Goal: Task Accomplishment & Management: Manage account settings

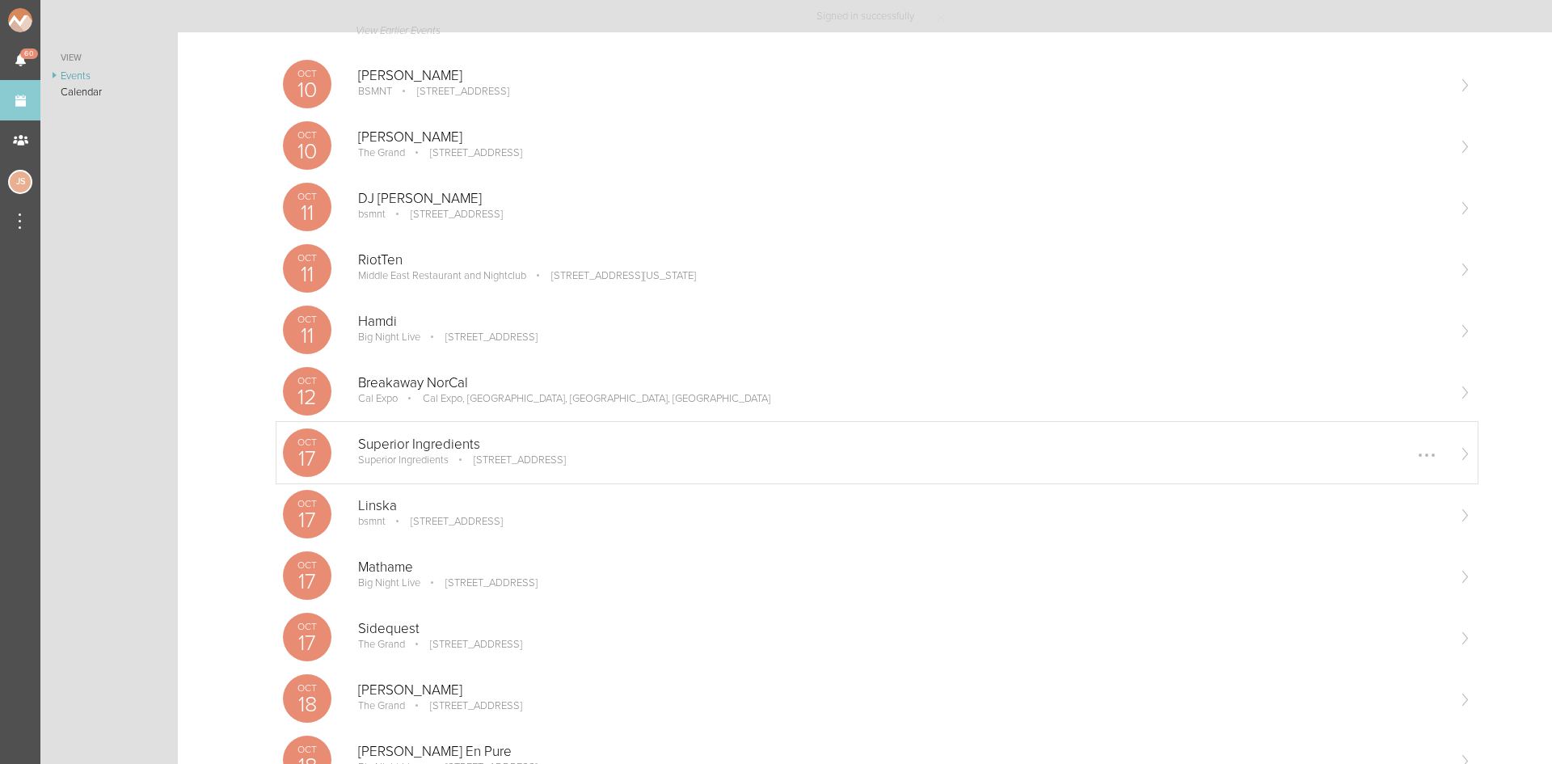
scroll to position [243, 0]
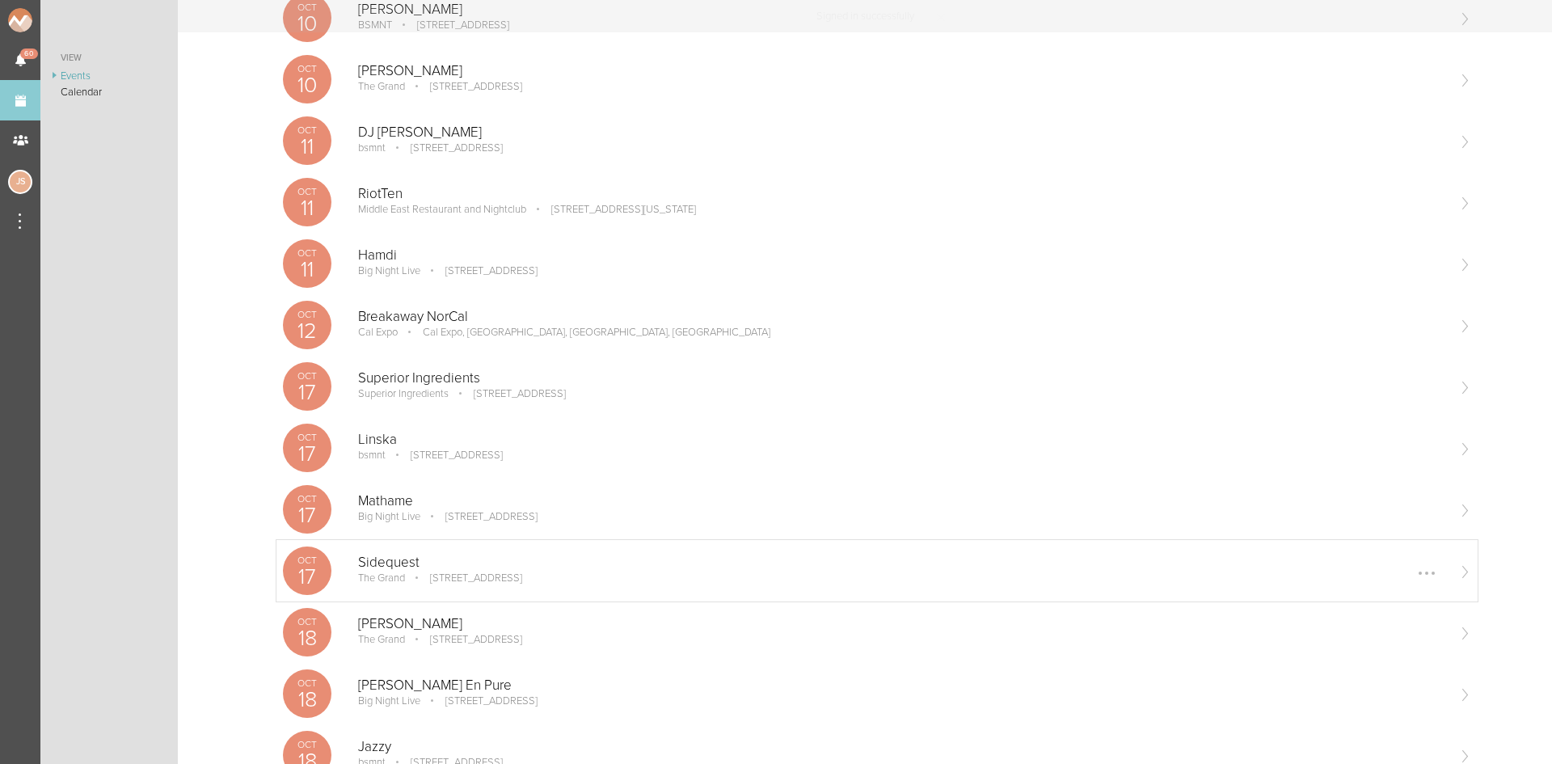
click at [510, 588] on div "Oct 17 Sidequest The Grand 58 Seaport Blvd #300, Boston, MA 02210 Edit Remove" at bounding box center [877, 570] width 1201 height 61
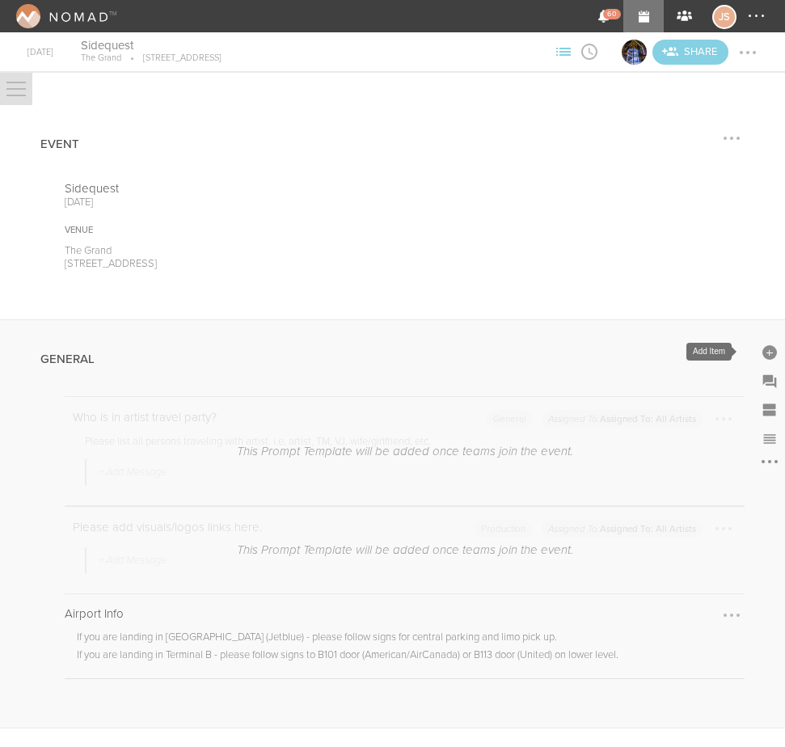
click at [762, 348] on div at bounding box center [769, 352] width 15 height 15
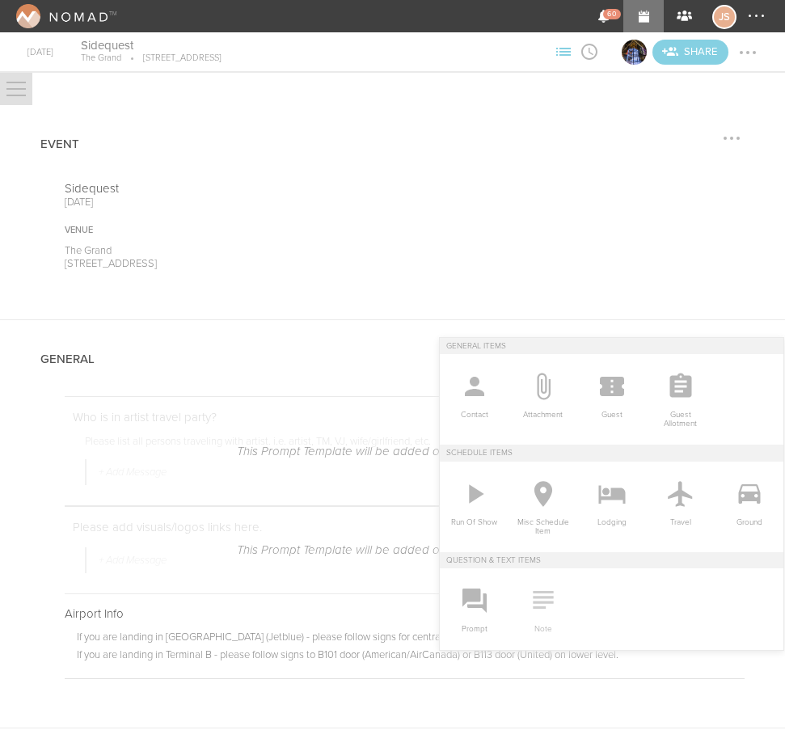
click at [533, 602] on icon at bounding box center [543, 600] width 20 height 18
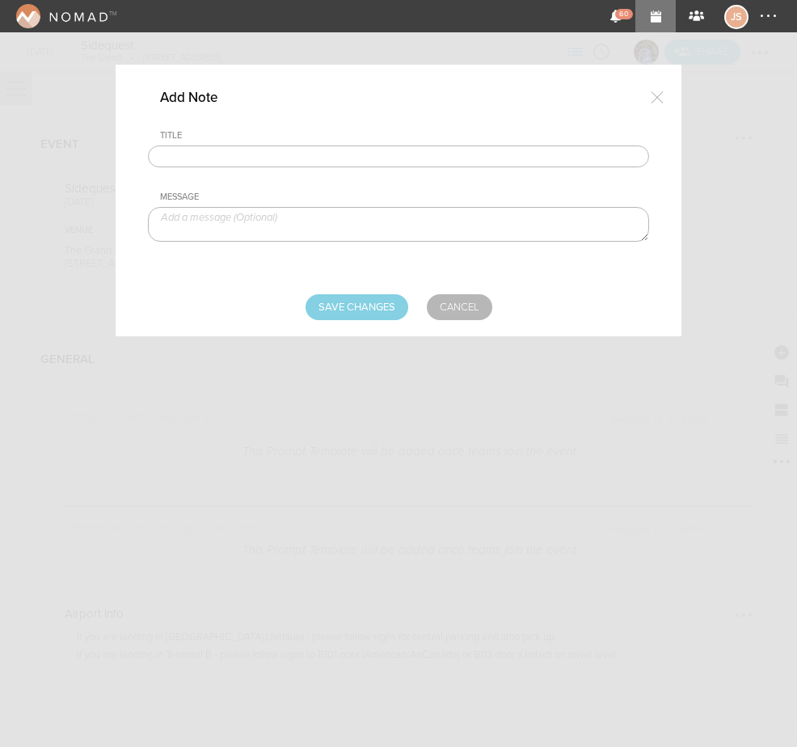
click at [248, 154] on input "text" at bounding box center [398, 157] width 501 height 23
type input "Travel Party"
click at [246, 218] on textarea at bounding box center [398, 224] width 501 height 35
type textarea "Harrison Hurley +1"
click at [394, 306] on input "Save Changes" at bounding box center [357, 307] width 103 height 26
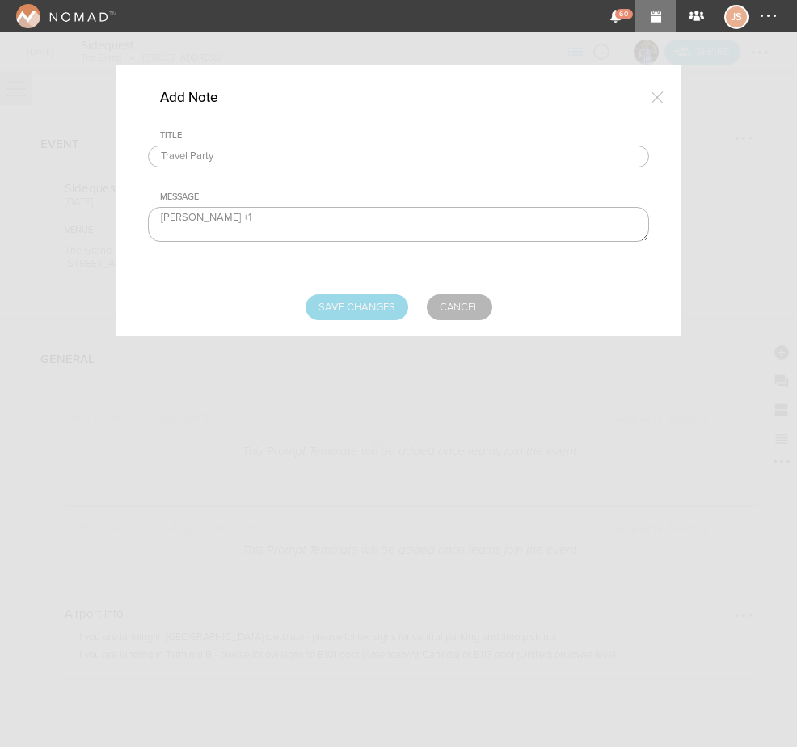
type input "Saving..."
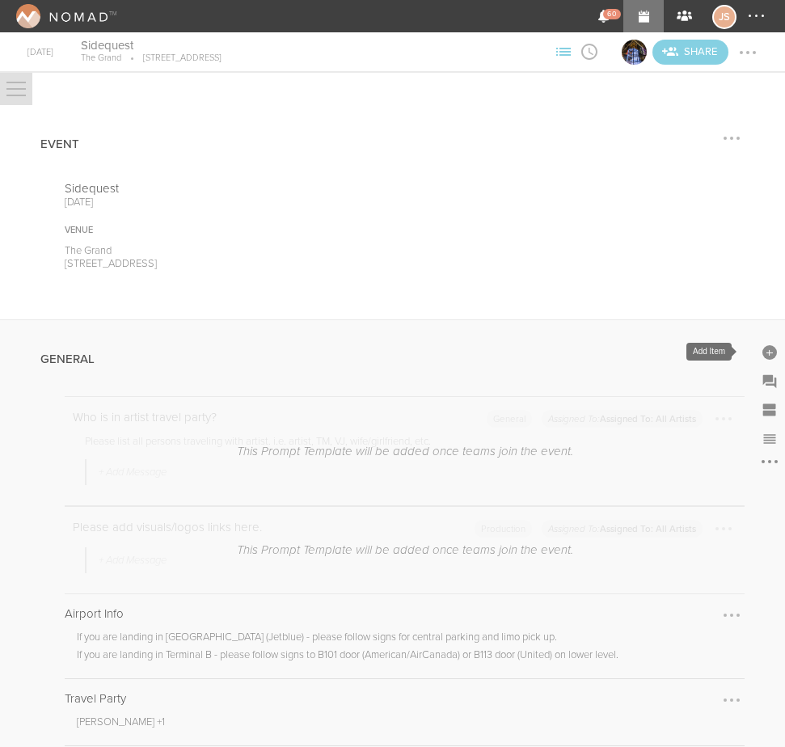
click at [762, 347] on div at bounding box center [769, 352] width 15 height 15
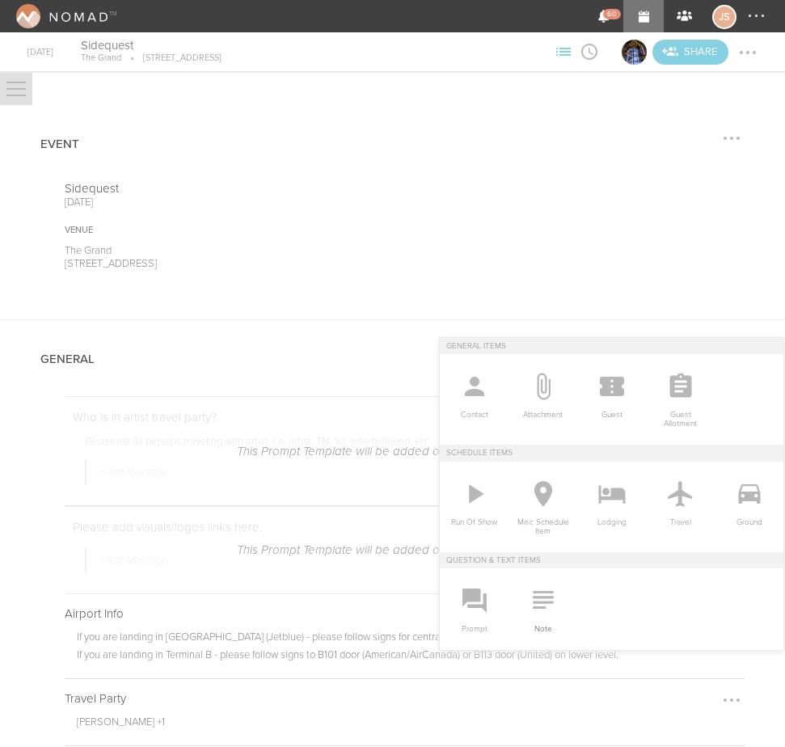
drag, startPoint x: 526, startPoint y: 606, endPoint x: 509, endPoint y: 572, distance: 39.1
click at [527, 606] on icon at bounding box center [543, 600] width 32 height 32
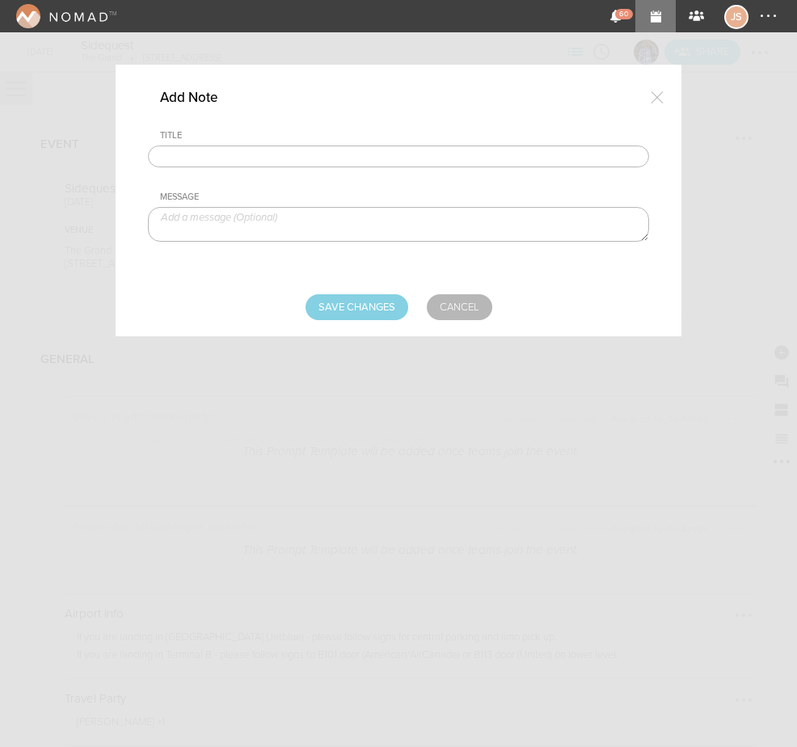
click at [217, 154] on input "text" at bounding box center [398, 157] width 501 height 23
type input "Visuals"
click at [250, 222] on textarea at bounding box center [398, 224] width 501 height 35
paste textarea "https://www.dropbox.com/scl/fo/mbnep0p6k97f8hxn5m0j2/APc0l46NfxwBLlVRIEfmK4Q?rl…"
type textarea "https://www.dropbox.com/scl/fo/mbnep0p6k97f8hxn5m0j2/APc0l46NfxwBLlVRIEfmK4Q?rl…"
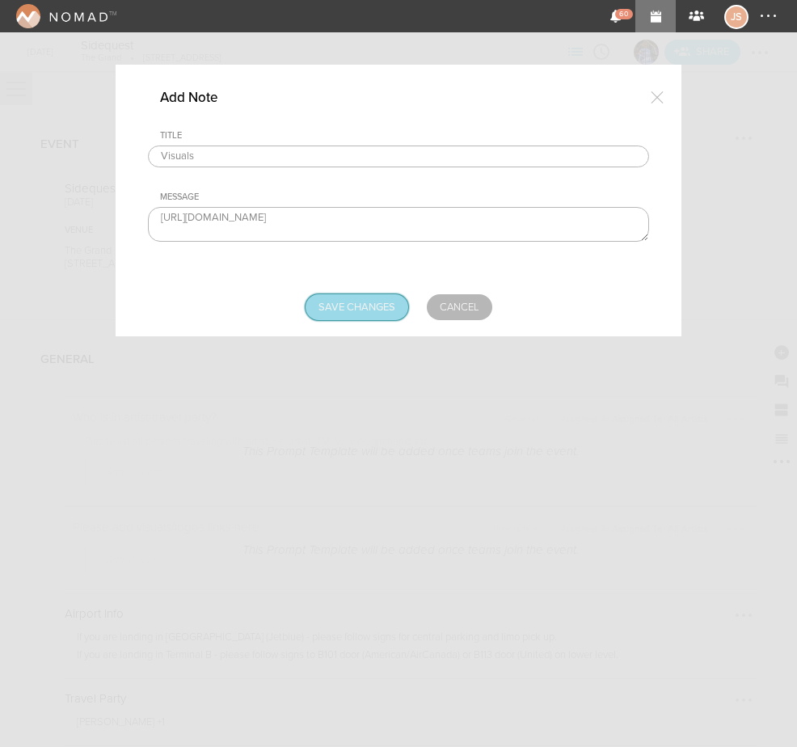
click at [355, 310] on input "Save Changes" at bounding box center [357, 307] width 103 height 26
type input "Saving..."
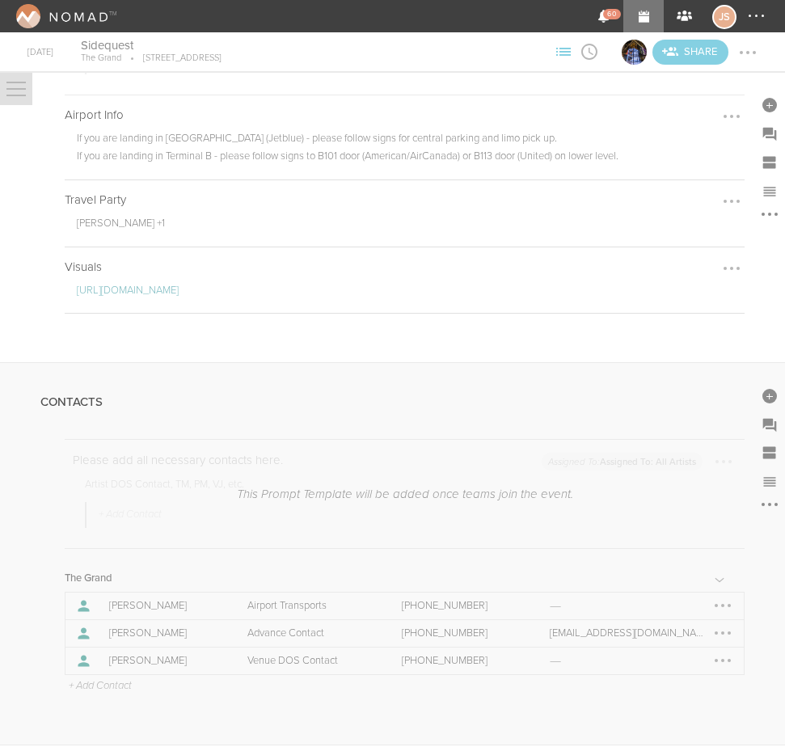
scroll to position [566, 0]
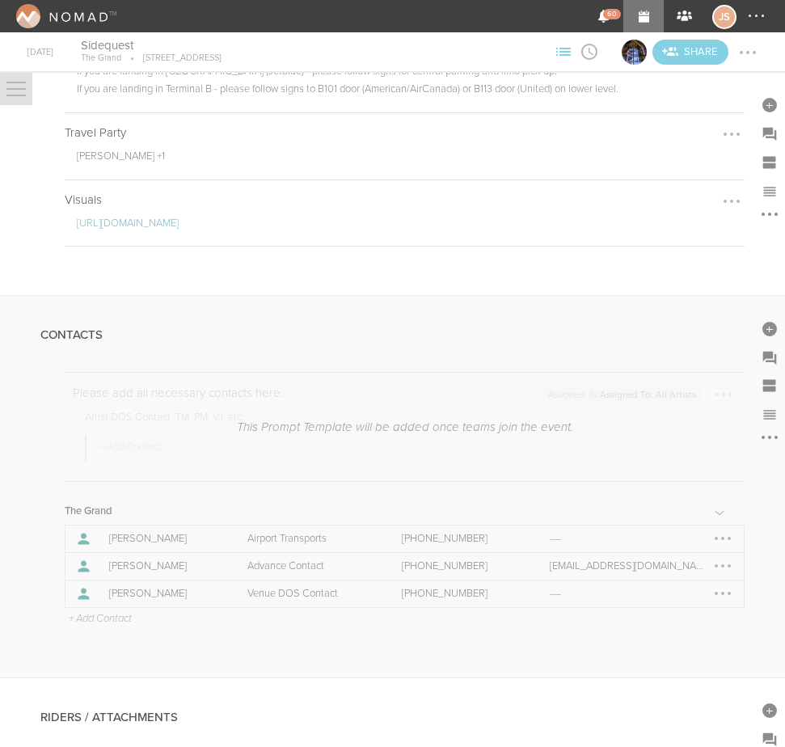
click at [120, 616] on p "+ Add Contact" at bounding box center [99, 619] width 65 height 13
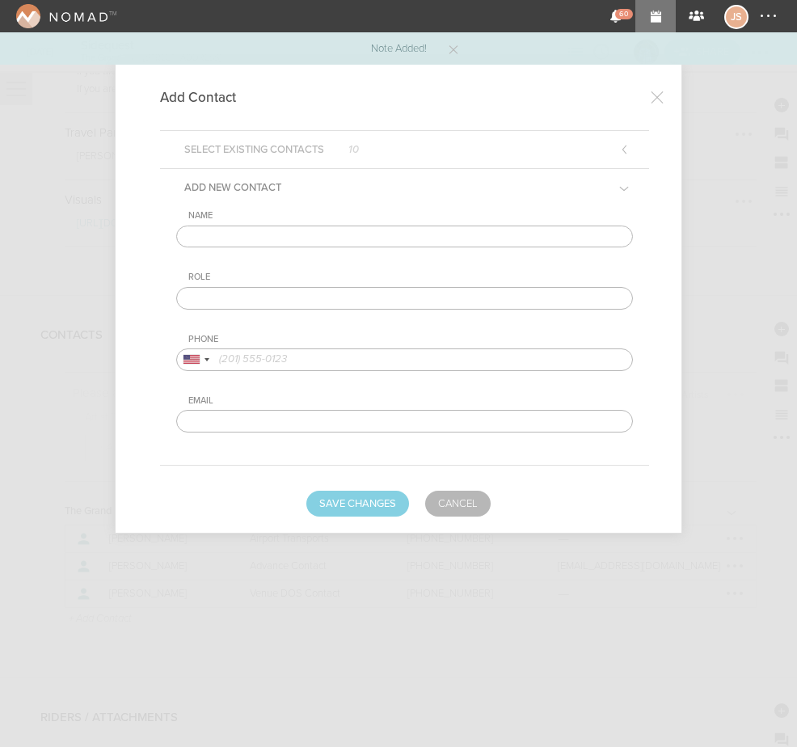
click at [344, 234] on input "text" at bounding box center [404, 237] width 457 height 23
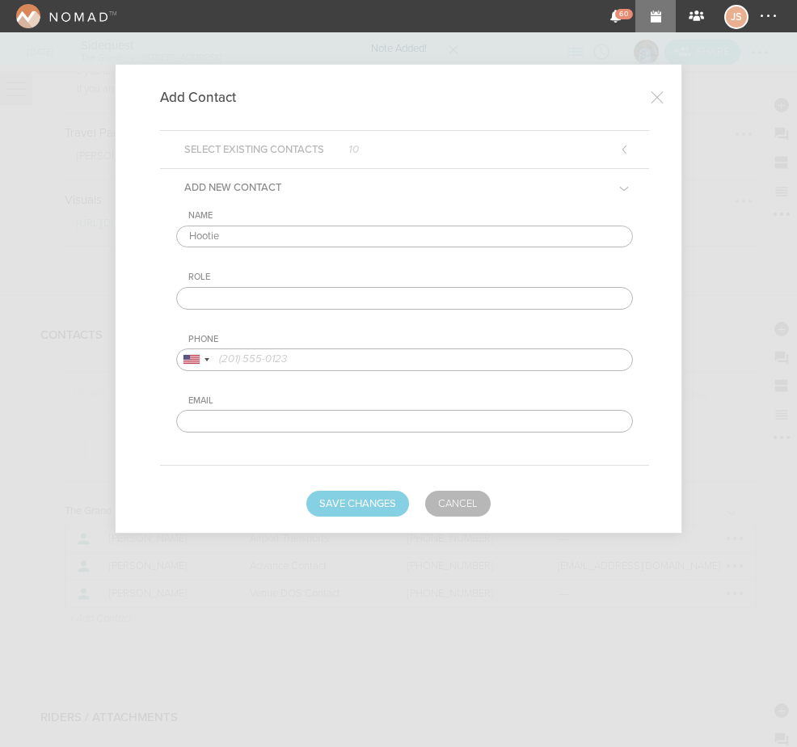
type input "Hootie"
type input "Artist DOS Contact"
click at [298, 359] on input "tel" at bounding box center [404, 359] width 457 height 23
paste input "(225) 450-5584‬"
type input "(225) 450-5584‬"
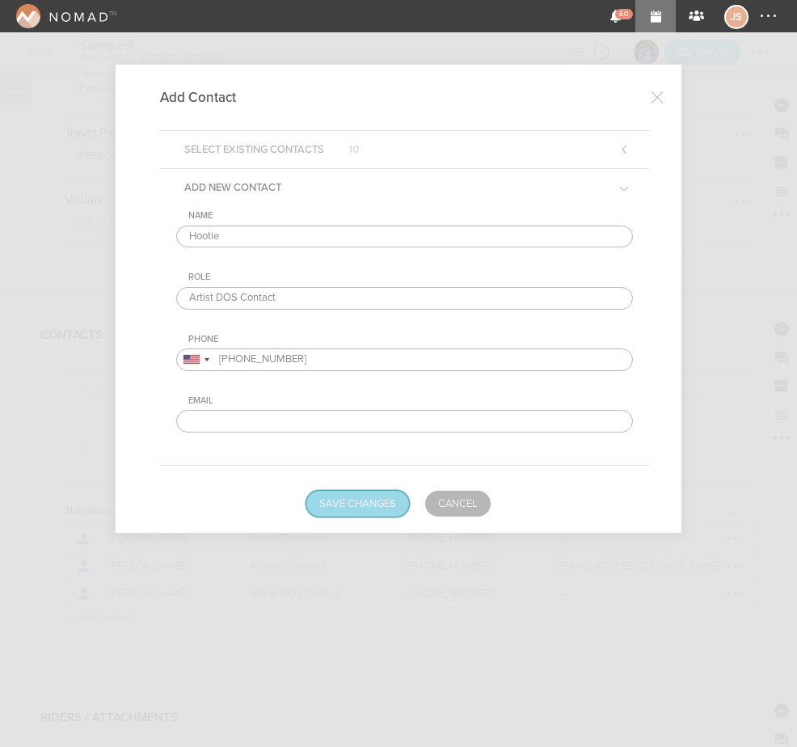
click at [354, 511] on button "Save Changes" at bounding box center [357, 504] width 103 height 26
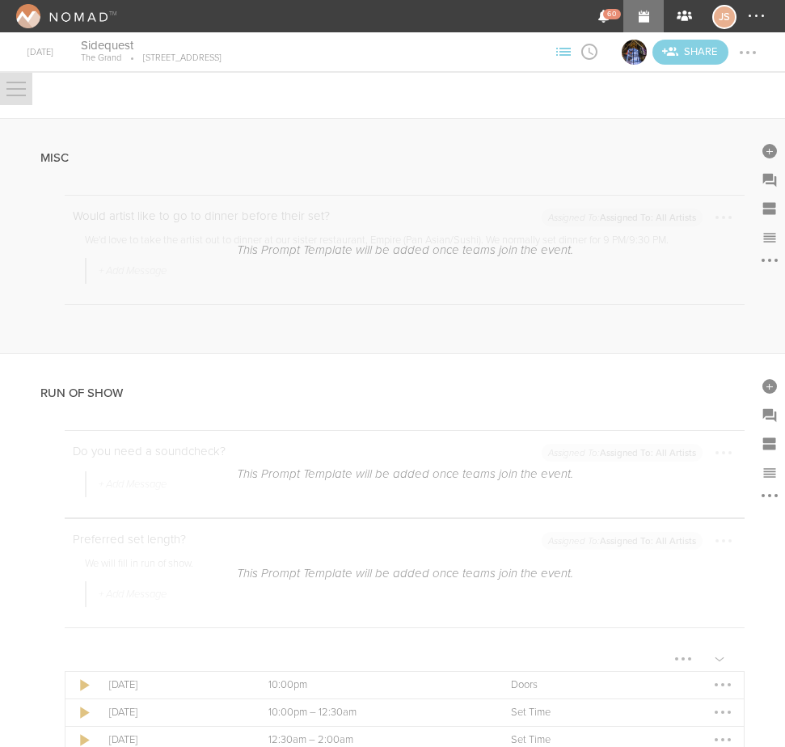
scroll to position [1536, 0]
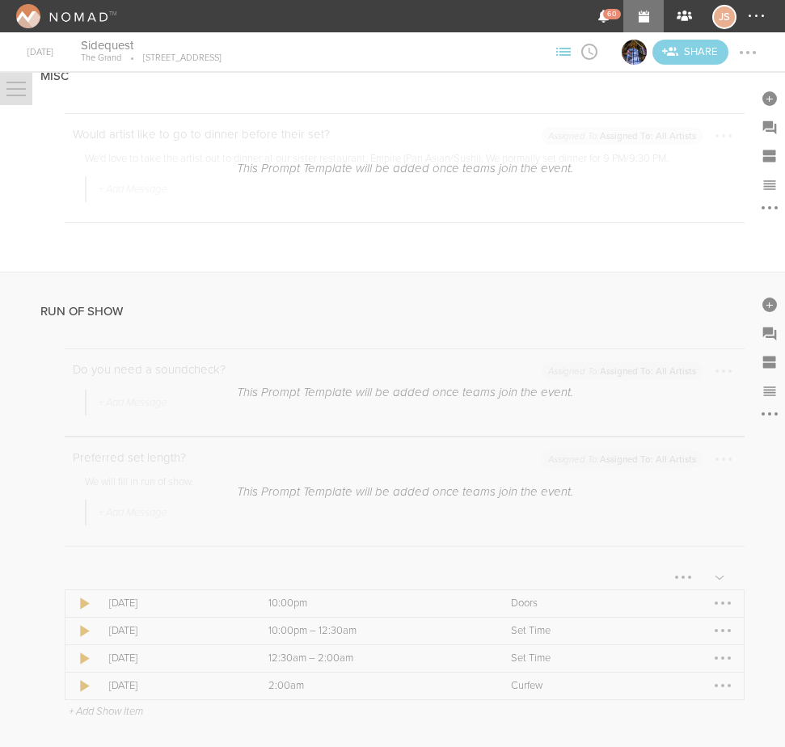
click at [721, 603] on div at bounding box center [723, 603] width 26 height 26
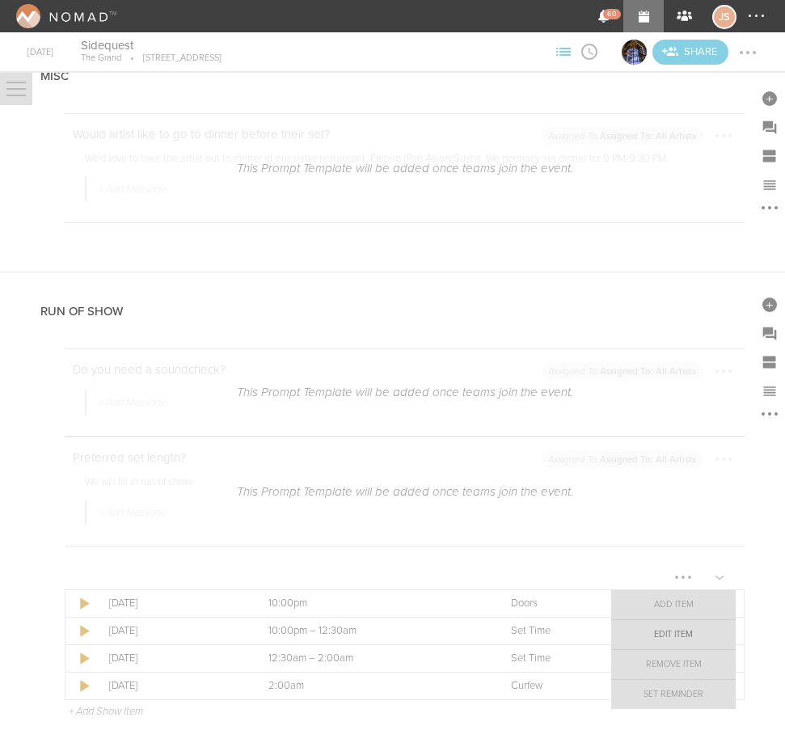
click at [700, 627] on link "Edit Item" at bounding box center [673, 634] width 125 height 29
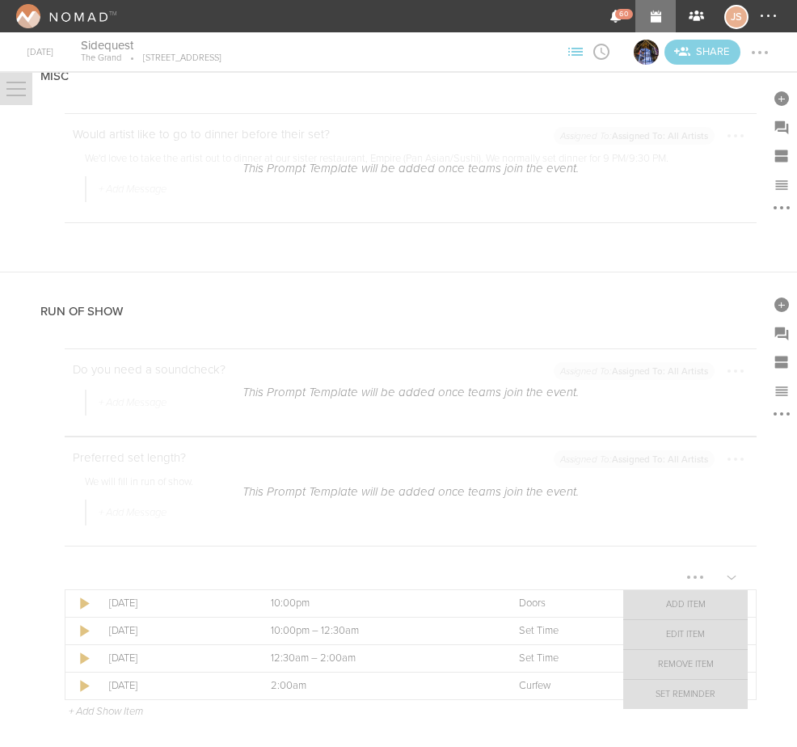
select select "Doors"
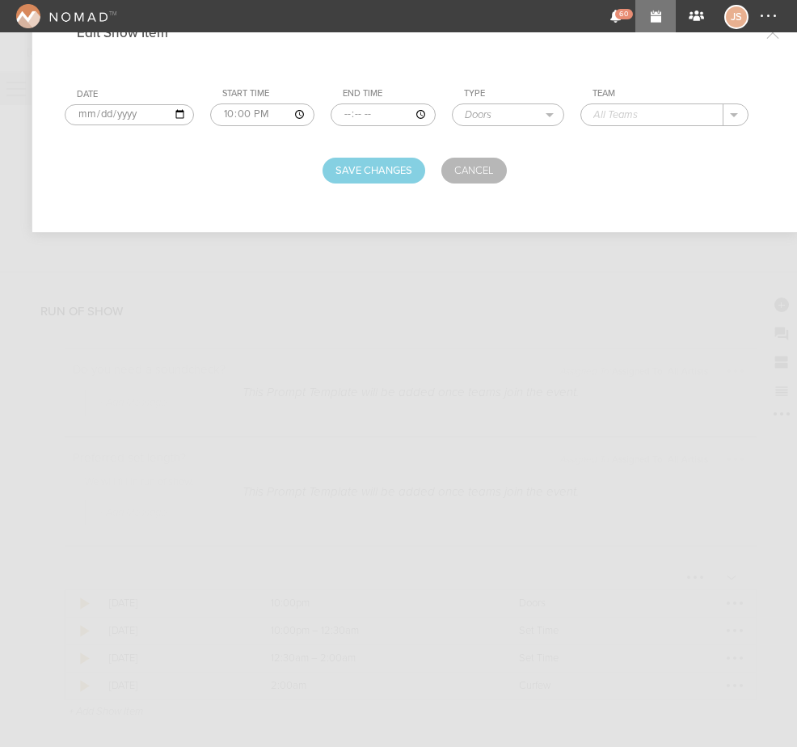
click at [657, 109] on input "text" at bounding box center [652, 114] width 142 height 21
click at [640, 137] on p "The Grand" at bounding box center [636, 138] width 53 height 13
type input "The Grand"
click at [369, 176] on button "Save Changes" at bounding box center [374, 171] width 103 height 26
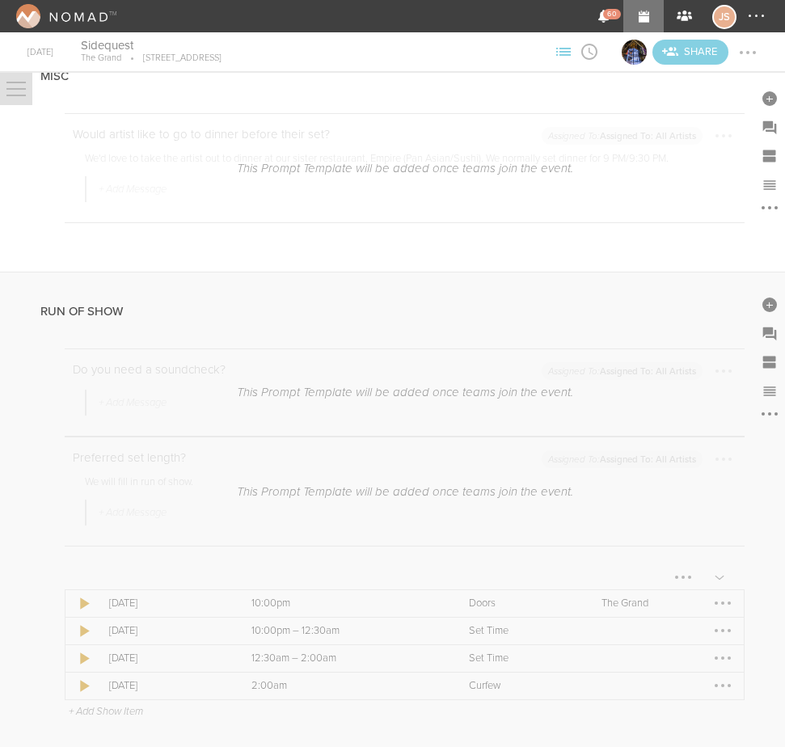
click at [710, 637] on div at bounding box center [723, 631] width 26 height 26
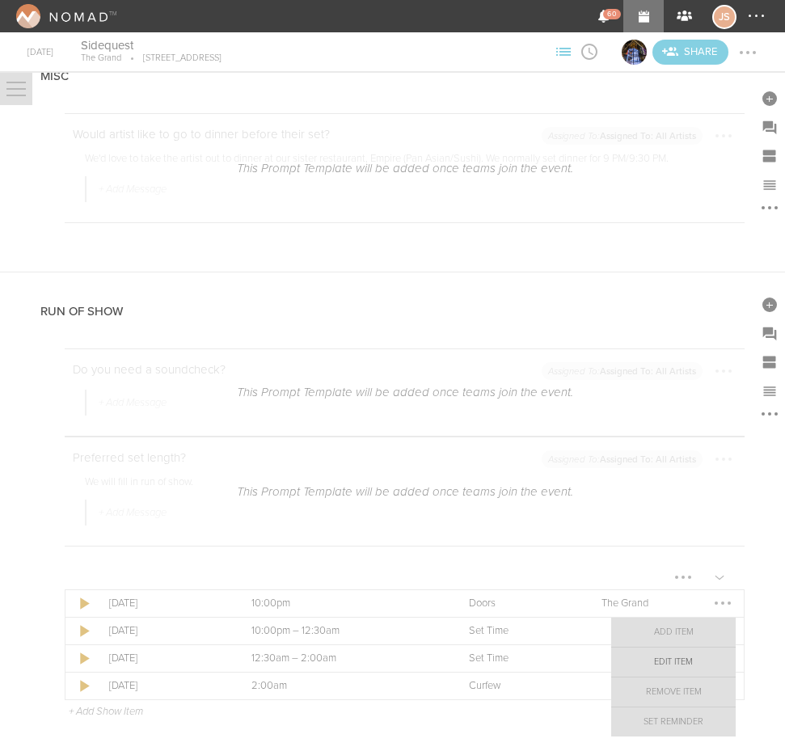
click at [695, 657] on link "Edit Item" at bounding box center [673, 662] width 125 height 29
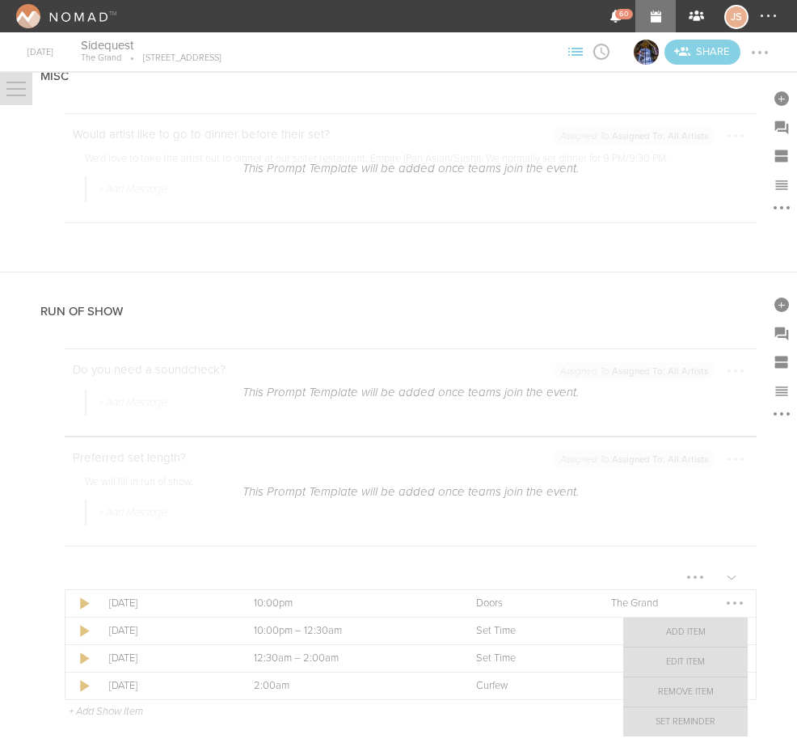
select select "Set Time"
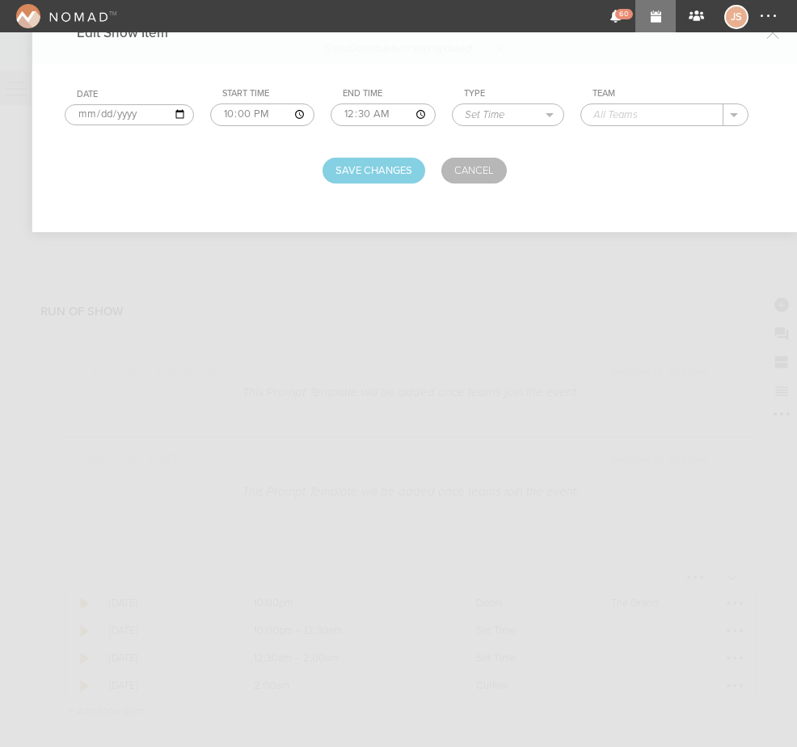
click at [348, 117] on input "00:30" at bounding box center [383, 114] width 105 height 23
type input "23:15"
type input "MAV"
click at [390, 168] on button "Save Changes" at bounding box center [374, 171] width 103 height 26
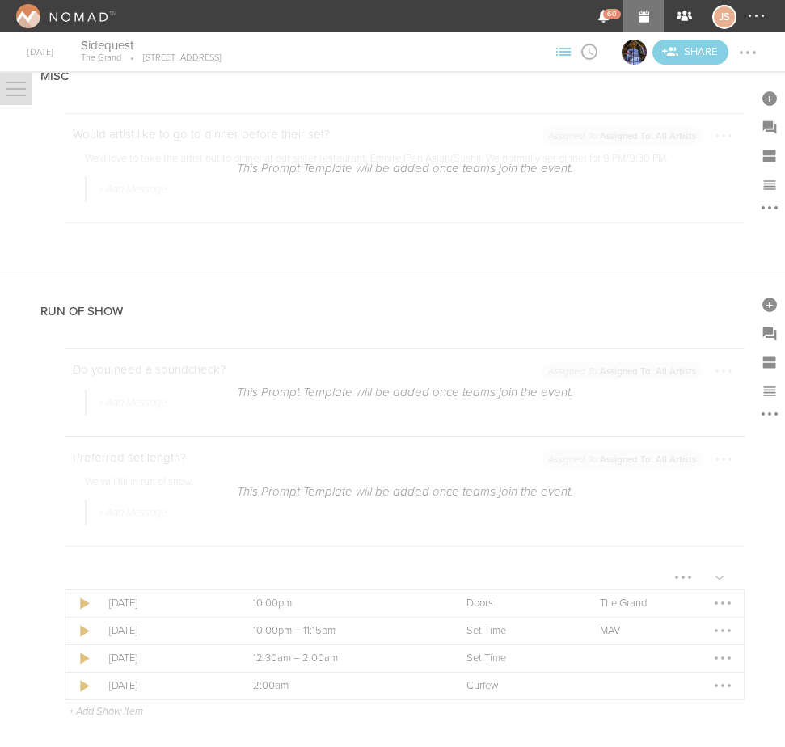
click at [129, 707] on p "+ Add Show Item" at bounding box center [106, 711] width 74 height 13
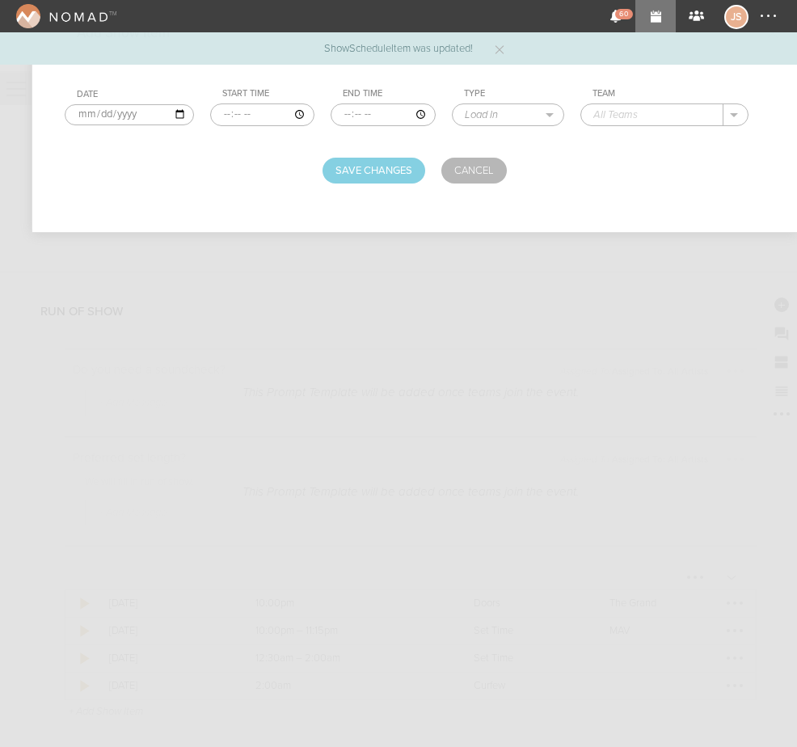
click at [222, 111] on input "time" at bounding box center [262, 114] width 105 height 23
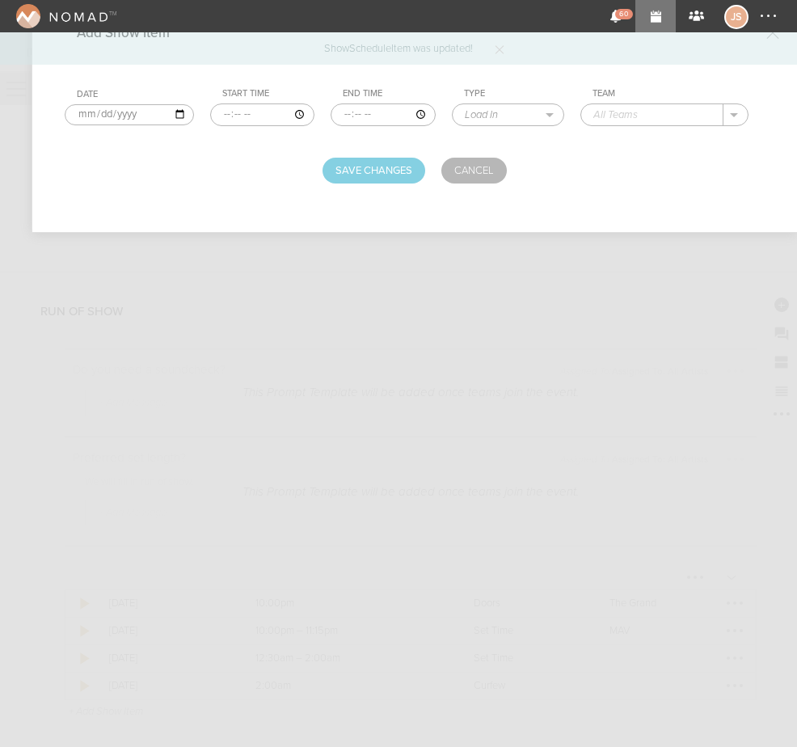
type input "23:15"
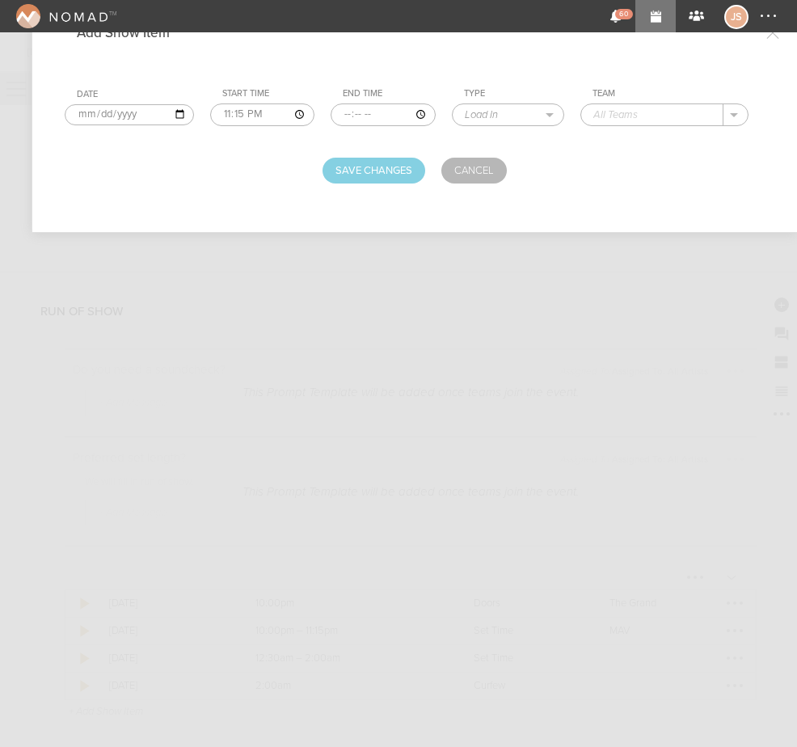
type input "00:30"
select select "Set Time"
type input "Charley Blacker"
click at [365, 172] on button "Save Changes" at bounding box center [374, 171] width 103 height 26
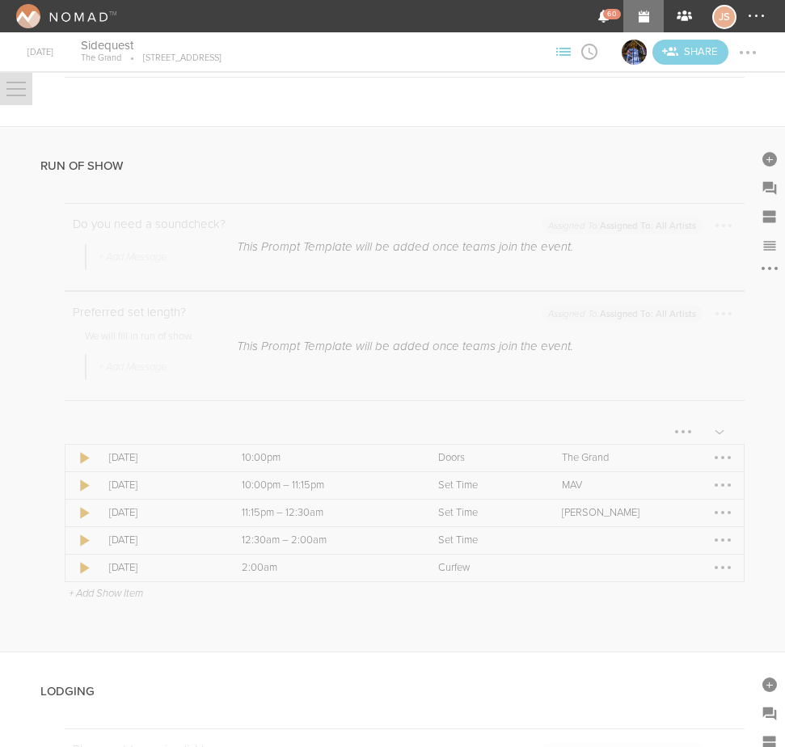
scroll to position [1698, 0]
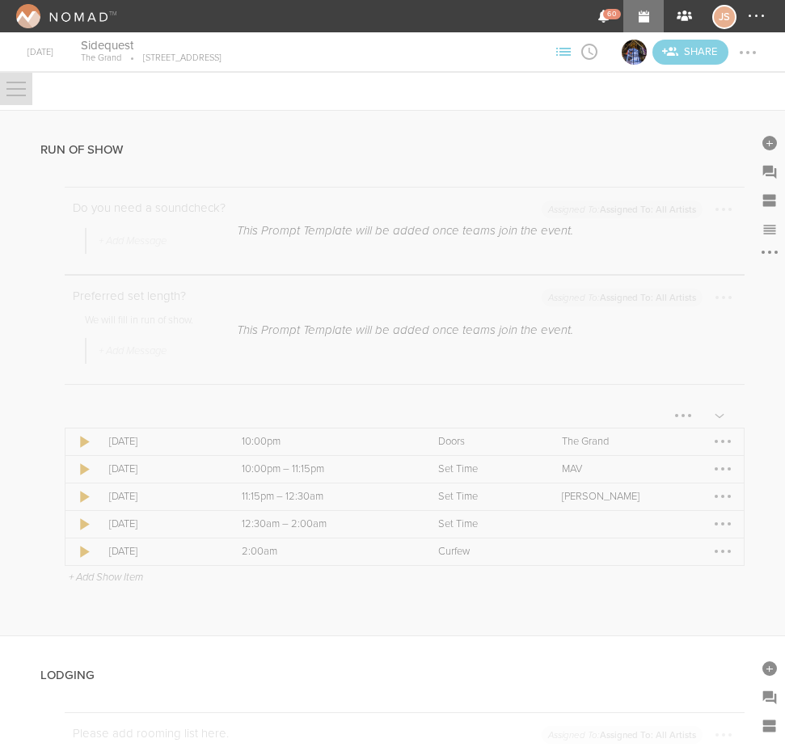
click at [710, 521] on div at bounding box center [723, 524] width 26 height 26
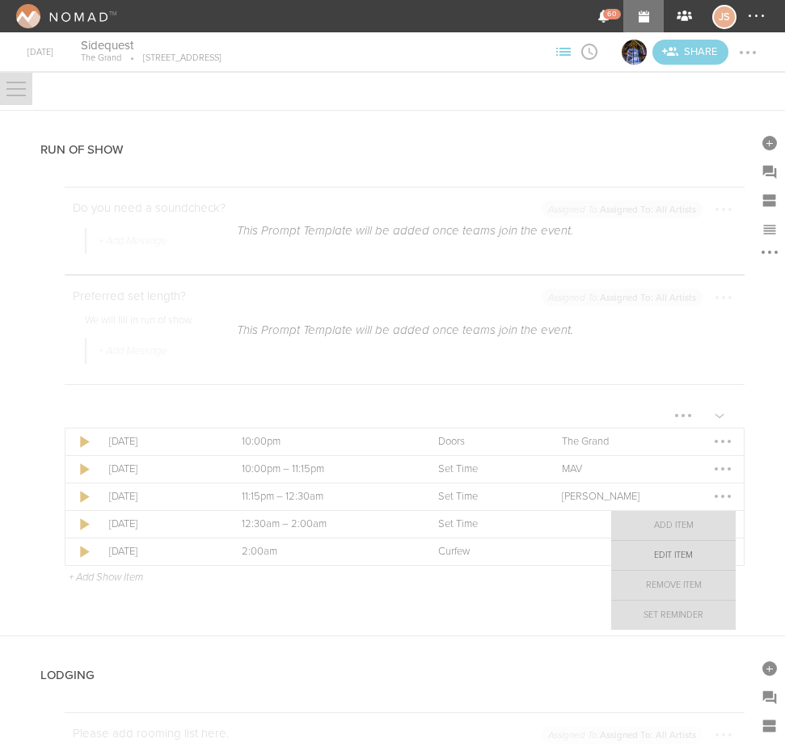
click at [697, 562] on link "Edit Item" at bounding box center [673, 555] width 125 height 29
select select "Set Time"
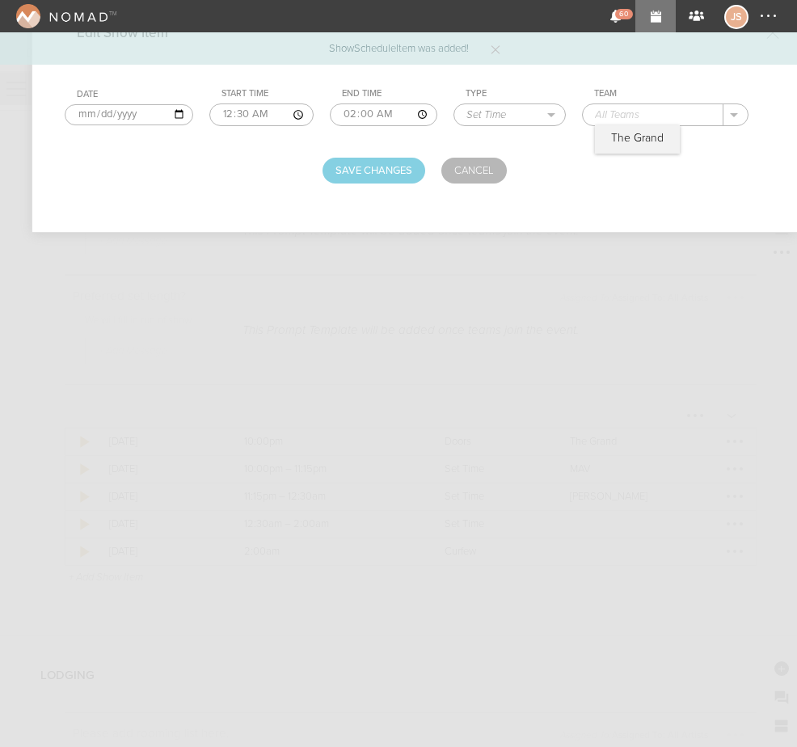
click at [609, 117] on input "text" at bounding box center [653, 114] width 141 height 21
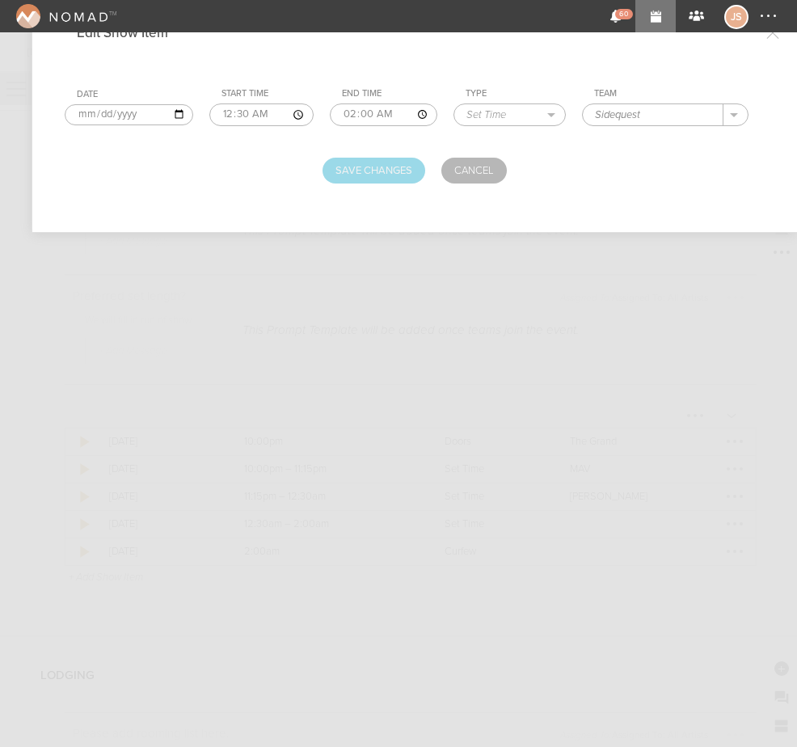
type input "Sidequest"
click at [374, 169] on button "Save Changes" at bounding box center [374, 171] width 103 height 26
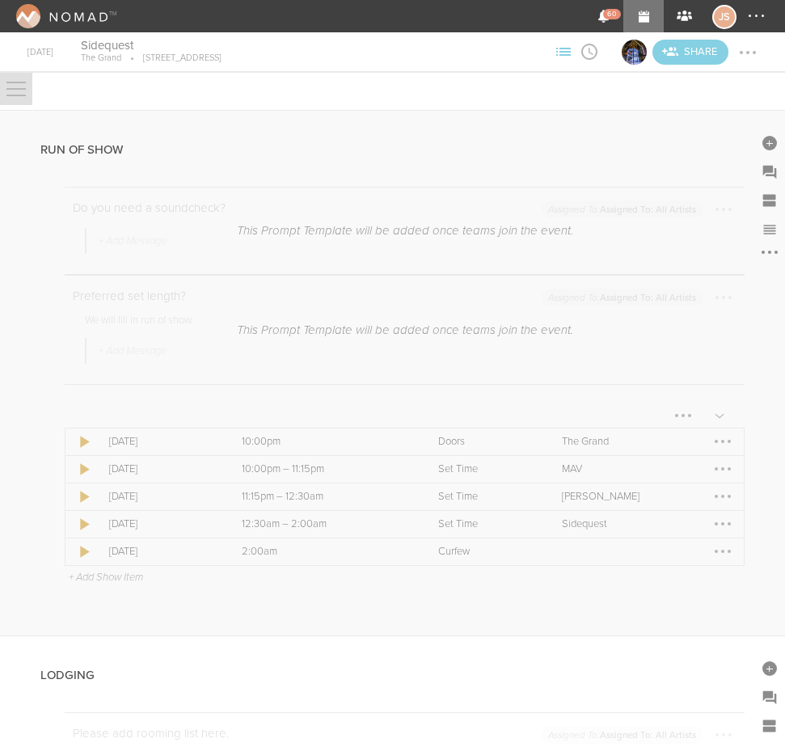
click at [721, 551] on div at bounding box center [722, 551] width 3 height 3
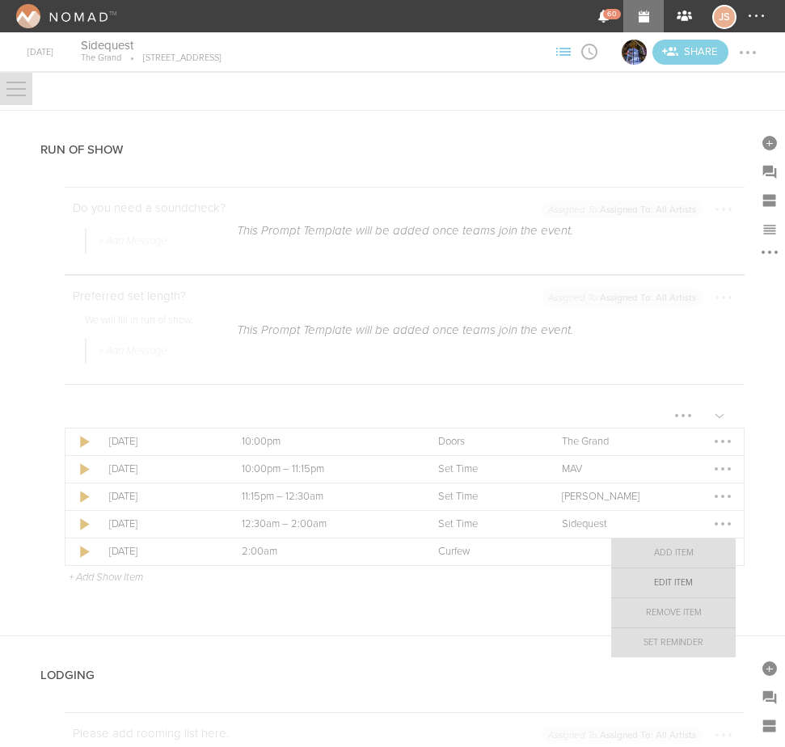
click at [681, 585] on link "Edit Item" at bounding box center [673, 582] width 125 height 29
select select "Curfew"
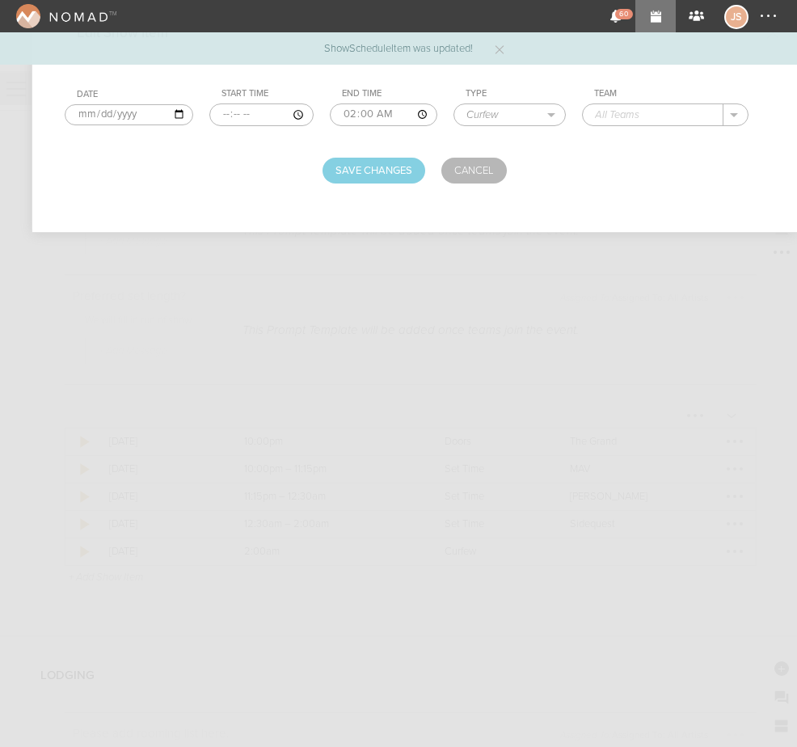
click at [631, 119] on input "text" at bounding box center [653, 114] width 141 height 21
click at [631, 140] on p "The Grand" at bounding box center [637, 138] width 53 height 13
type input "The Grand"
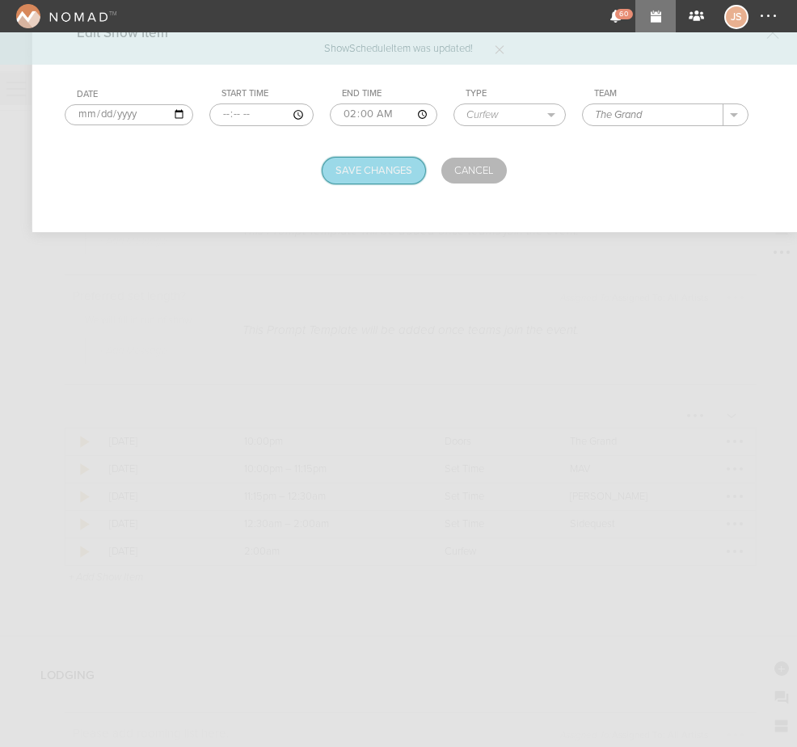
click at [396, 158] on button "Save Changes" at bounding box center [374, 171] width 103 height 26
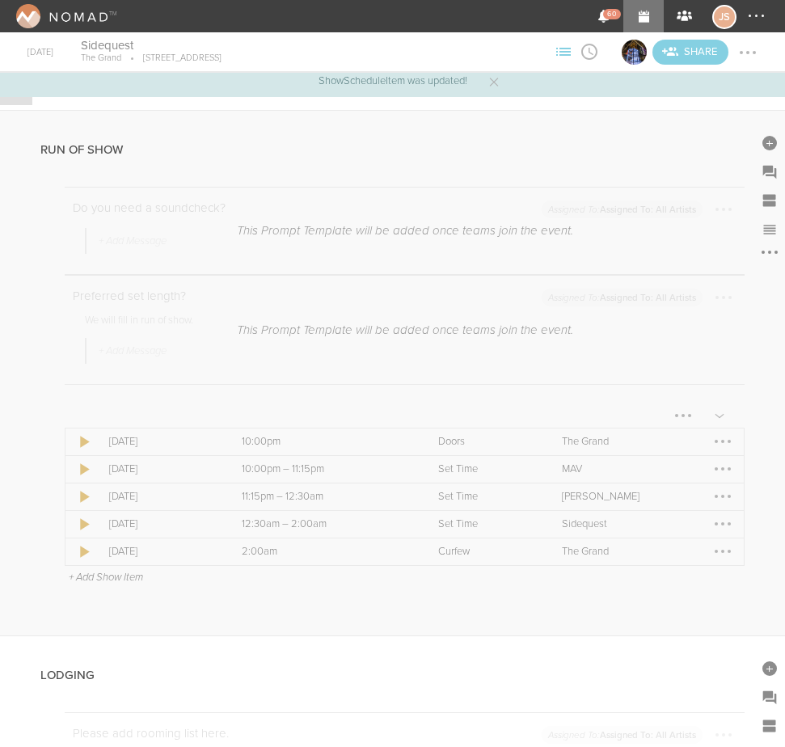
click at [123, 581] on p "+ Add Show Item" at bounding box center [106, 577] width 74 height 13
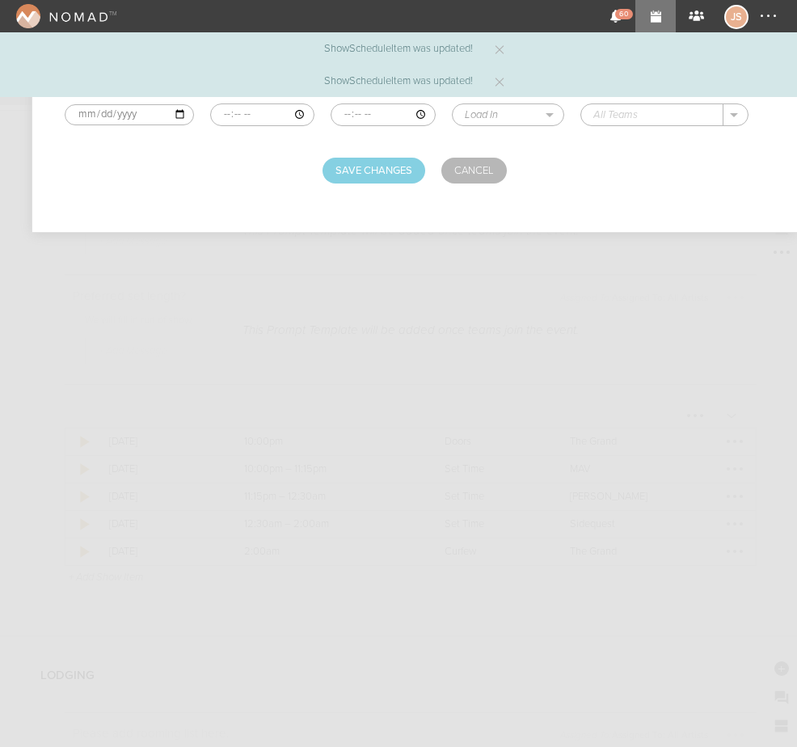
click at [220, 116] on input "time" at bounding box center [262, 114] width 105 height 23
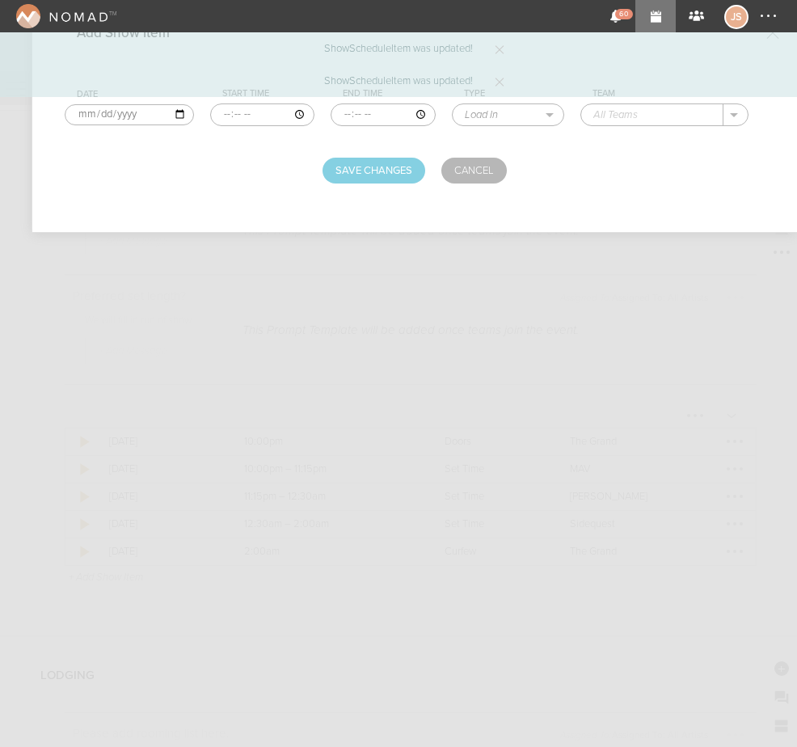
type input "21:00"
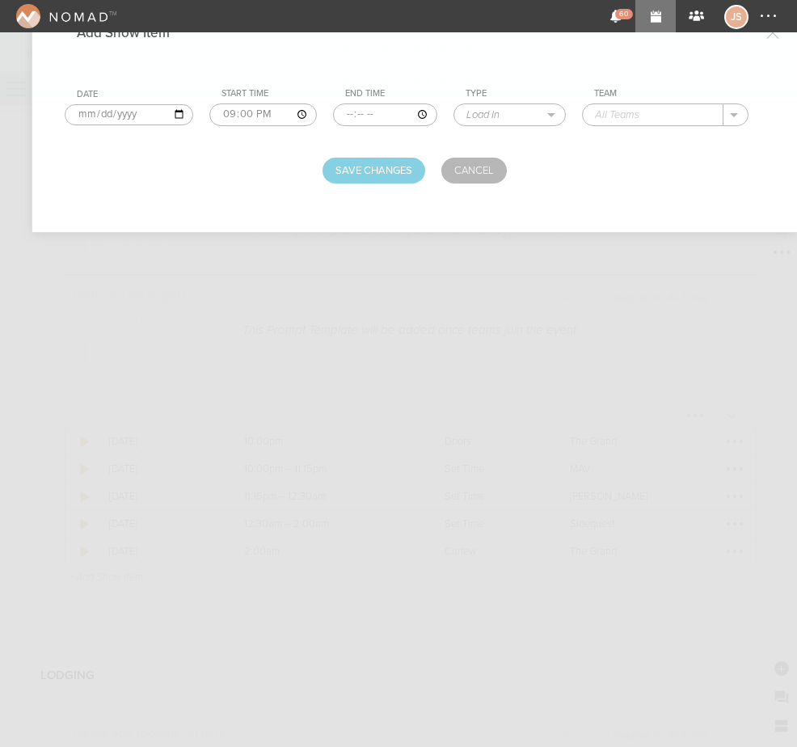
type input "21:45"
select select "Soundcheck"
type input "Sidequest"
click at [393, 158] on button "Save Changes" at bounding box center [374, 171] width 103 height 26
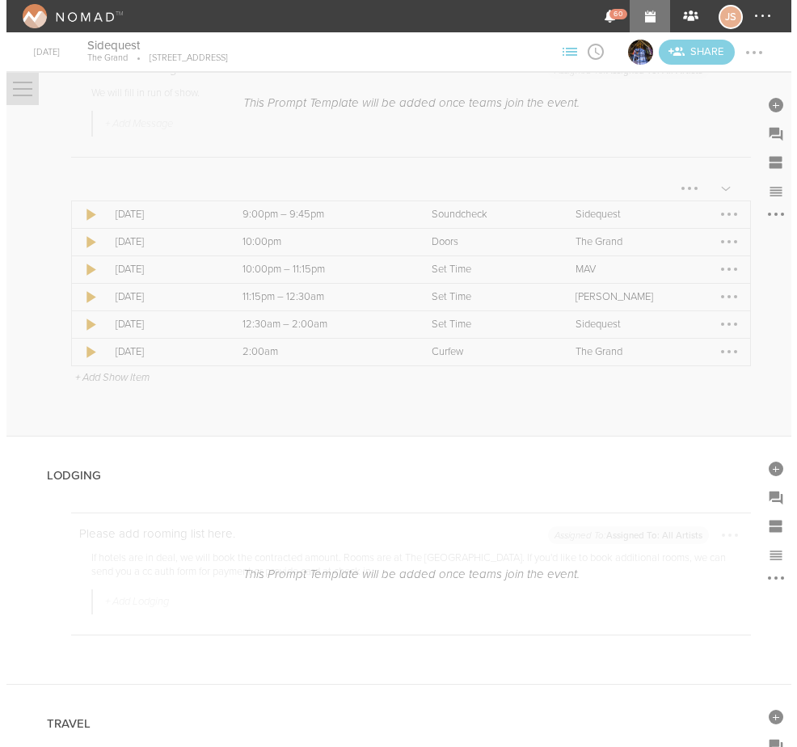
scroll to position [1940, 0]
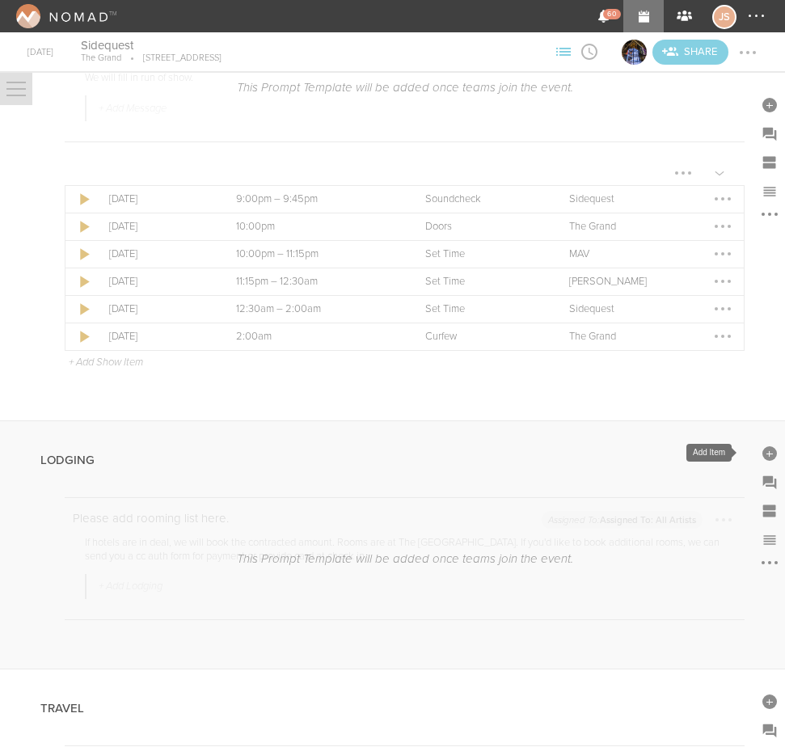
click at [762, 457] on div at bounding box center [769, 453] width 15 height 15
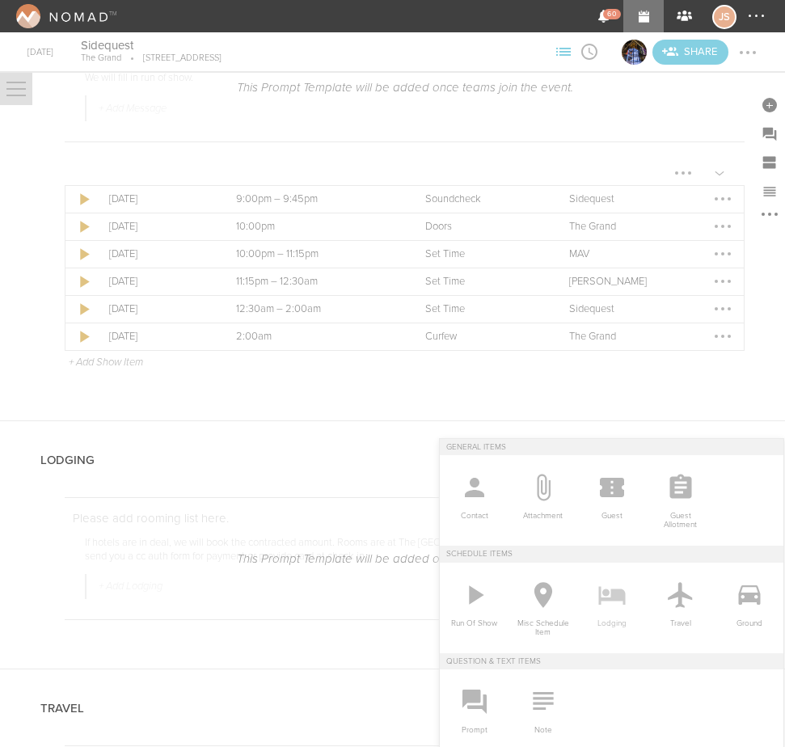
click at [613, 585] on icon at bounding box center [612, 595] width 32 height 32
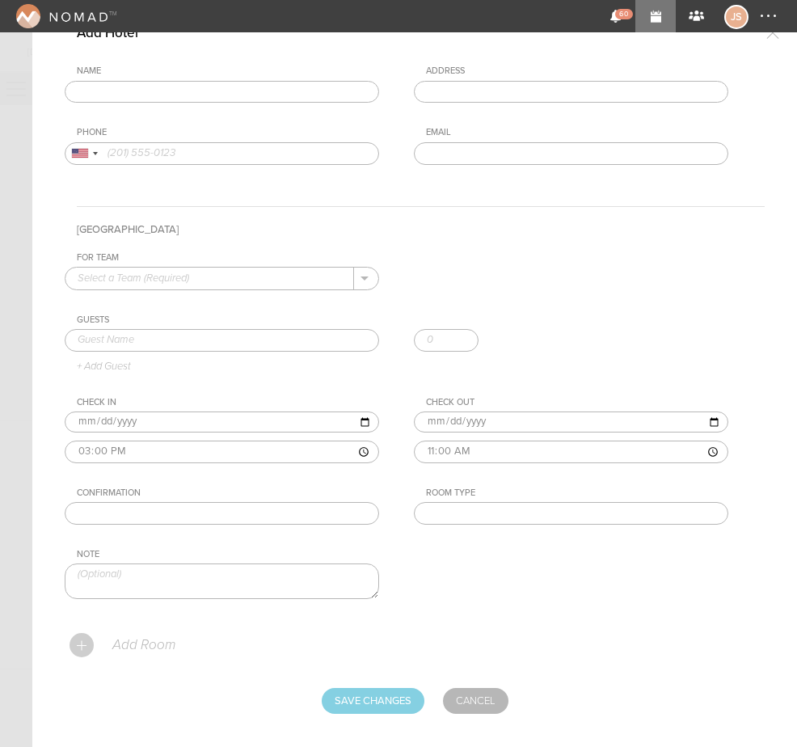
click at [227, 87] on input "text" at bounding box center [222, 92] width 315 height 23
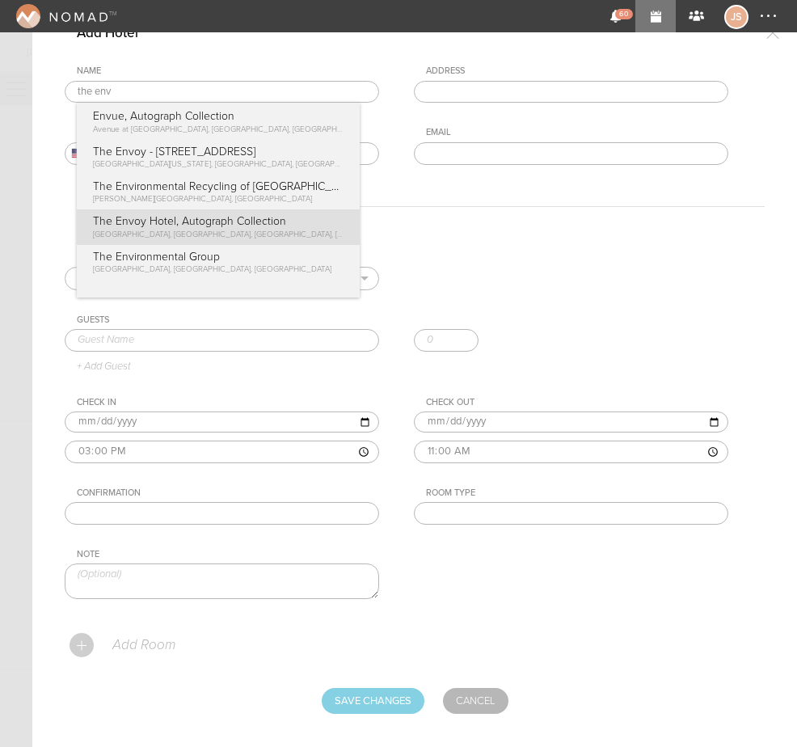
click at [219, 237] on form "Name the env Envue, Autograph Collection Avenue at Port Imperial, Weehawken Tow…" at bounding box center [415, 389] width 700 height 648
type input "The Envoy Hotel, Autograph Collection"
type input "70 Sleeper St, Boston, MA 02210, USA"
type input "(617) 338-3030"
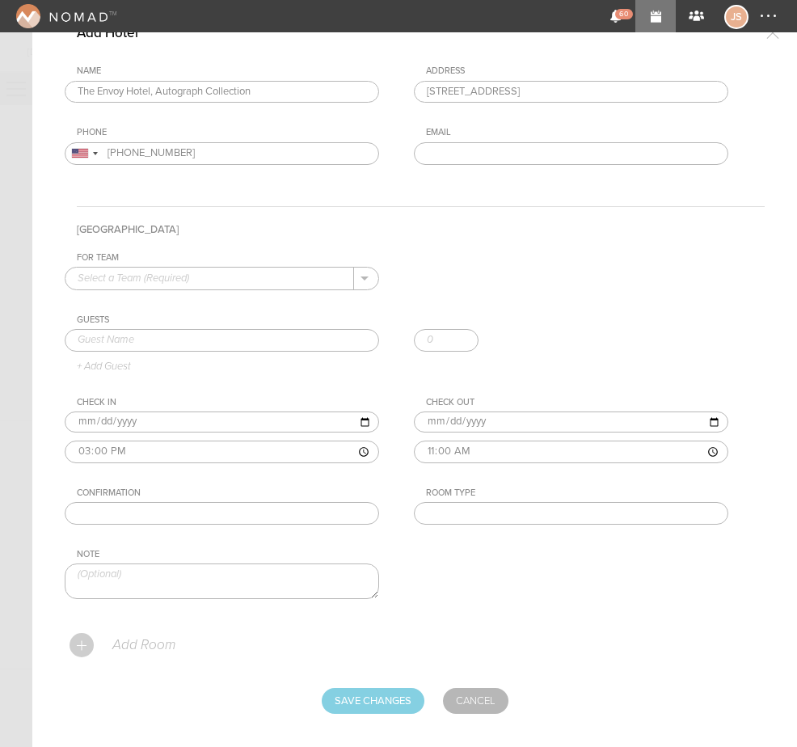
click at [228, 281] on input "text" at bounding box center [209, 278] width 289 height 21
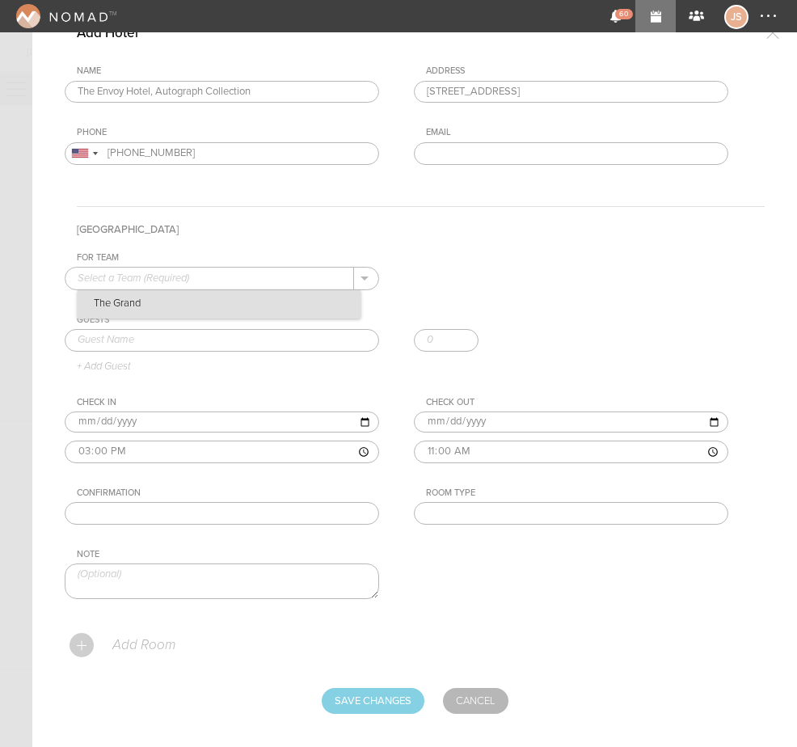
click at [232, 310] on p "The Grand" at bounding box center [219, 303] width 283 height 27
type input "The Grand"
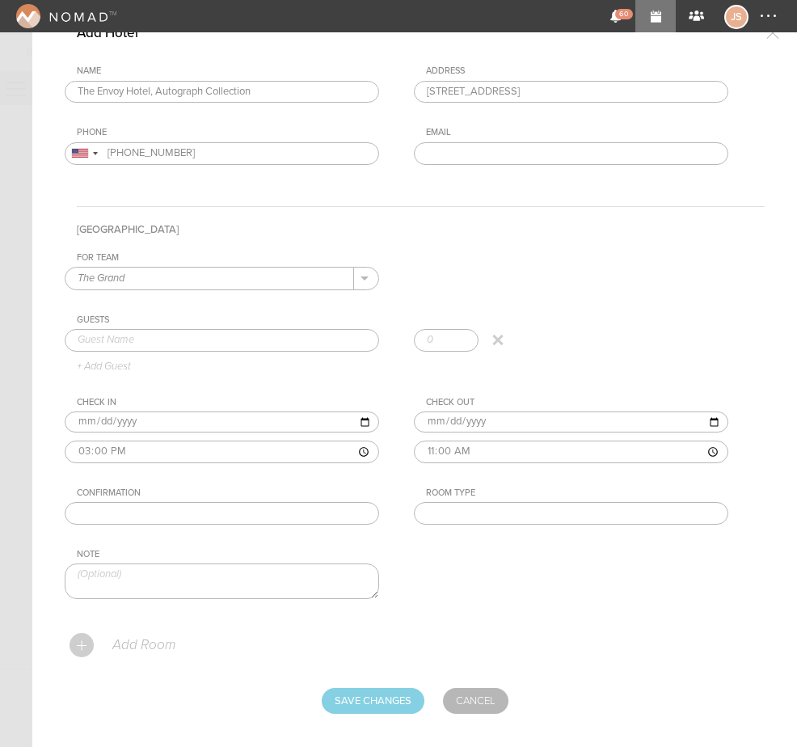
click at [228, 340] on input "text" at bounding box center [222, 340] width 315 height 23
type input "Harrison Hurley"
click at [525, 513] on input "text" at bounding box center [571, 513] width 315 height 23
type input "King"
click at [133, 649] on p "Add Room" at bounding box center [143, 645] width 65 height 16
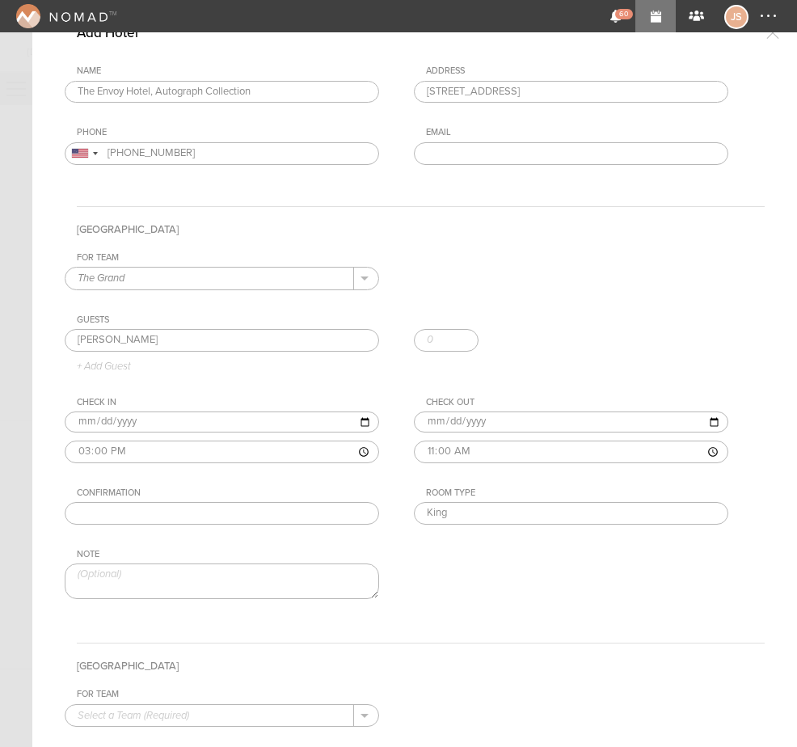
scroll to position [404, 0]
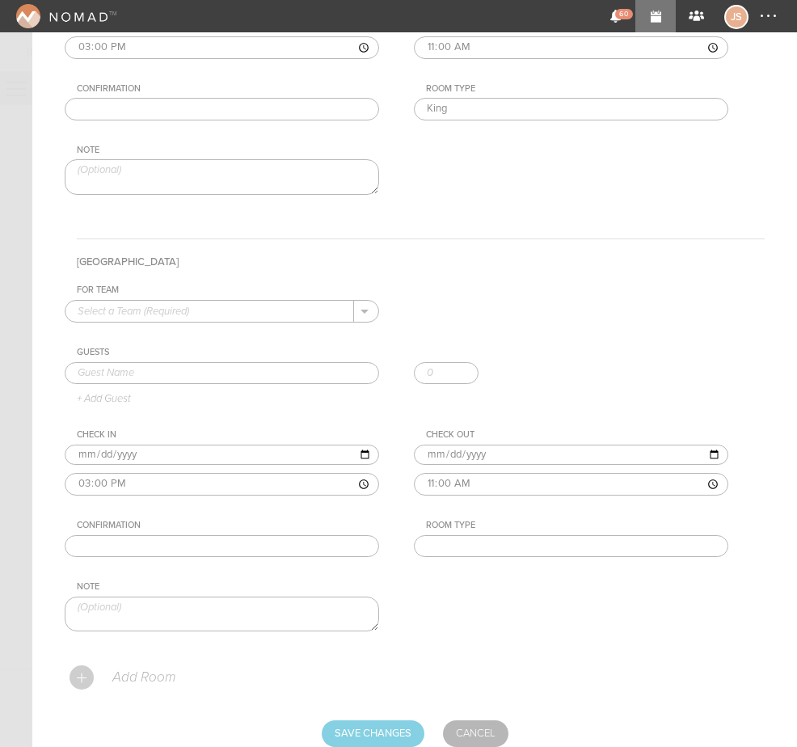
click at [184, 304] on input "text" at bounding box center [209, 311] width 289 height 21
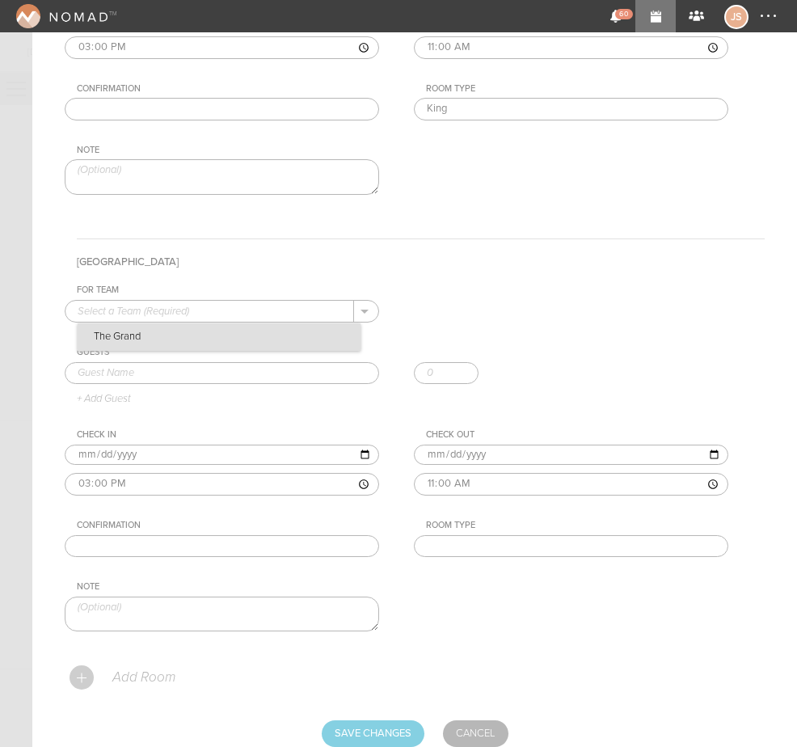
click at [188, 333] on p "The Grand" at bounding box center [219, 336] width 283 height 27
type input "The Grand"
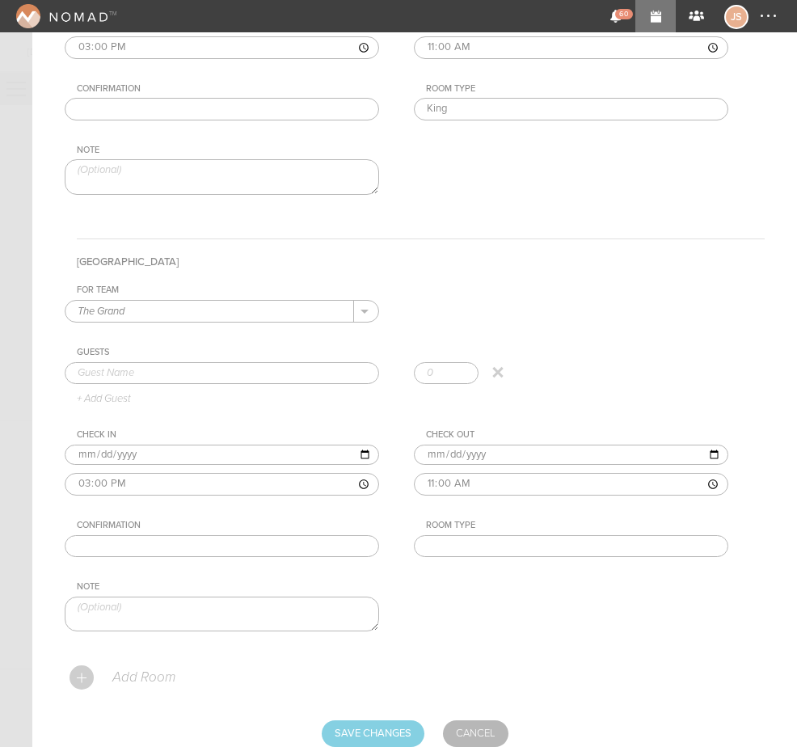
click at [171, 374] on input "text" at bounding box center [222, 373] width 315 height 23
type input "Harrison Hurley"
click at [499, 549] on input "text" at bounding box center [571, 546] width 315 height 23
type input "King"
click at [500, 598] on div "For Team The Grand + Add New Team The Grand . The Grand Guests Harrison Hurley …" at bounding box center [415, 472] width 700 height 374
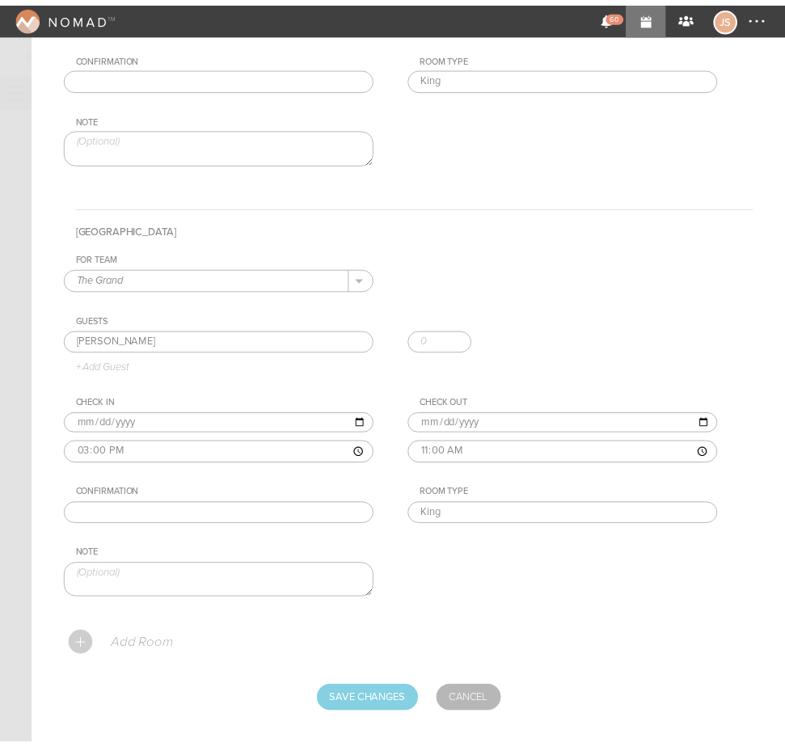
scroll to position [453, 0]
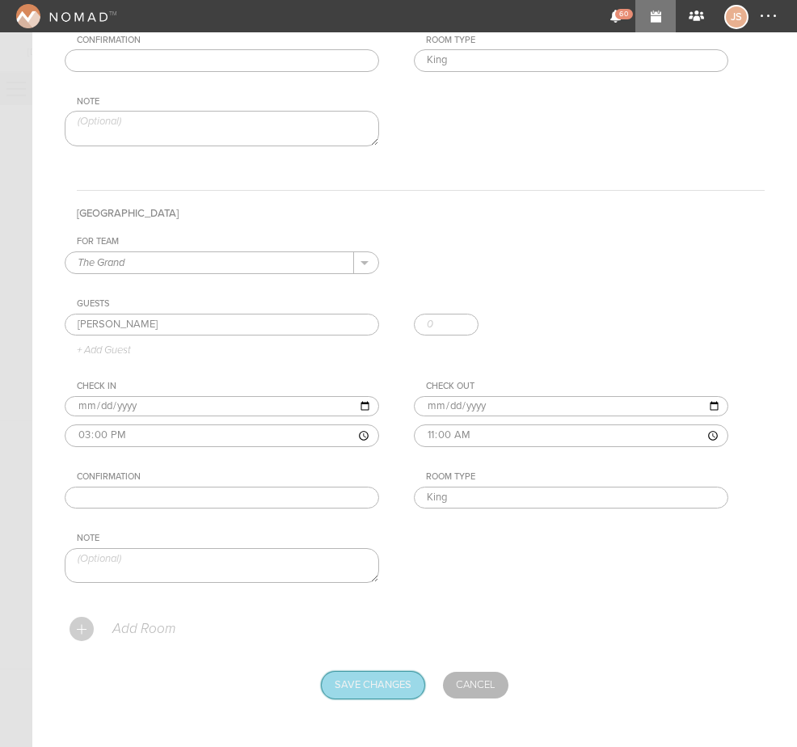
click at [384, 682] on input "Save Changes" at bounding box center [373, 685] width 103 height 26
type input "Saving..."
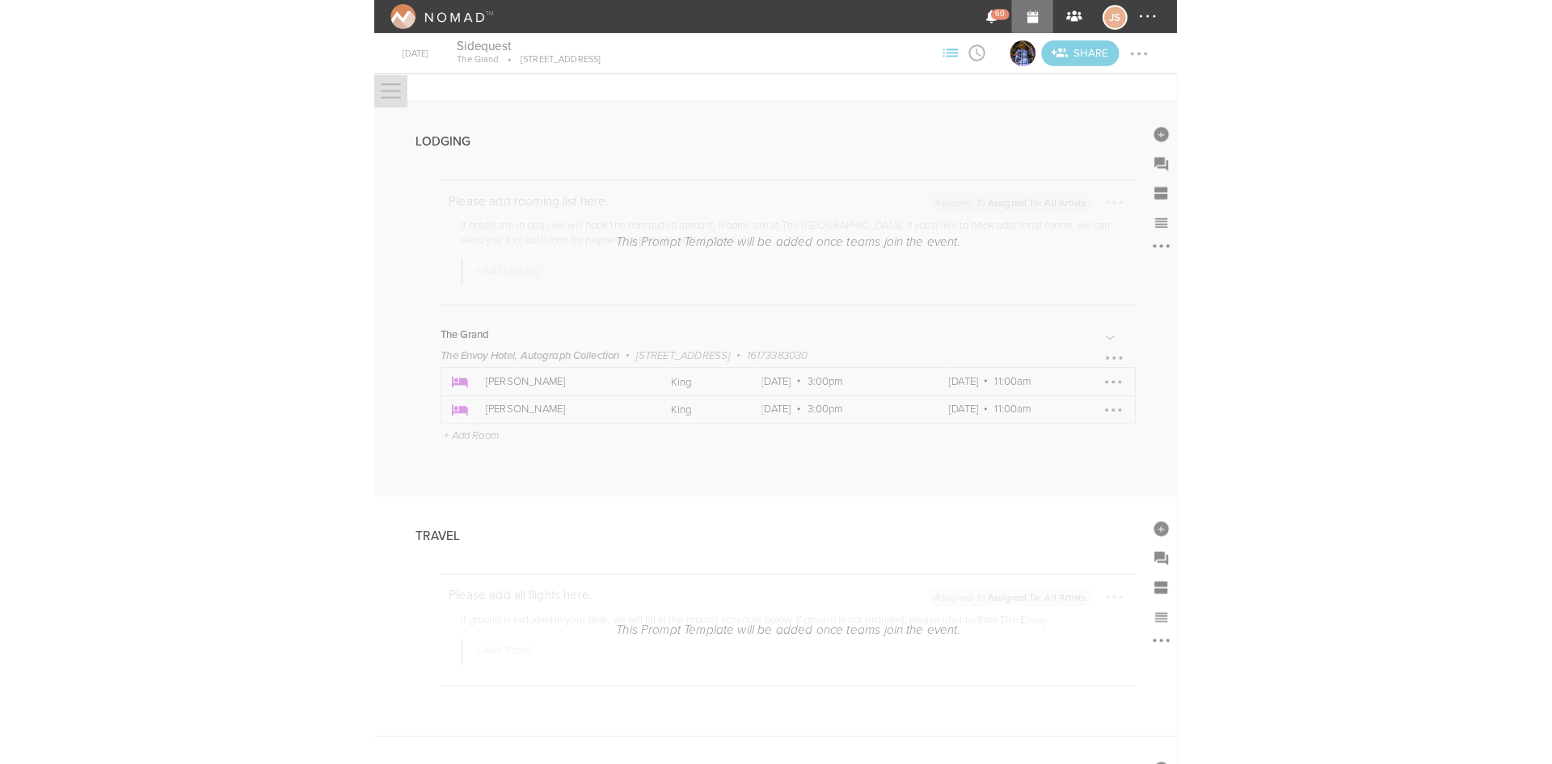
scroll to position [2264, 0]
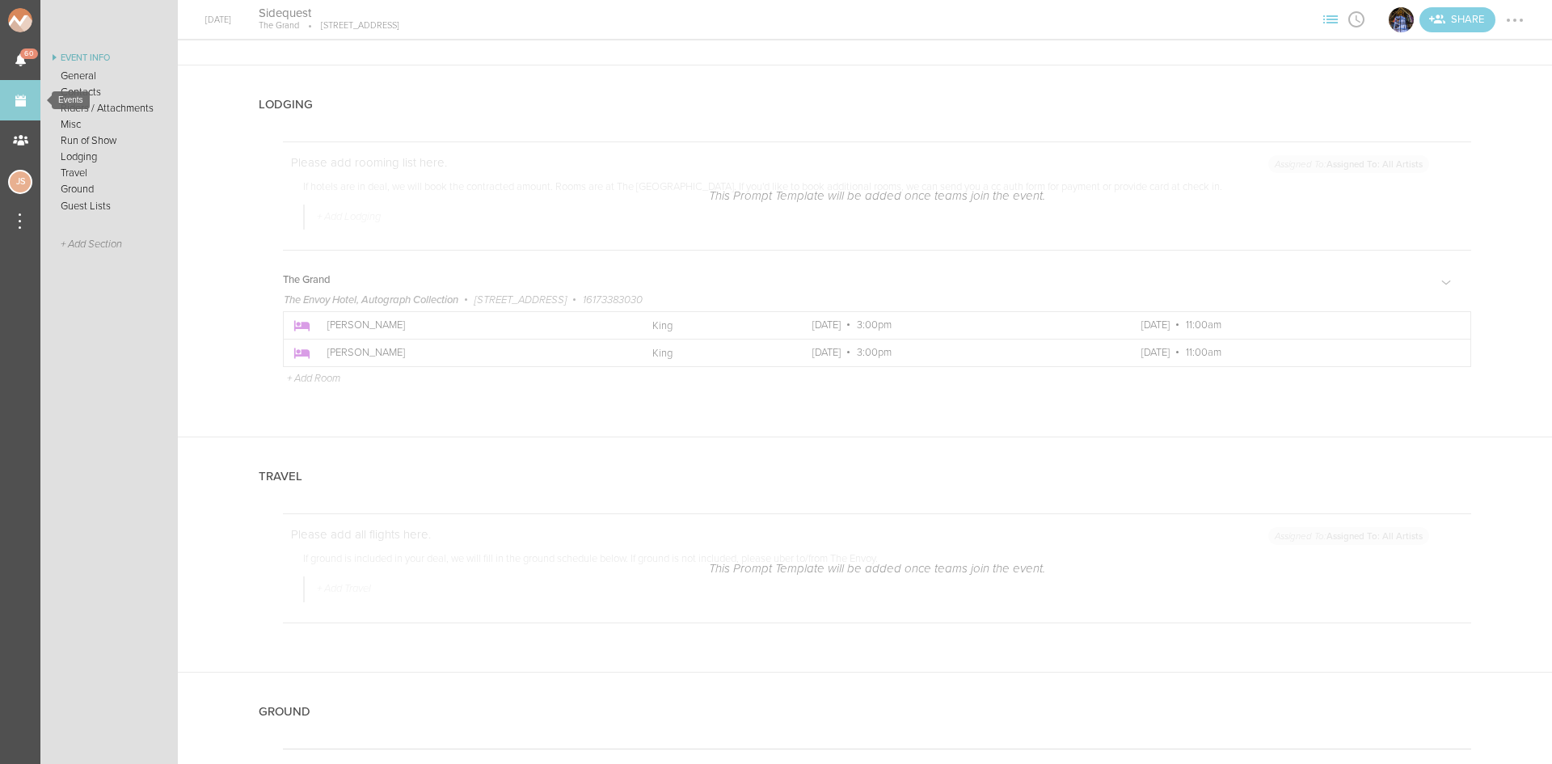
click at [17, 98] on link "Events" at bounding box center [20, 100] width 40 height 40
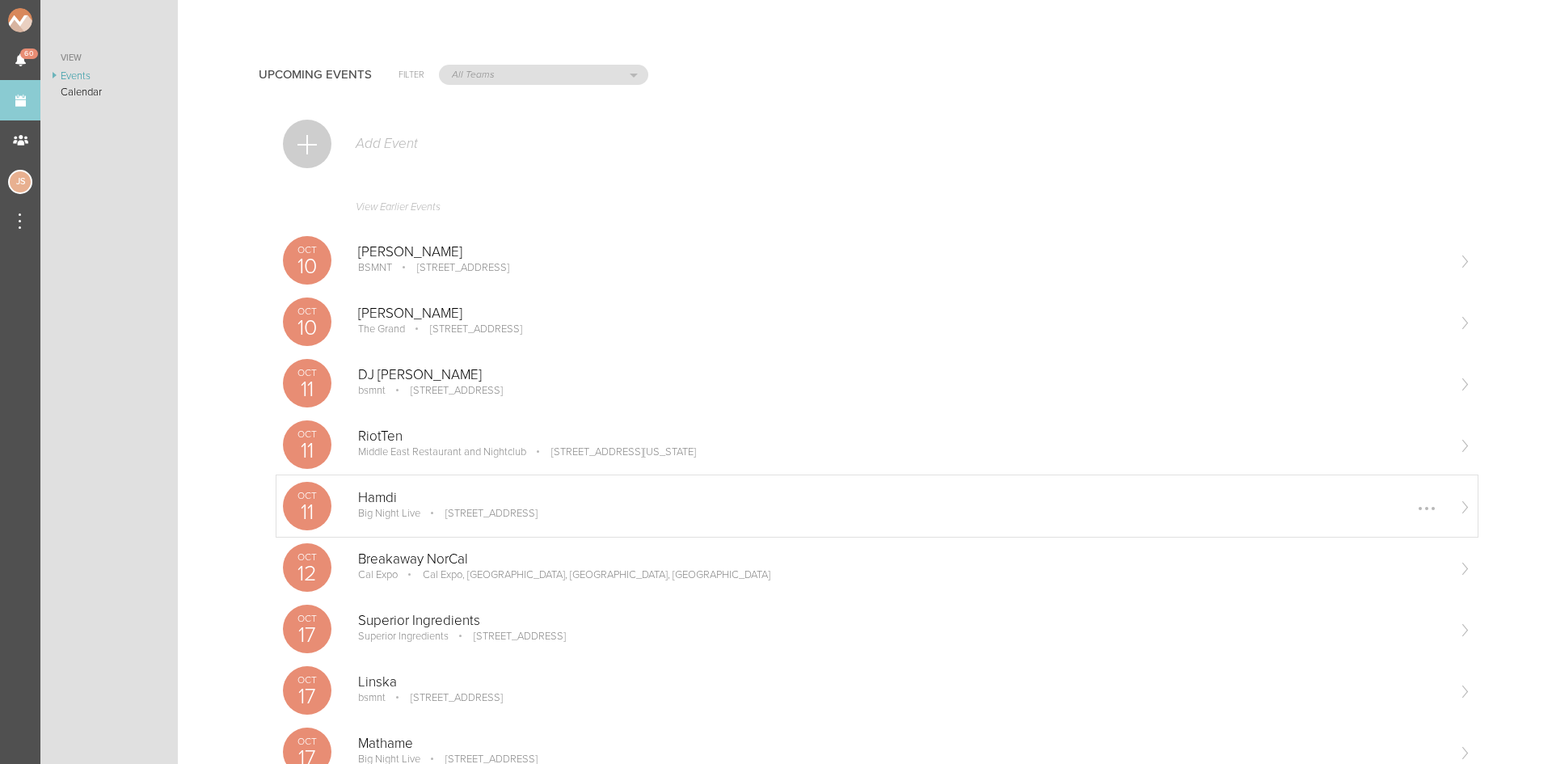
click at [471, 521] on div "Hamdi Big Night Live 110 Causeway St, Boston, MA 02114, USA Edit Remove" at bounding box center [901, 506] width 1087 height 32
click at [543, 486] on div "Oct 11 Hamdi Big Night Live 110 Causeway St, Boston, MA 02114, USA Edit Remove" at bounding box center [877, 505] width 1201 height 61
click at [409, 496] on p "Hamdi" at bounding box center [901, 498] width 1087 height 16
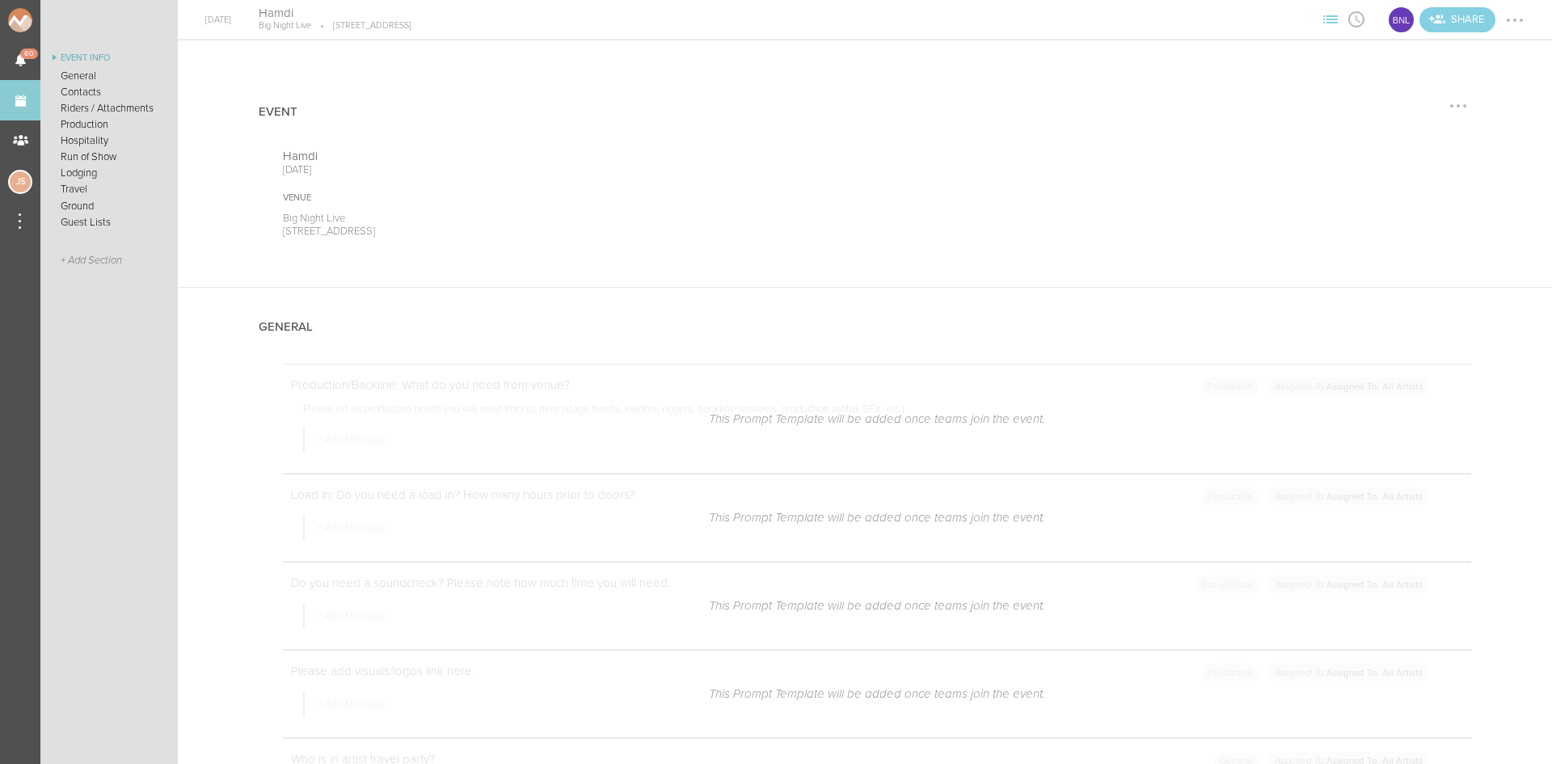
click at [1243, 221] on div "Hamdi October 11, 2025 Venue Big Night Live 110 Causeway St, Boston, MA 02114, …" at bounding box center [877, 194] width 1189 height 90
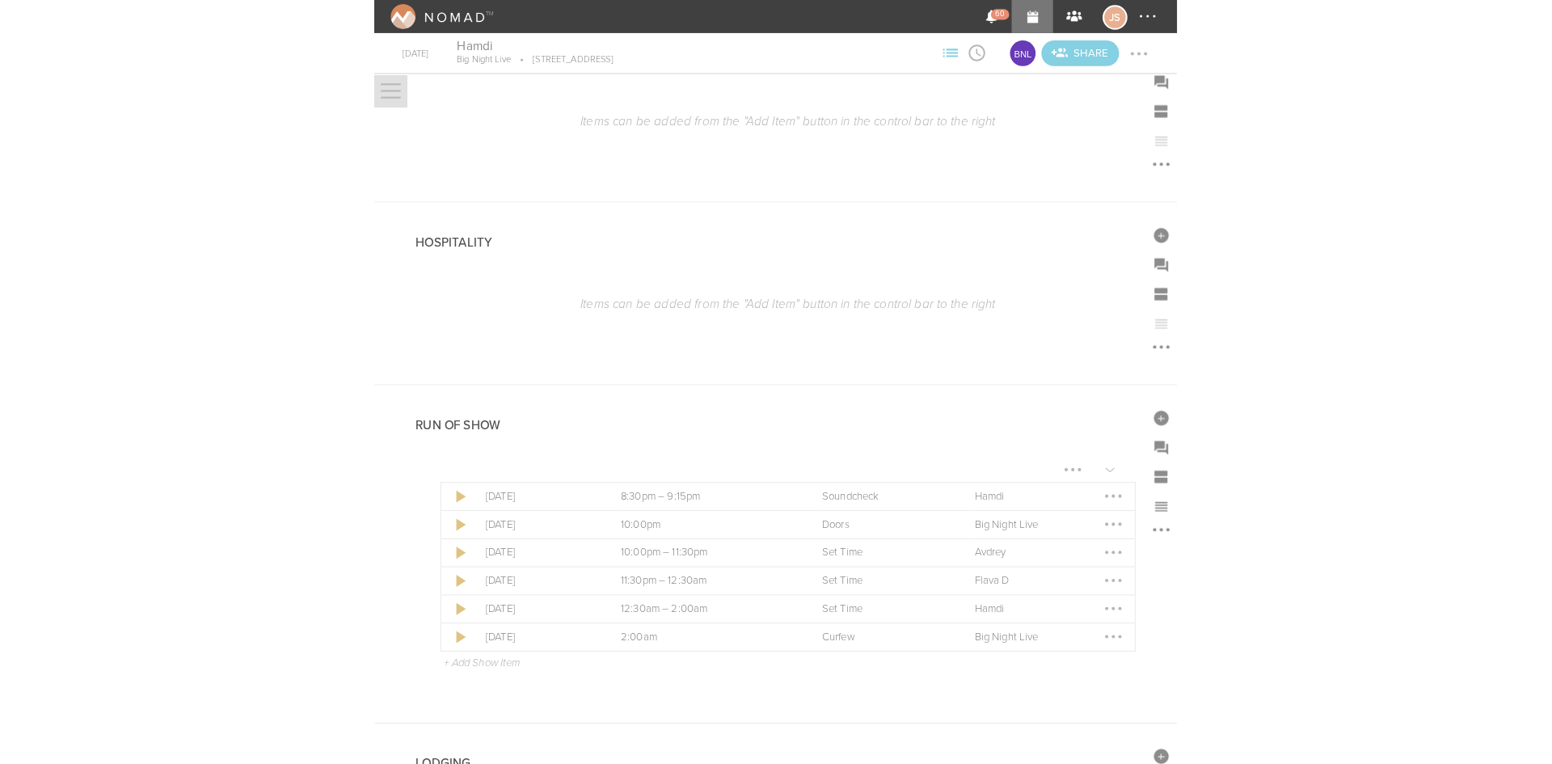
scroll to position [2402, 0]
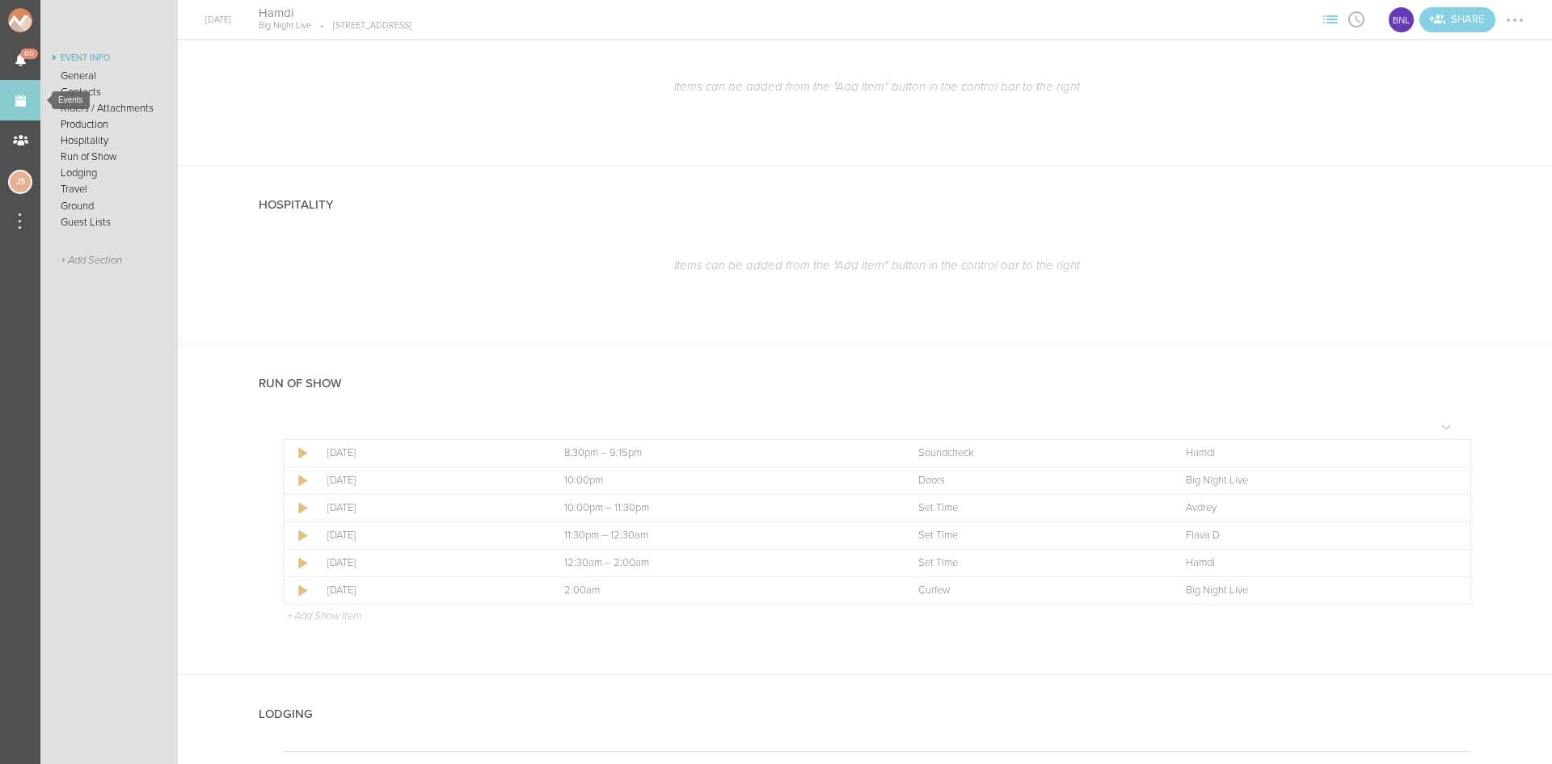
click at [13, 110] on link "Events" at bounding box center [20, 100] width 40 height 40
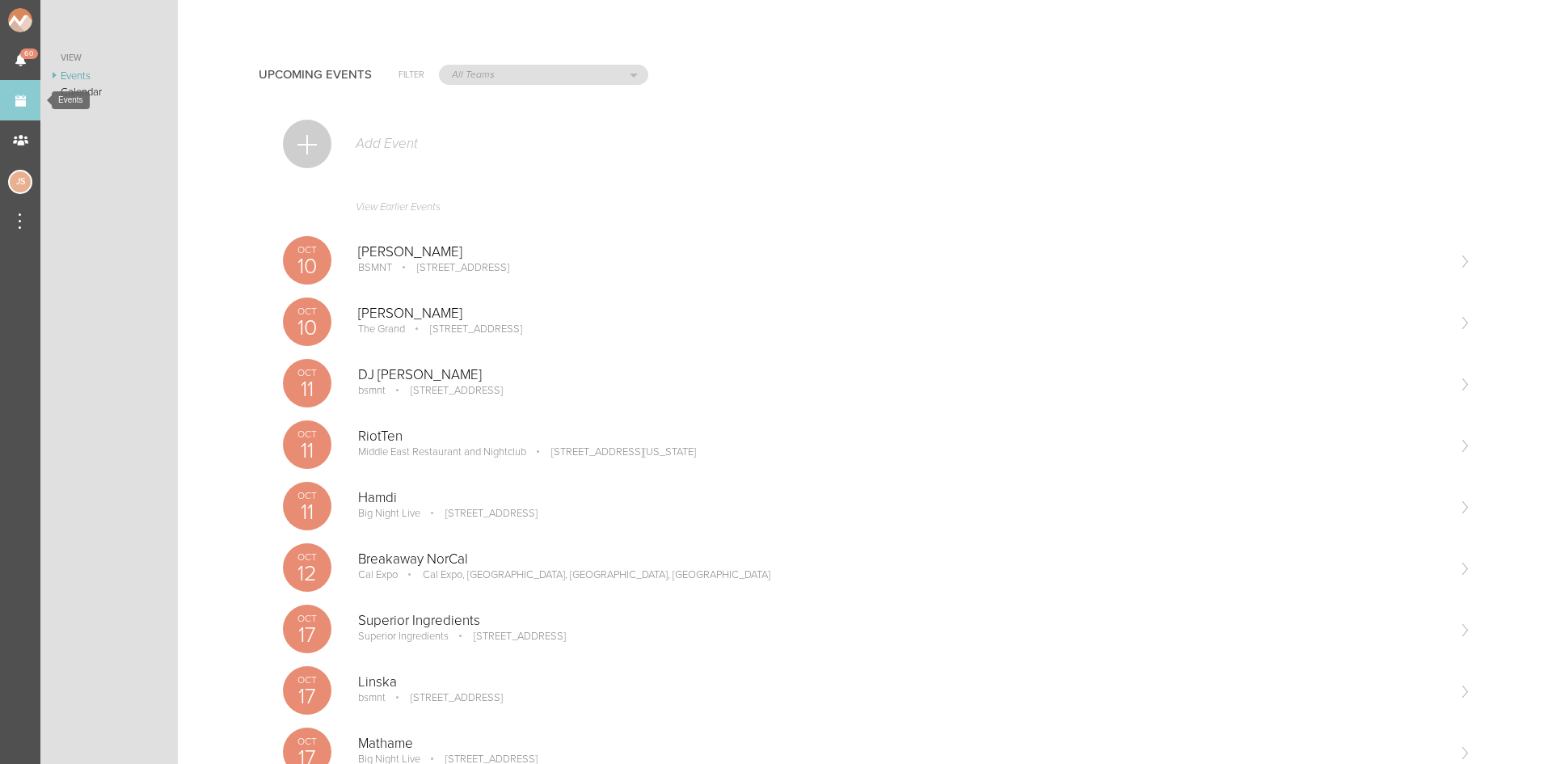
click at [13, 110] on link "Events" at bounding box center [20, 100] width 40 height 40
click at [300, 132] on div at bounding box center [307, 144] width 49 height 49
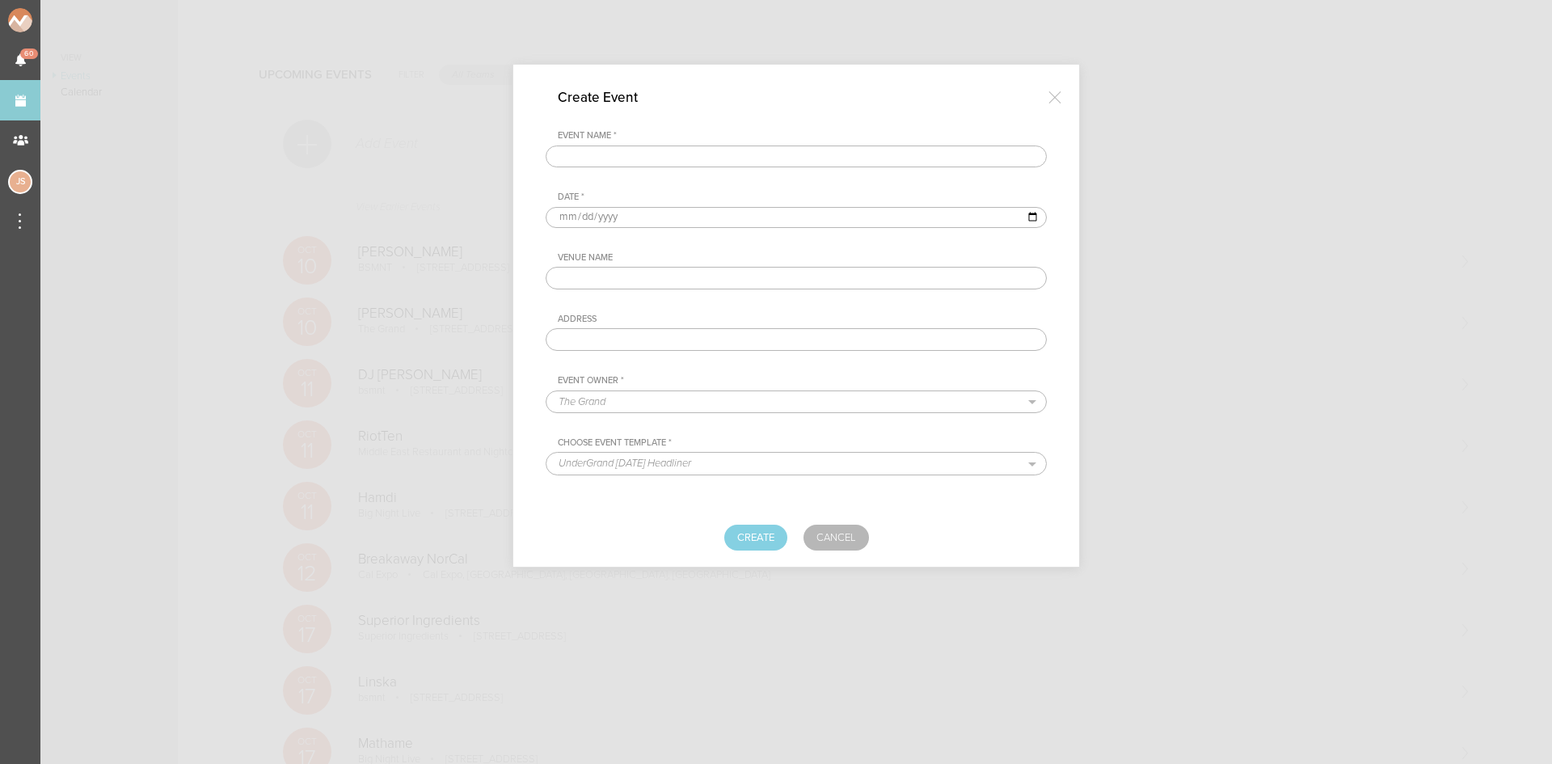
drag, startPoint x: 695, startPoint y: 159, endPoint x: 724, endPoint y: 141, distance: 33.9
click at [695, 159] on input "text" at bounding box center [796, 157] width 501 height 23
type input "[PERSON_NAME]"
click at [569, 213] on input "date" at bounding box center [796, 217] width 501 height 21
type input "[DATE]"
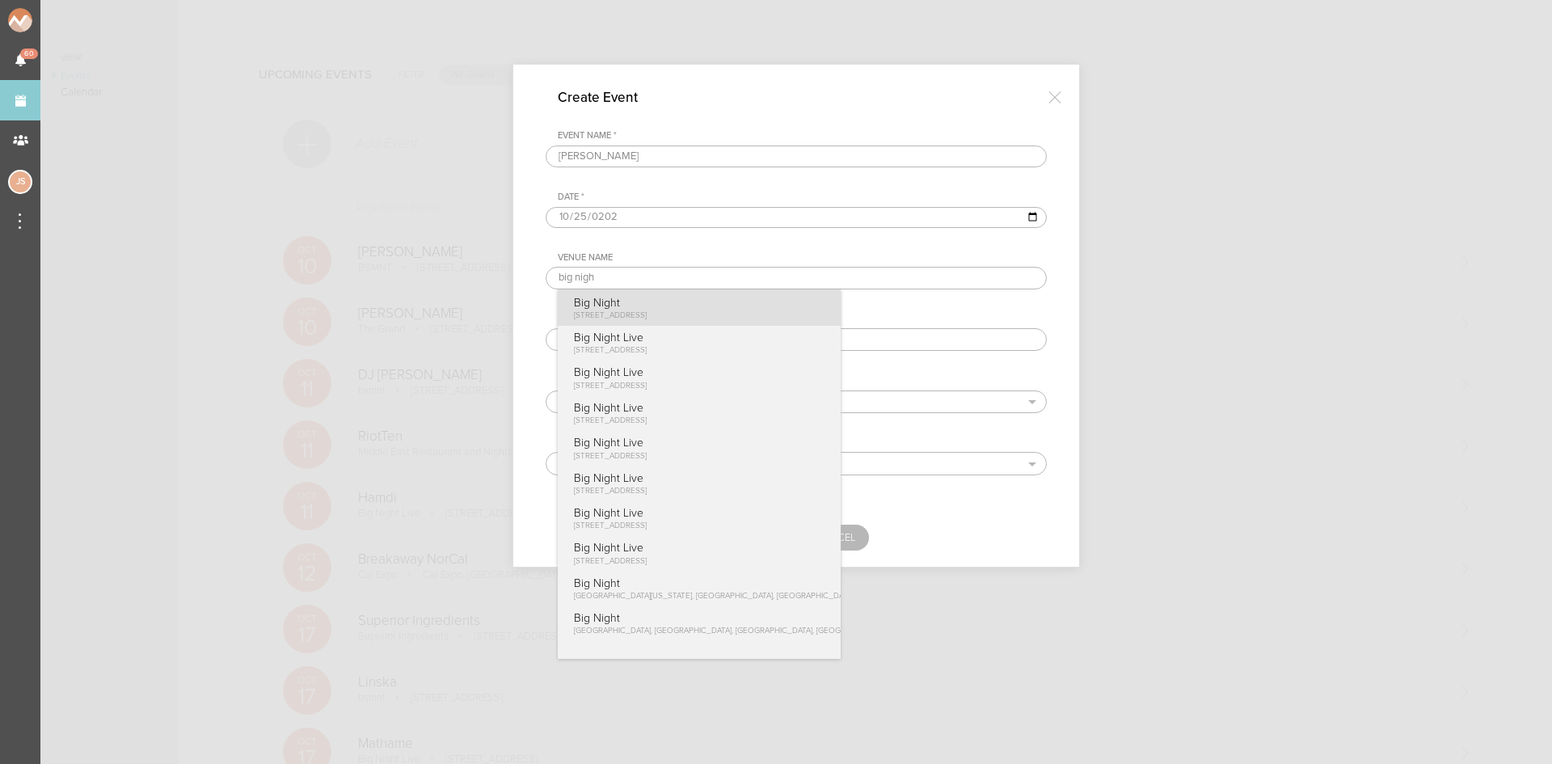
type input "Big Night Live"
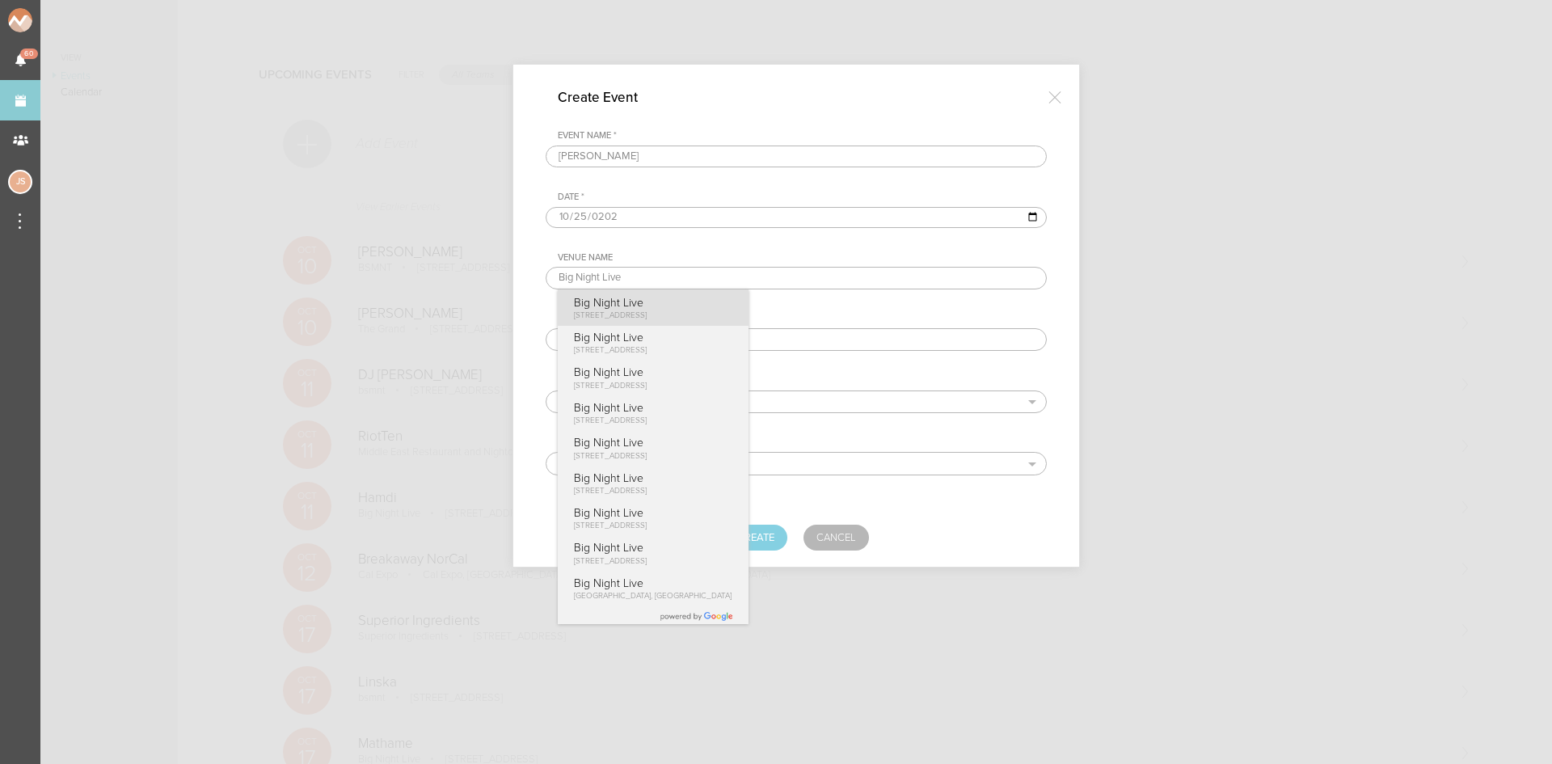
click at [666, 322] on div "Big Night Live 110 Causeway St, Boston, MA 02114, USA" at bounding box center [653, 307] width 191 height 36
type input "[STREET_ADDRESS]"
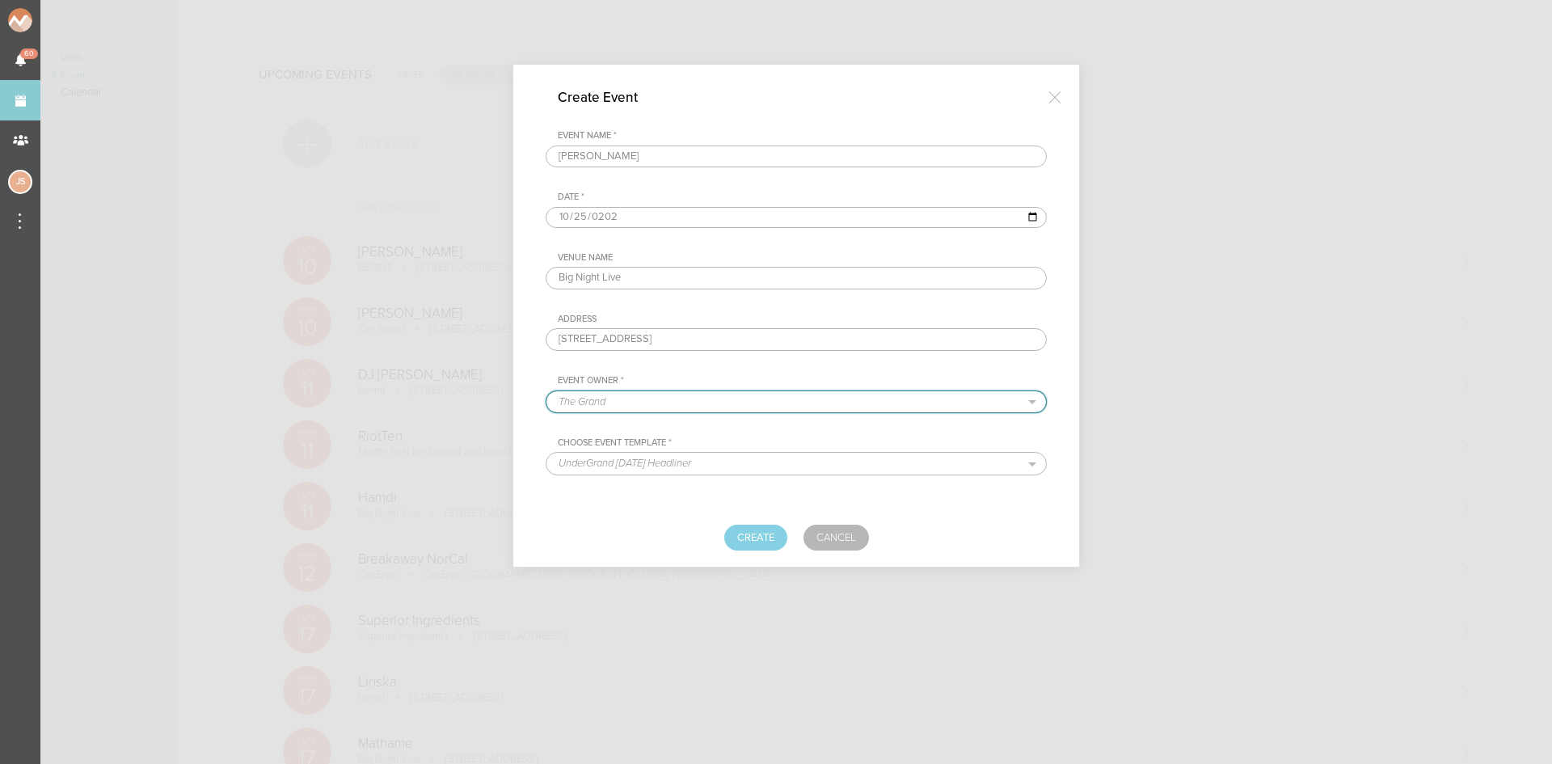
click at [664, 404] on select "The Grand Scorpion Bar FW Boat Cruise Summer Series Black Caviar Mémoire Big Ni…" at bounding box center [797, 401] width 500 height 21
select select "925"
click at [547, 391] on select "The Grand Scorpion Bar FW Boat Cruise Summer Series Black Caviar Mémoire Big Ni…" at bounding box center [797, 401] width 500 height 21
click at [736, 467] on select "Band Show Template Standard Event Template" at bounding box center [797, 463] width 500 height 21
select select "681"
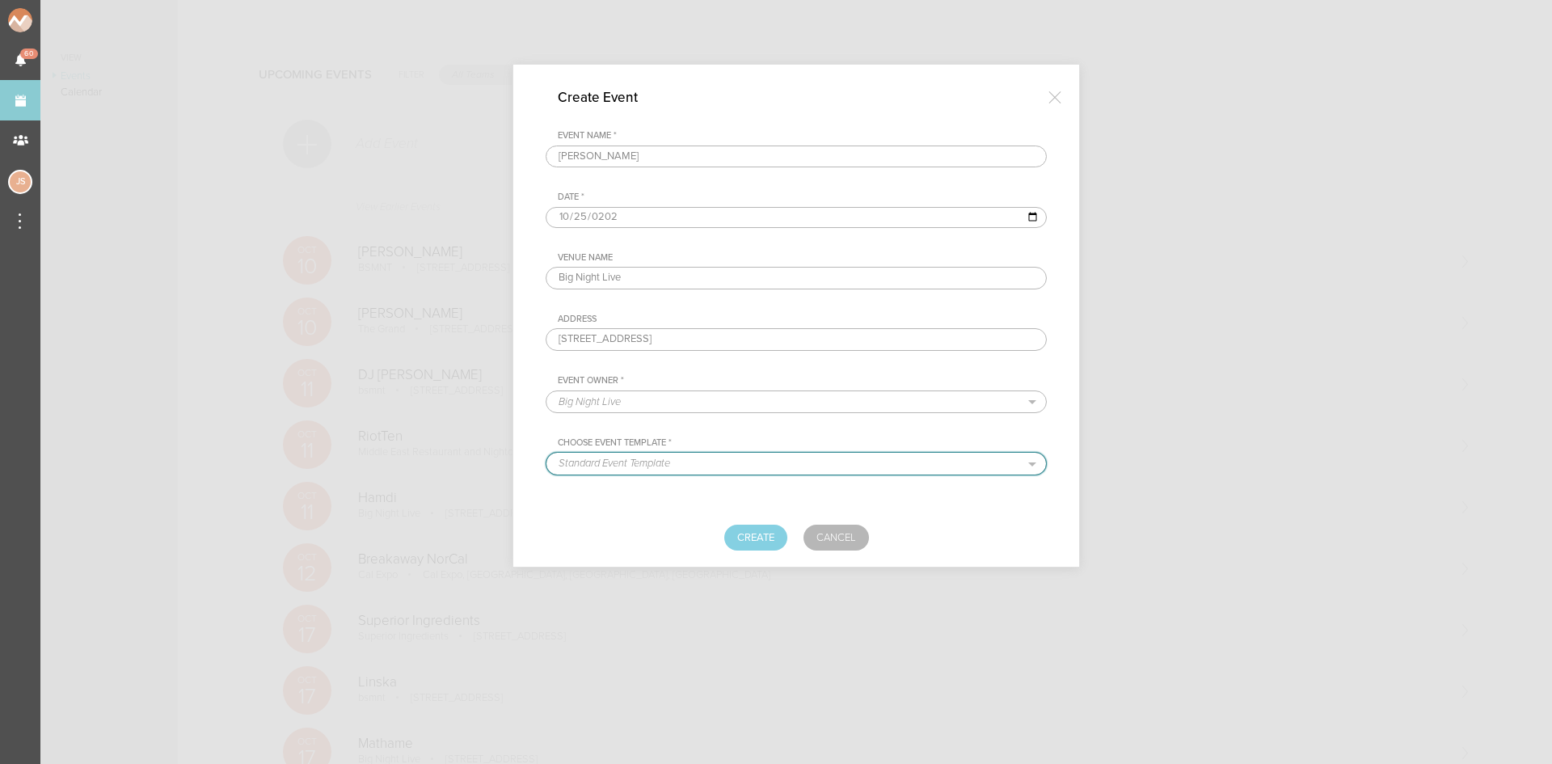
click at [547, 453] on select "Band Show Template Standard Event Template" at bounding box center [797, 463] width 500 height 21
click at [754, 543] on button "Create" at bounding box center [755, 538] width 63 height 26
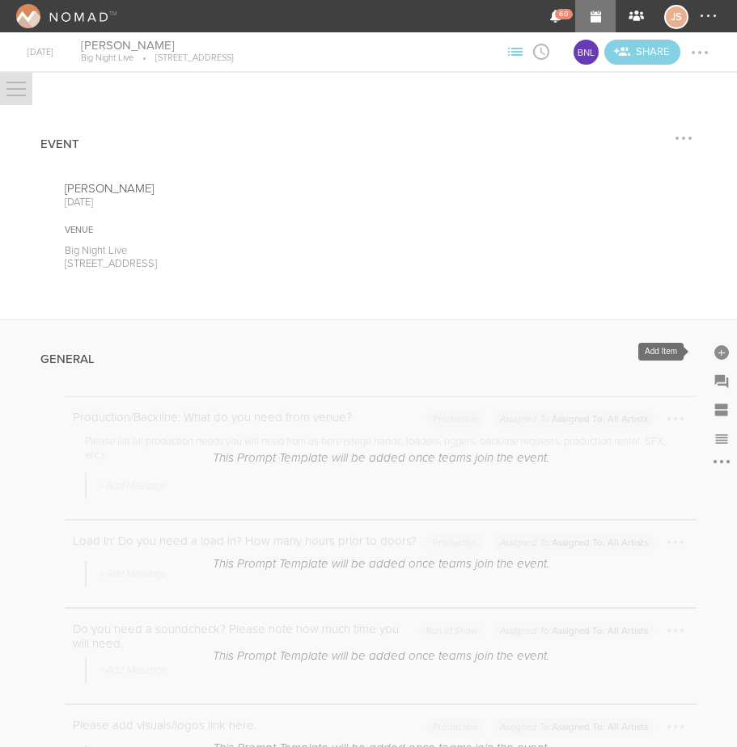
click at [714, 346] on div at bounding box center [721, 352] width 15 height 15
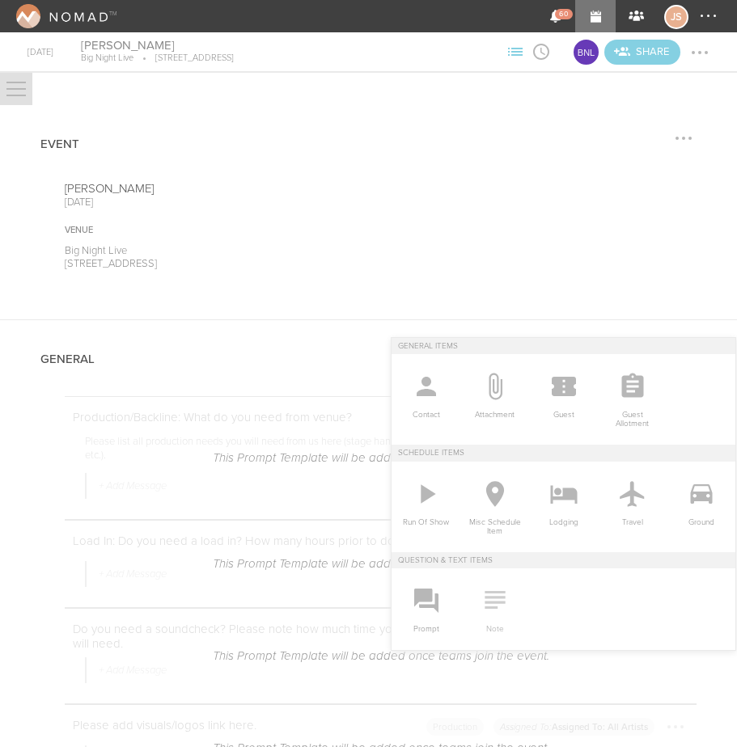
click at [492, 601] on icon at bounding box center [495, 600] width 32 height 32
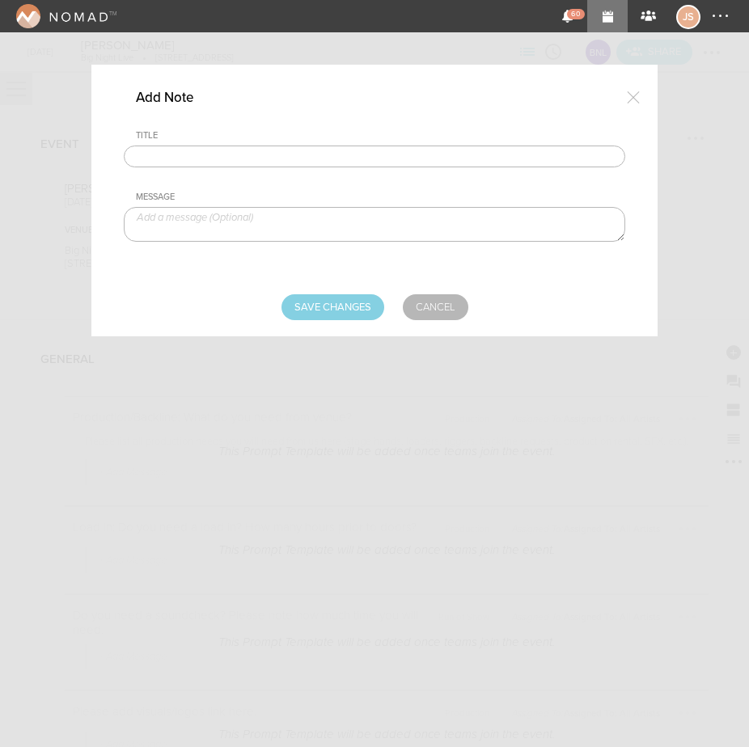
click at [226, 159] on input "text" at bounding box center [374, 157] width 501 height 23
type input "Visuals"
click at [251, 222] on textarea at bounding box center [374, 224] width 501 height 35
paste textarea "[URL][DOMAIN_NAME]"
type textarea "[URL][DOMAIN_NAME]"
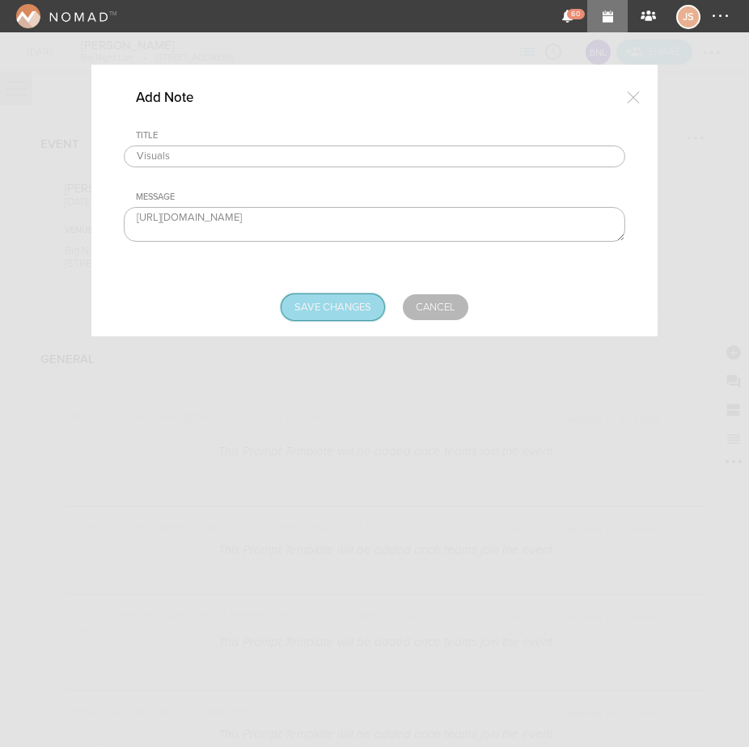
click at [354, 303] on input "Save Changes" at bounding box center [332, 307] width 103 height 26
type input "Saving..."
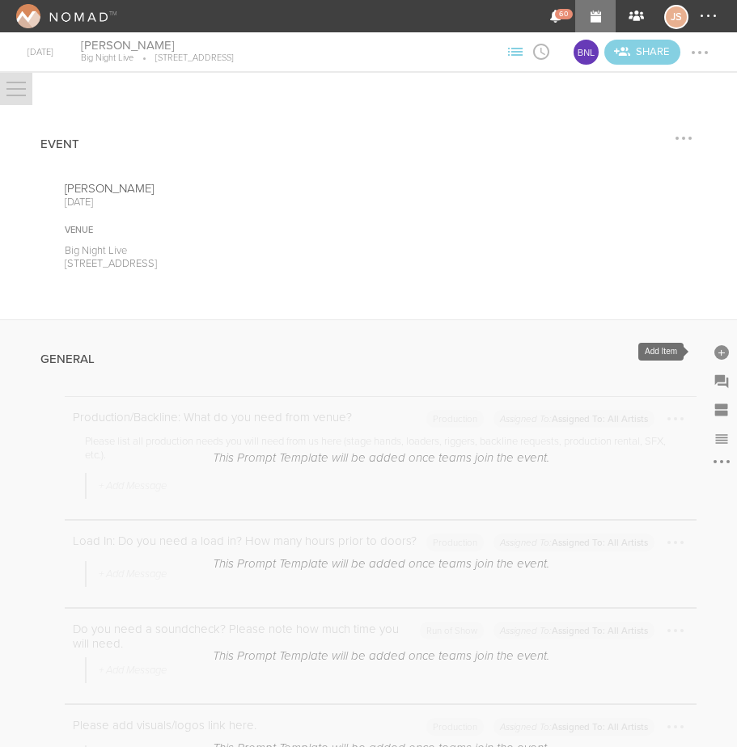
click at [714, 355] on div at bounding box center [721, 352] width 15 height 15
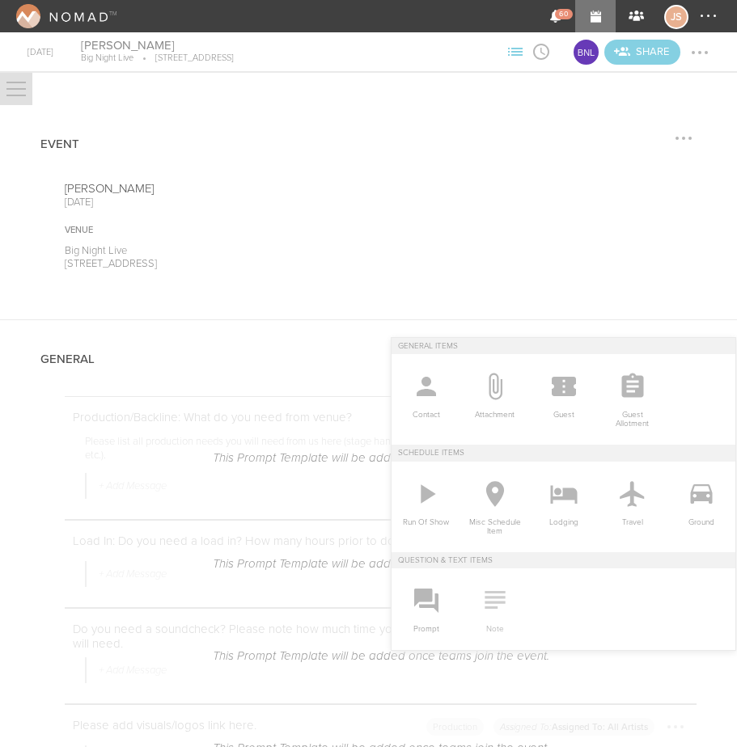
click at [498, 600] on icon at bounding box center [495, 600] width 32 height 32
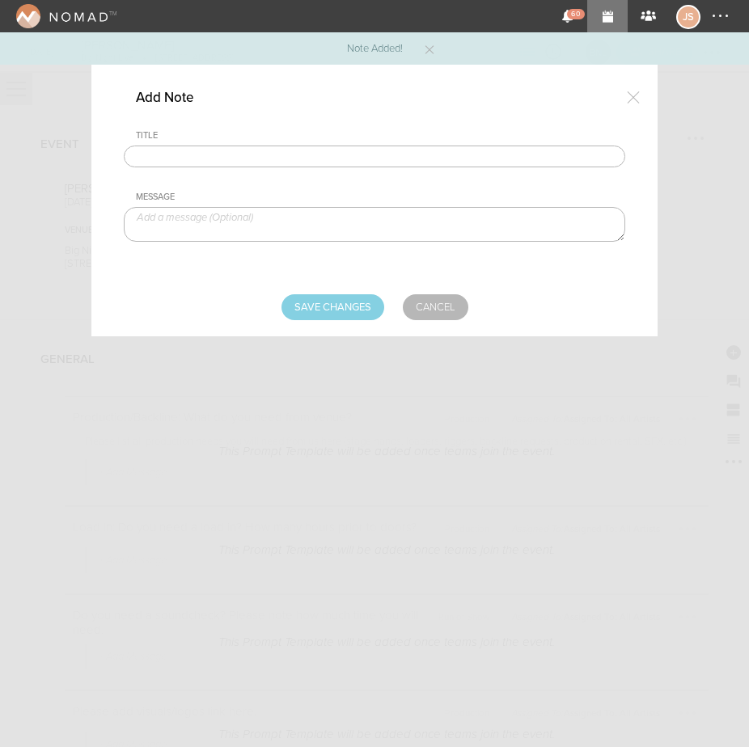
click at [192, 146] on input "text" at bounding box center [374, 157] width 501 height 23
type input "Travel Party"
click at [210, 226] on textarea at bounding box center [374, 224] width 501 height 35
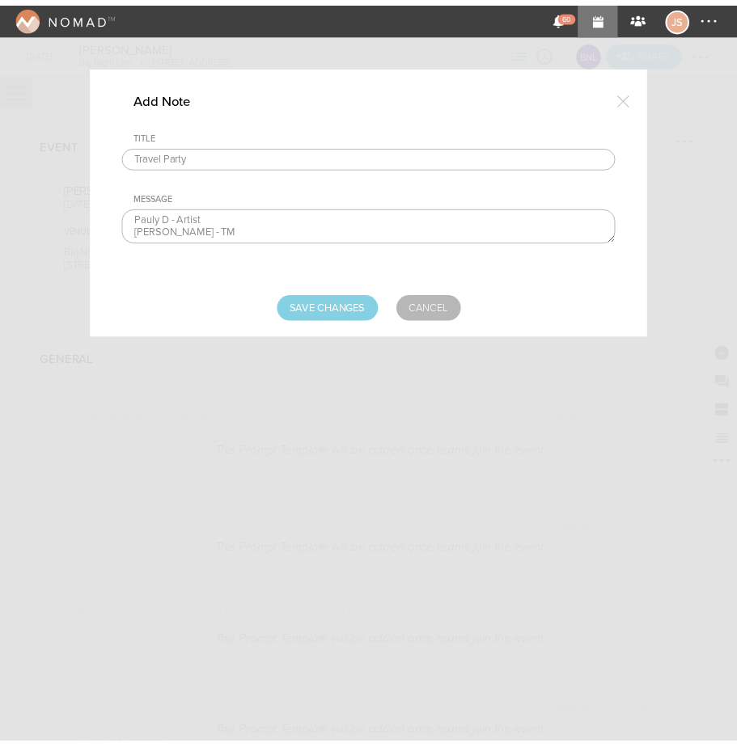
scroll to position [9, 0]
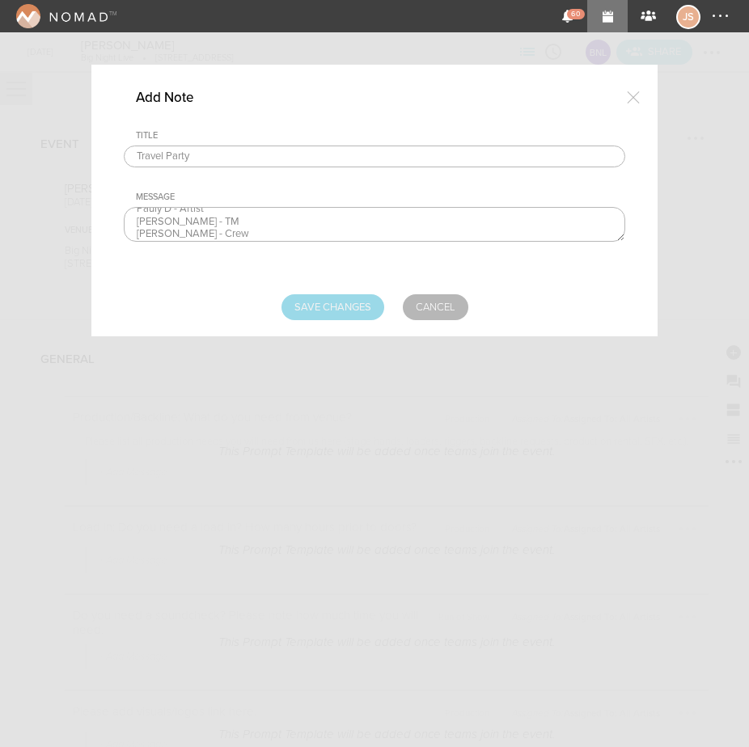
type textarea "Pauly D - Artist [PERSON_NAME] - TM [PERSON_NAME] - Crew"
click at [338, 311] on input "Save Changes" at bounding box center [332, 307] width 103 height 26
type input "Saving..."
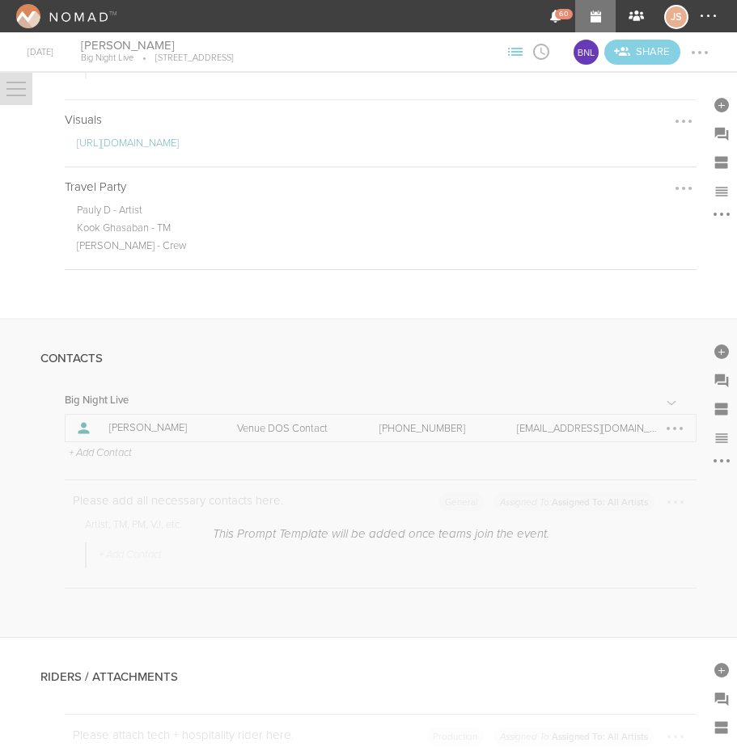
click at [99, 460] on p "+ Add Contact" at bounding box center [99, 453] width 65 height 13
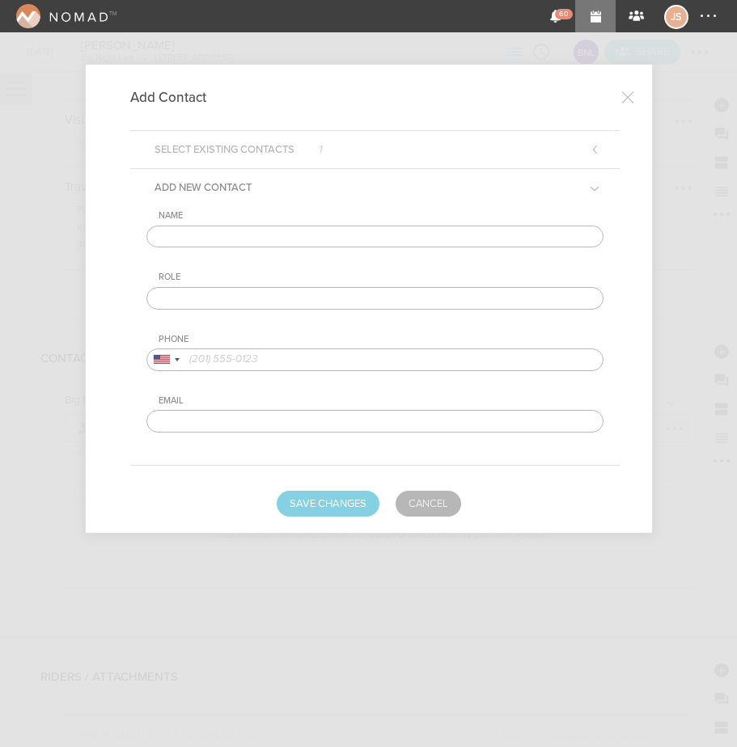
scroll to position [1286, 0]
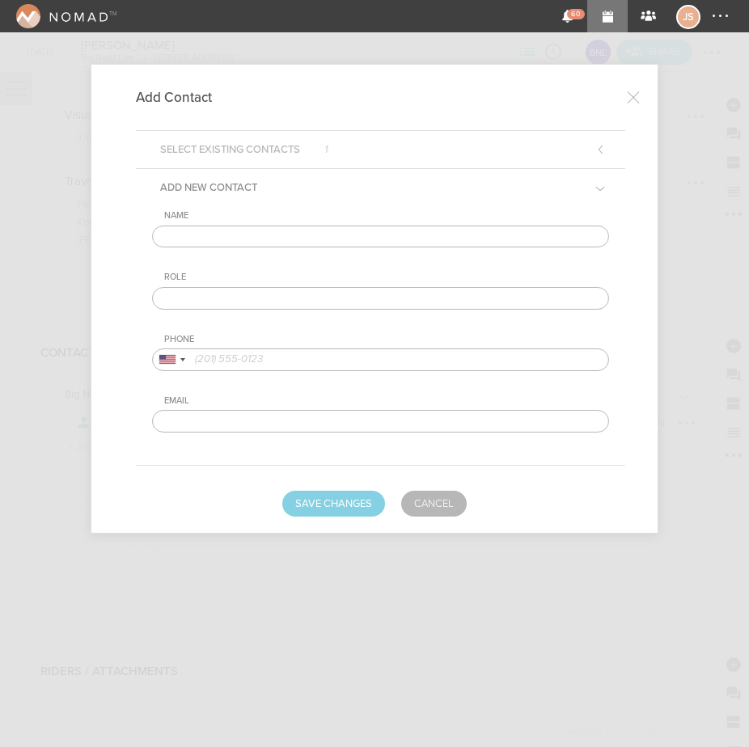
click at [311, 240] on input "text" at bounding box center [380, 237] width 457 height 23
type input "Kook Ghasaban"
click at [254, 299] on input "text" at bounding box center [380, 298] width 457 height 23
type input "Artist DOS Contact"
click at [270, 358] on input "tel" at bounding box center [380, 359] width 457 height 23
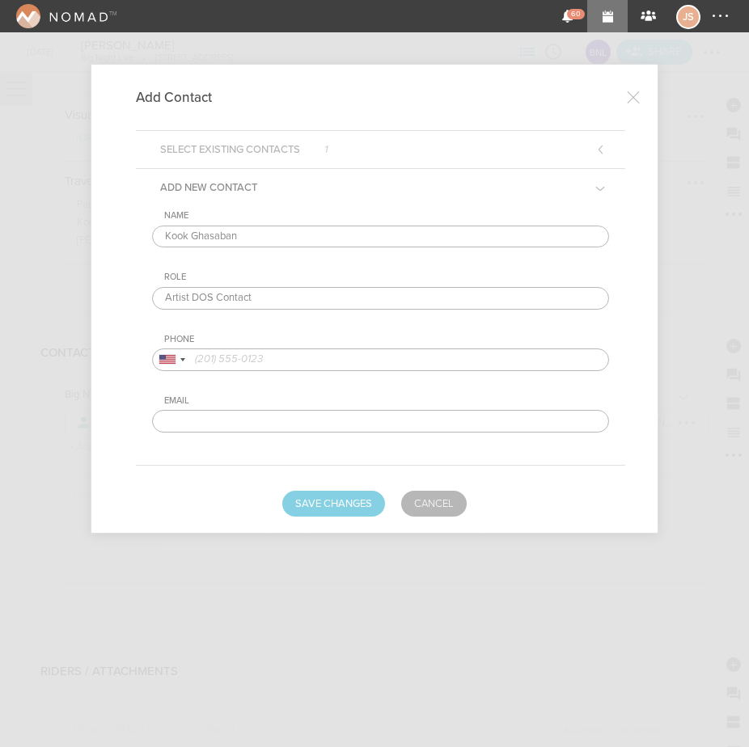
paste input "(310.422.5906)"
type input "(310.422.5906)"
click at [337, 491] on button "Save Changes" at bounding box center [333, 504] width 103 height 26
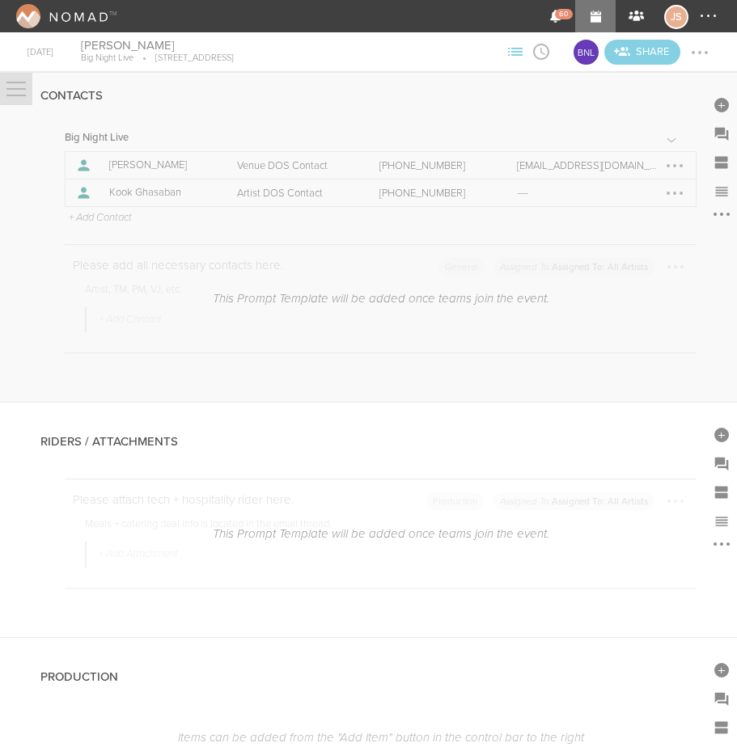
scroll to position [1698, 0]
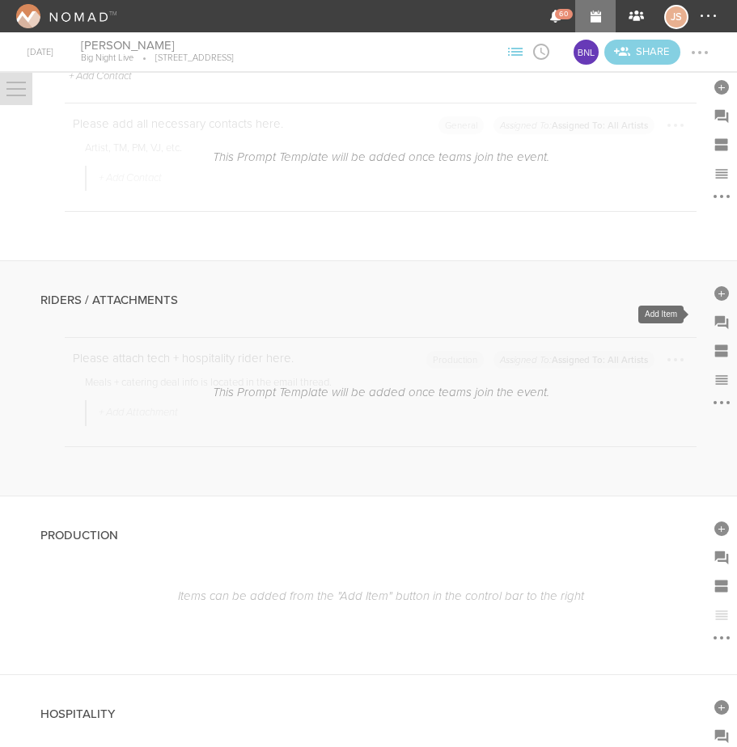
click at [714, 301] on div at bounding box center [721, 293] width 15 height 15
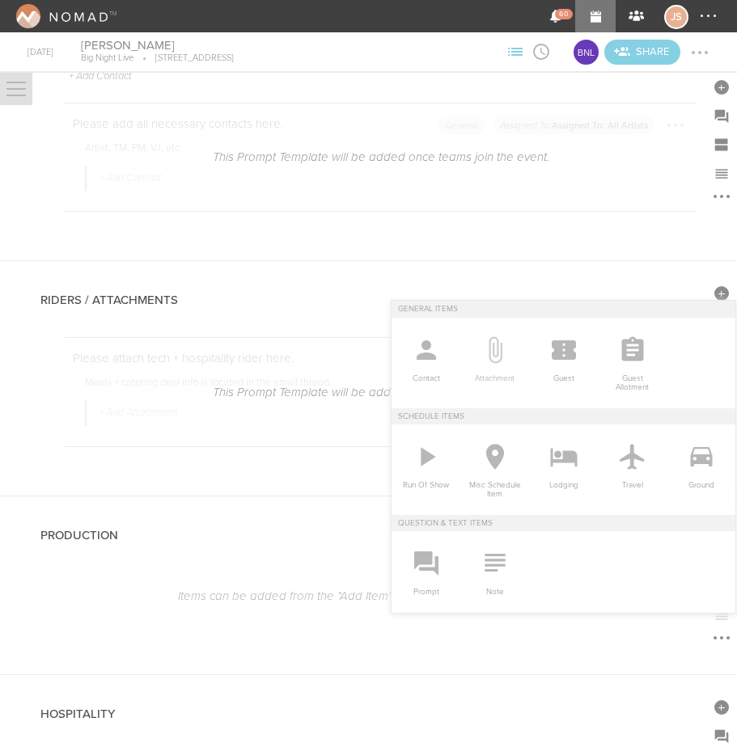
click at [488, 353] on icon at bounding box center [495, 349] width 14 height 27
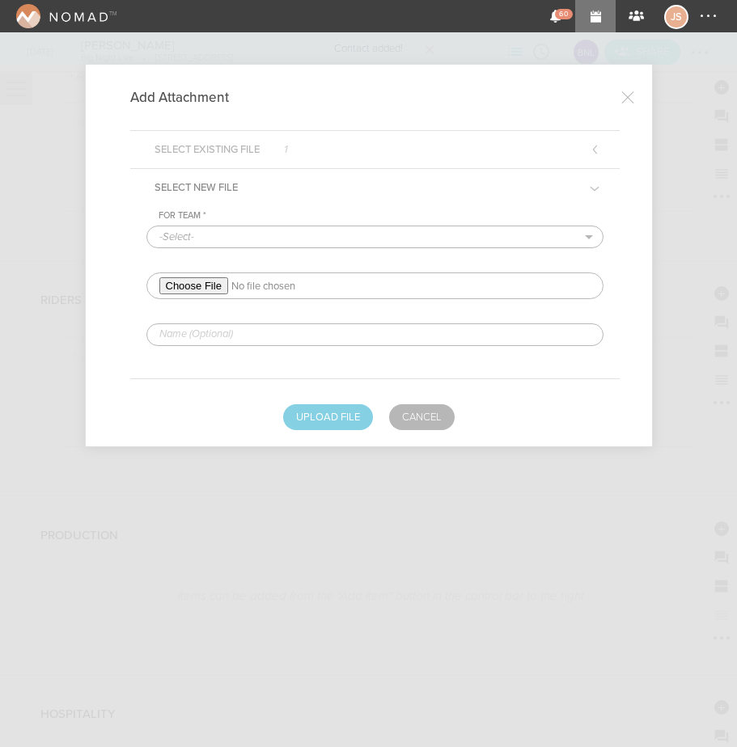
scroll to position [1690, 0]
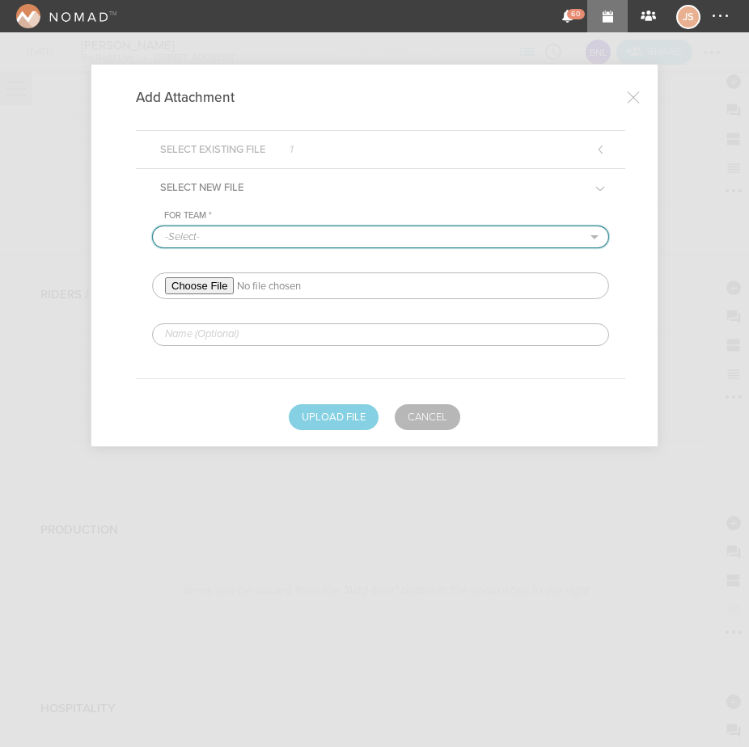
click at [193, 239] on select "-Select- Big Night Live" at bounding box center [380, 236] width 455 height 21
select select "925"
click at [153, 226] on select "-Select- Big Night Live" at bounding box center [380, 236] width 455 height 21
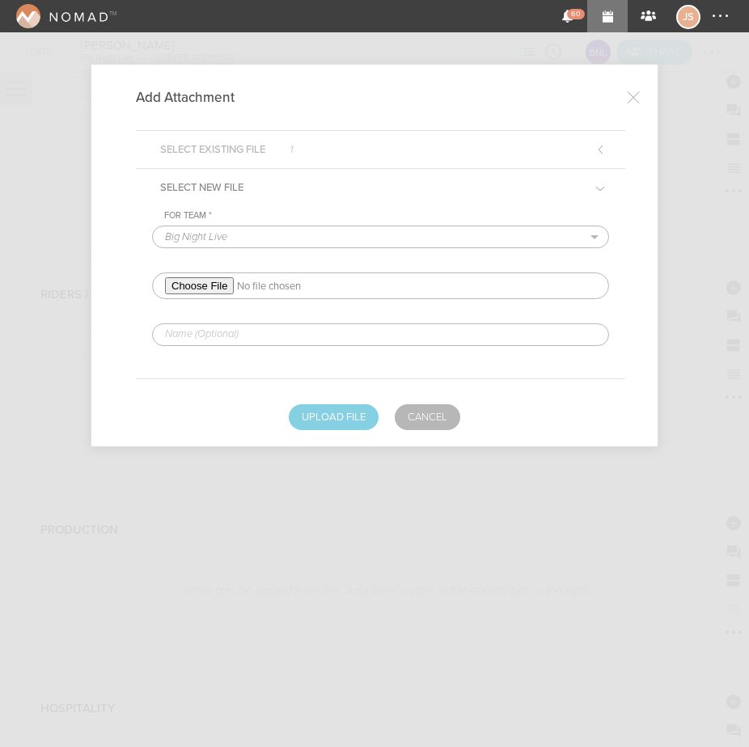
click at [201, 282] on input "file" at bounding box center [380, 285] width 457 height 27
type input "C:\fakepath\[PERSON_NAME] D TECHNICAL RIDER .doc"
click at [281, 327] on input "text" at bounding box center [380, 334] width 457 height 23
type input "REDLINED HERE - tech"
click at [338, 415] on button "Upload File" at bounding box center [334, 417] width 90 height 26
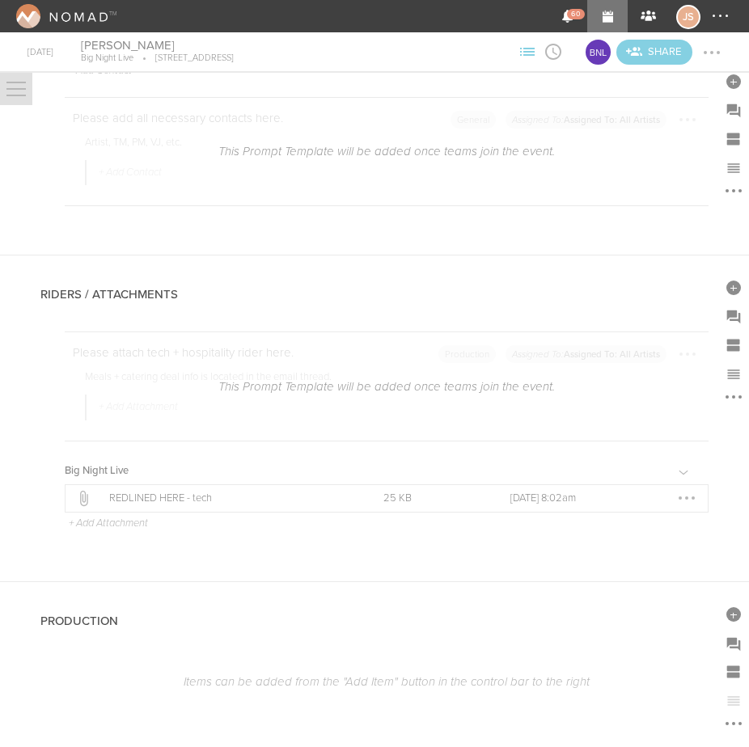
scroll to position [1698, 0]
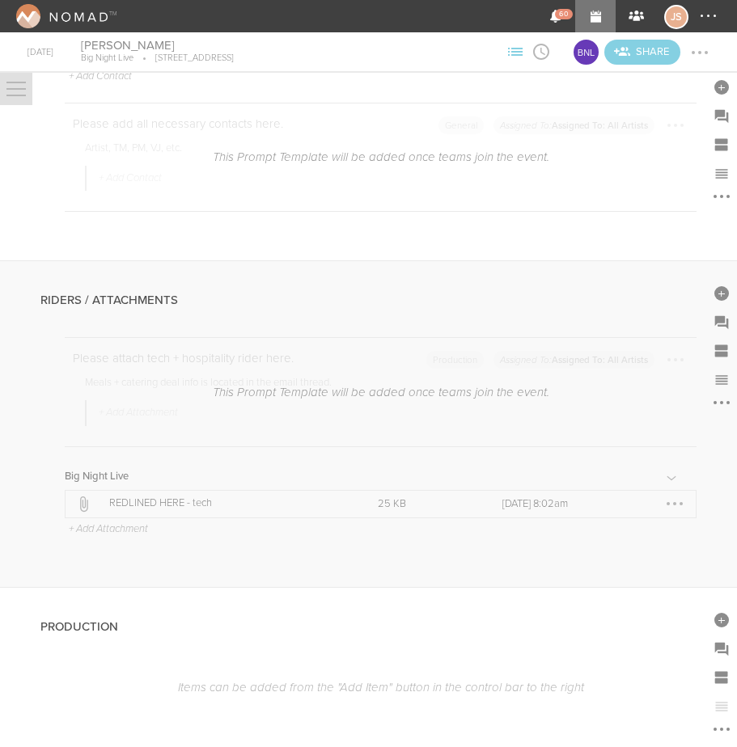
click at [96, 536] on p "+ Add Attachment" at bounding box center [107, 529] width 81 height 13
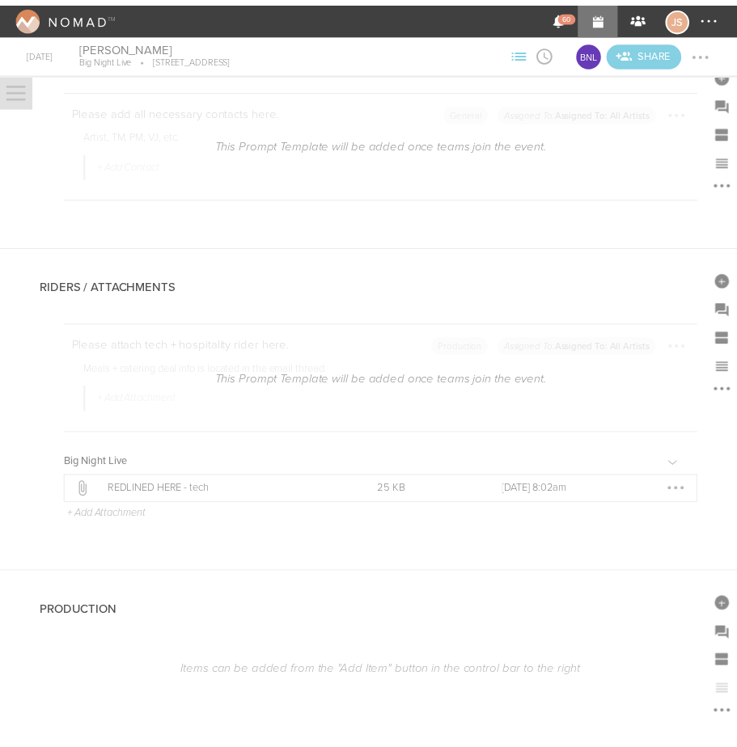
scroll to position [1690, 0]
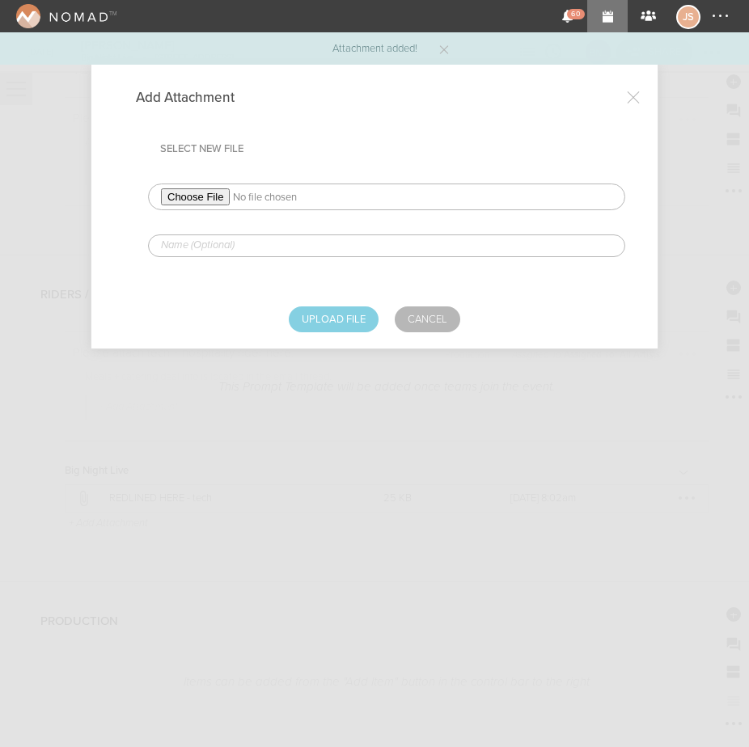
click at [207, 203] on input "file" at bounding box center [386, 197] width 477 height 27
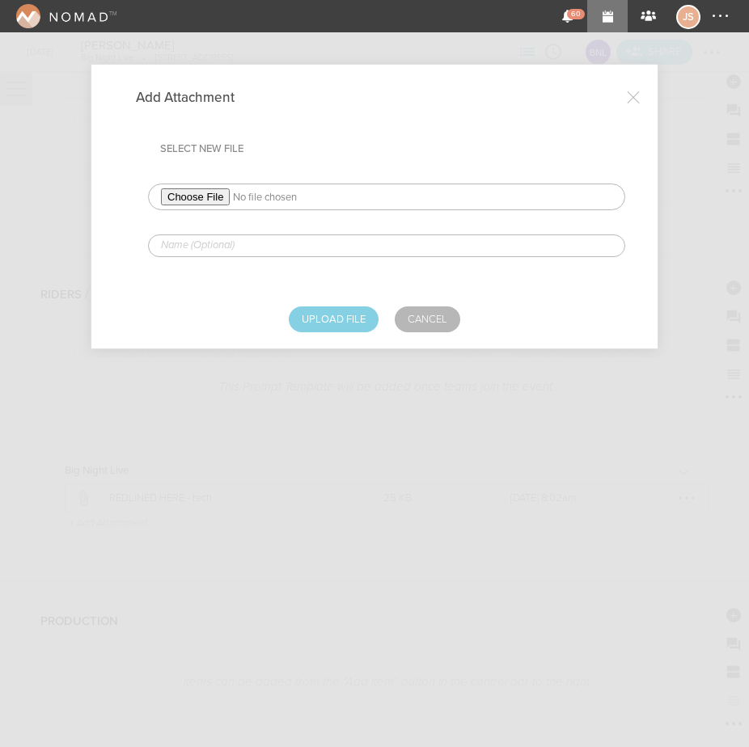
type input "C:\fakepath\[PERSON_NAME] REDLINED HOSPITALITY RIDER (1).pdf"
click at [361, 248] on input "text" at bounding box center [386, 245] width 477 height 23
type input "REDLINED HERE - hospo"
click at [340, 315] on button "Upload File" at bounding box center [334, 319] width 90 height 26
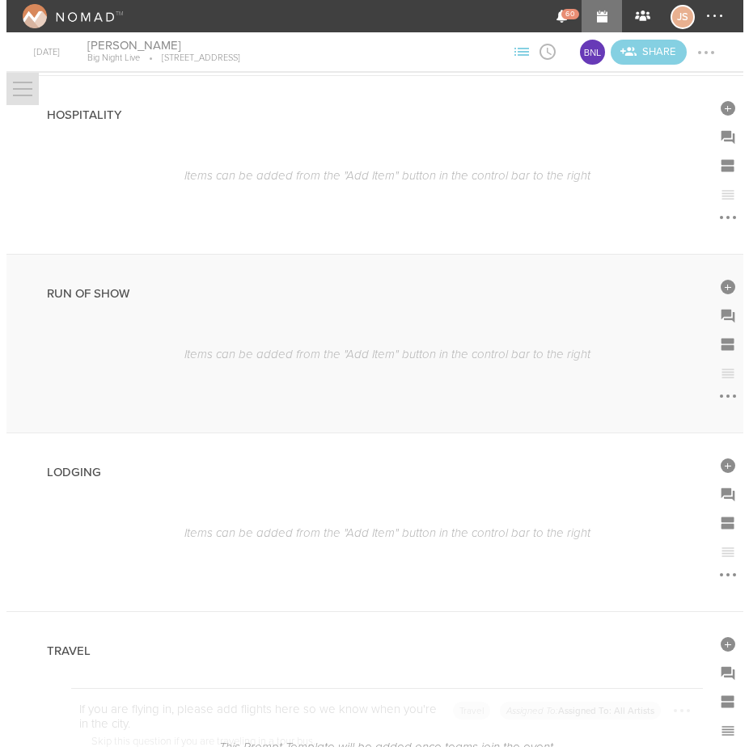
scroll to position [2426, 0]
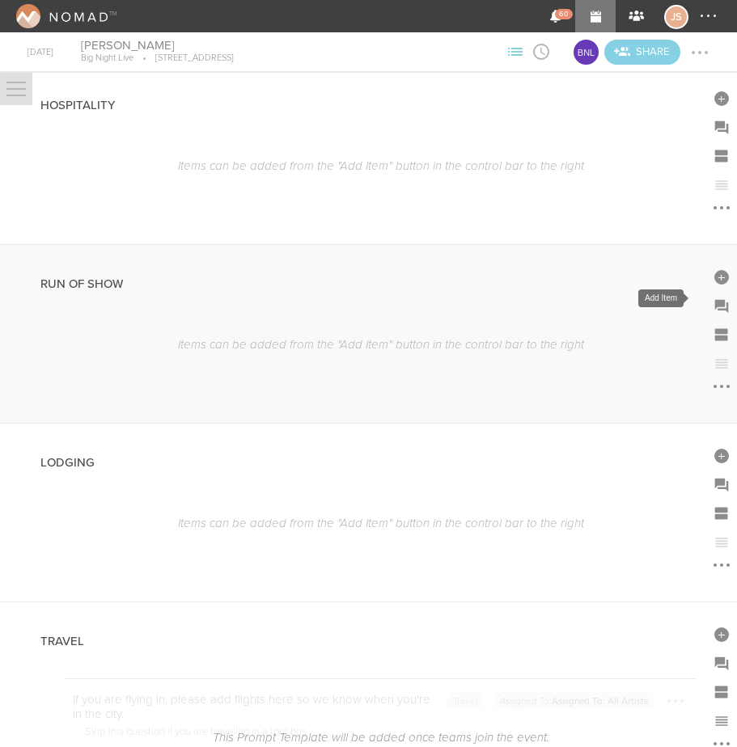
click at [714, 285] on div at bounding box center [721, 277] width 15 height 15
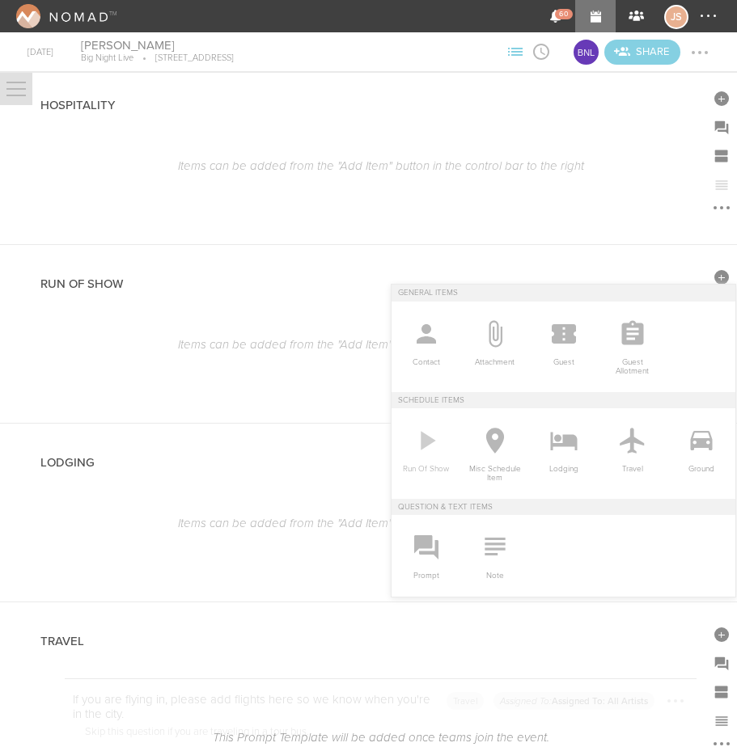
click at [420, 437] on icon at bounding box center [427, 440] width 15 height 19
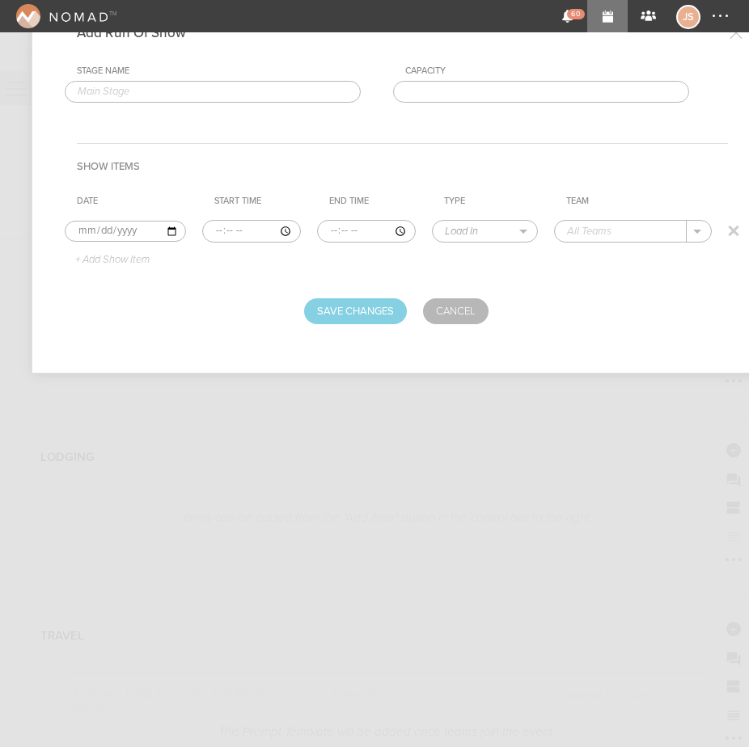
click at [212, 230] on input "time" at bounding box center [251, 231] width 99 height 23
type input "21:30"
select select "Doors"
click at [624, 258] on p "Big Night Live" at bounding box center [619, 255] width 70 height 13
type input "Big Night Live"
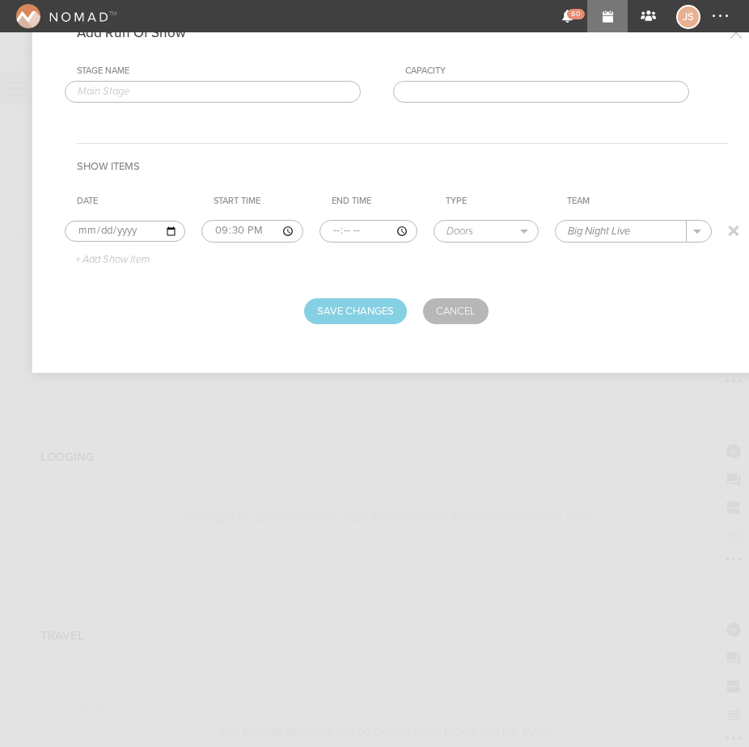
click at [114, 259] on p "+ Add Show Item" at bounding box center [106, 260] width 87 height 13
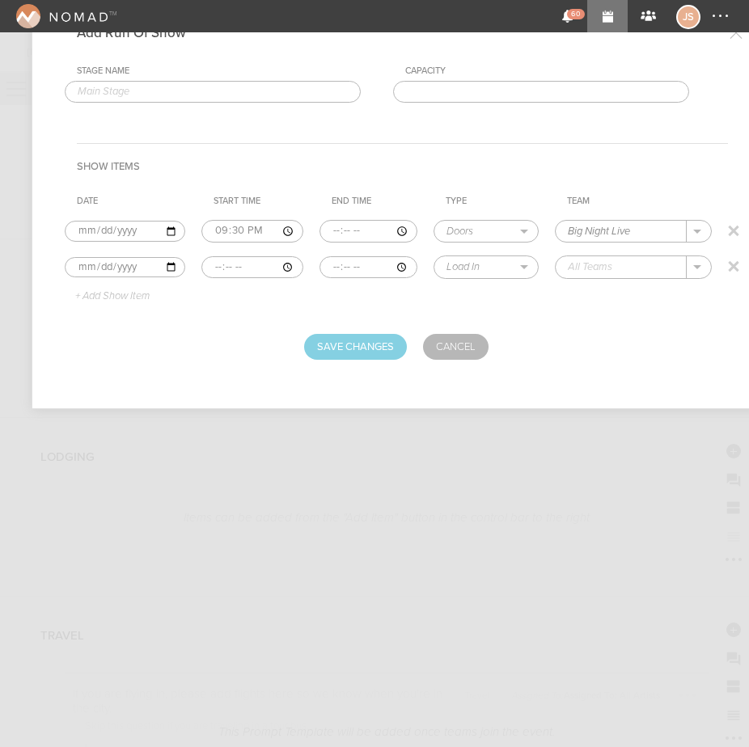
drag, startPoint x: 211, startPoint y: 269, endPoint x: 220, endPoint y: 266, distance: 9.5
click at [211, 269] on input "time" at bounding box center [251, 267] width 101 height 23
type input "21:30"
type input "22:30"
select select "Set Time"
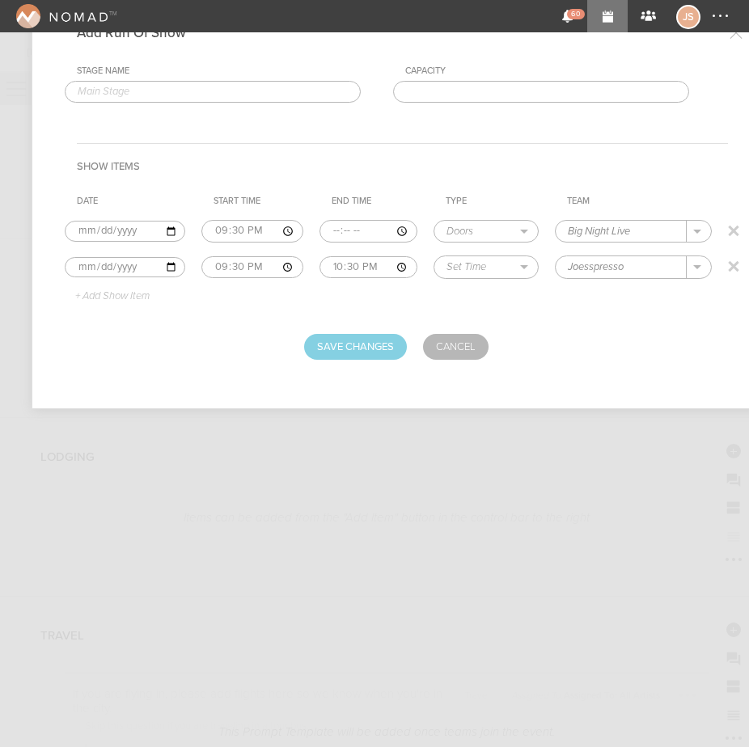
click at [594, 267] on input "Joesspresso" at bounding box center [620, 266] width 131 height 21
type input "Joespresso"
click at [91, 296] on p "+ Add Show Item" at bounding box center [106, 296] width 87 height 13
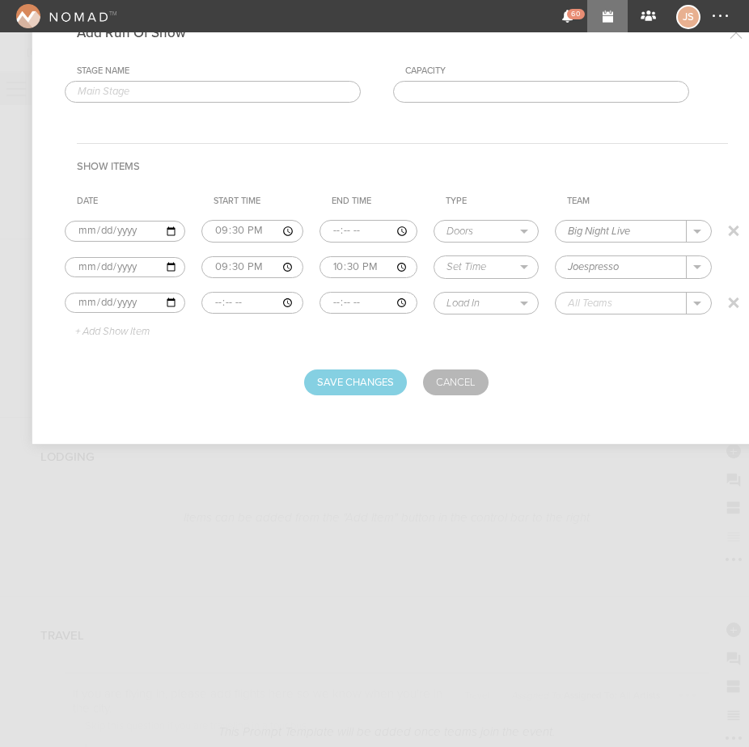
click at [211, 304] on input "time" at bounding box center [251, 303] width 101 height 23
type input "22:30"
type input "23:30"
select select "Set Time"
type input "Frizzle"
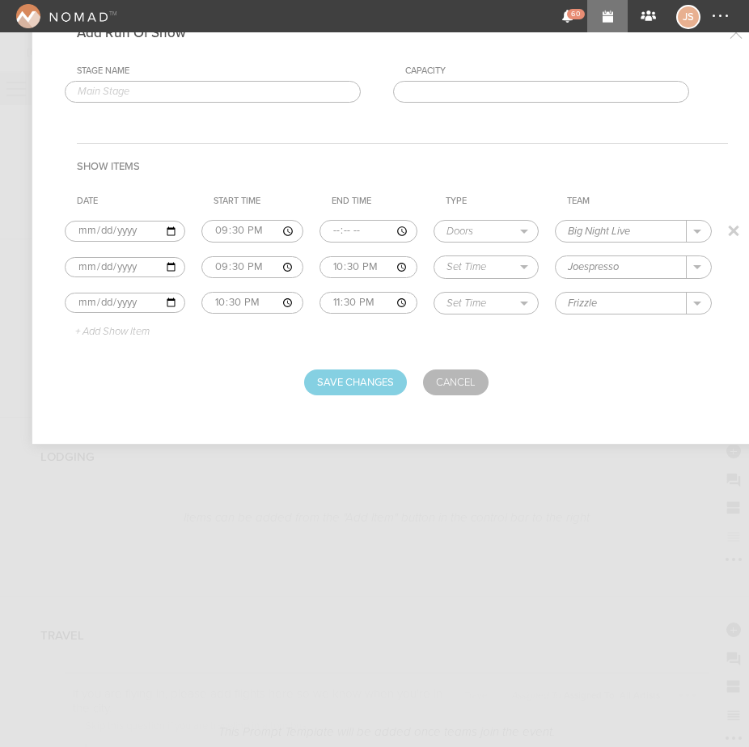
click at [125, 341] on td "+ Add Show Item" at bounding box center [133, 333] width 137 height 24
click at [127, 330] on p "+ Add Show Item" at bounding box center [106, 332] width 87 height 13
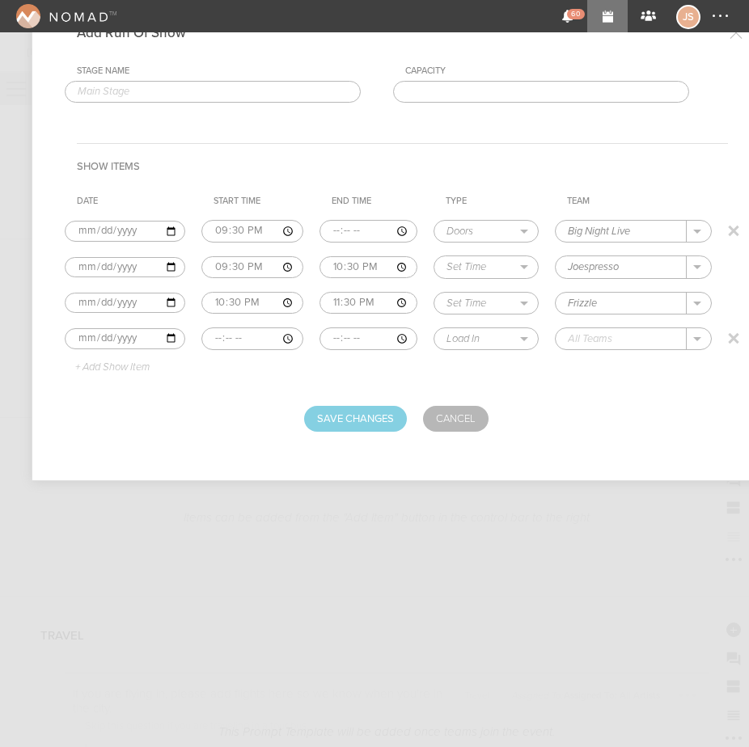
click at [209, 336] on input "time" at bounding box center [251, 338] width 101 height 23
type input "23:30"
type input "00:30"
select select "Set Time"
type input "[PERSON_NAME]"
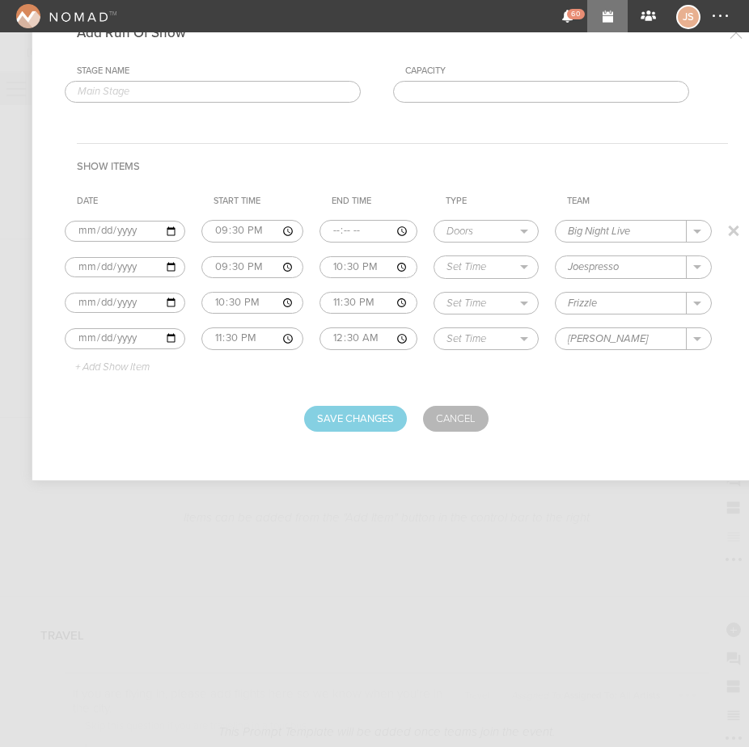
click at [120, 364] on p "+ Add Show Item" at bounding box center [106, 367] width 87 height 13
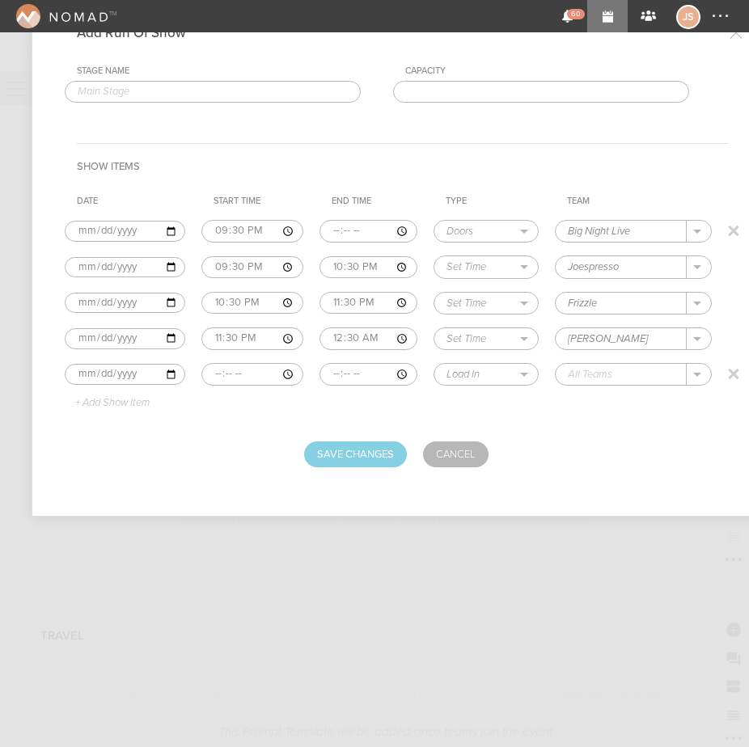
click at [216, 370] on input "time" at bounding box center [251, 374] width 101 height 23
type input "00:30"
type input "02:00"
select select "Set Time"
type input "[PERSON_NAME]"
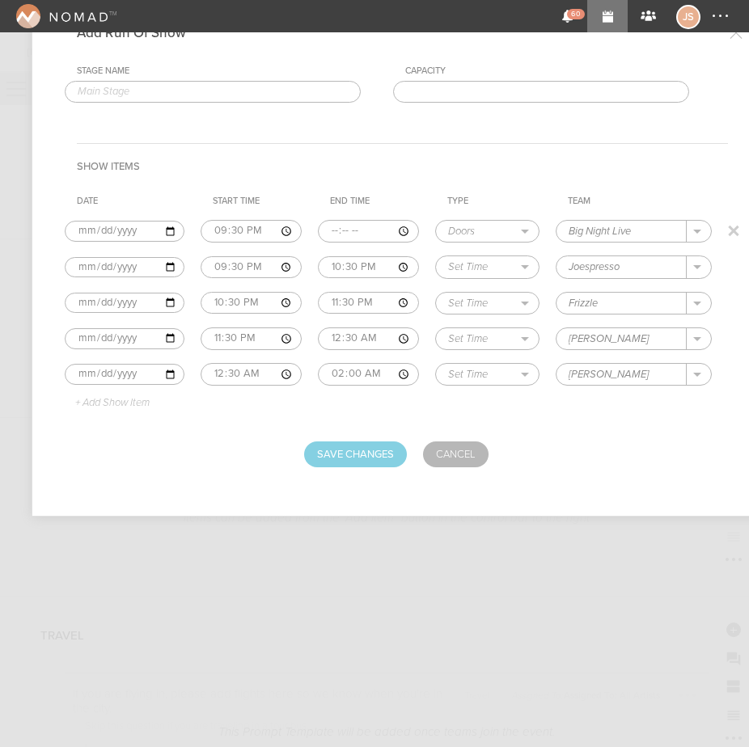
click at [108, 403] on p "+ Add Show Item" at bounding box center [106, 403] width 87 height 13
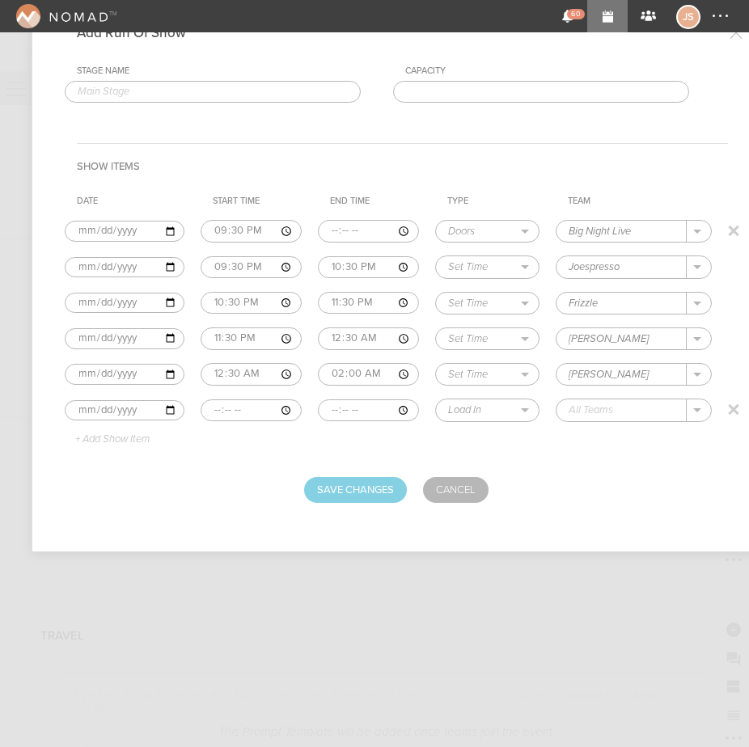
click at [208, 408] on input "time" at bounding box center [251, 410] width 101 height 23
type input "02:00"
select select "Curfew"
click at [610, 423] on div "Big Night Live" at bounding box center [619, 435] width 102 height 28
type input "Big Night Live"
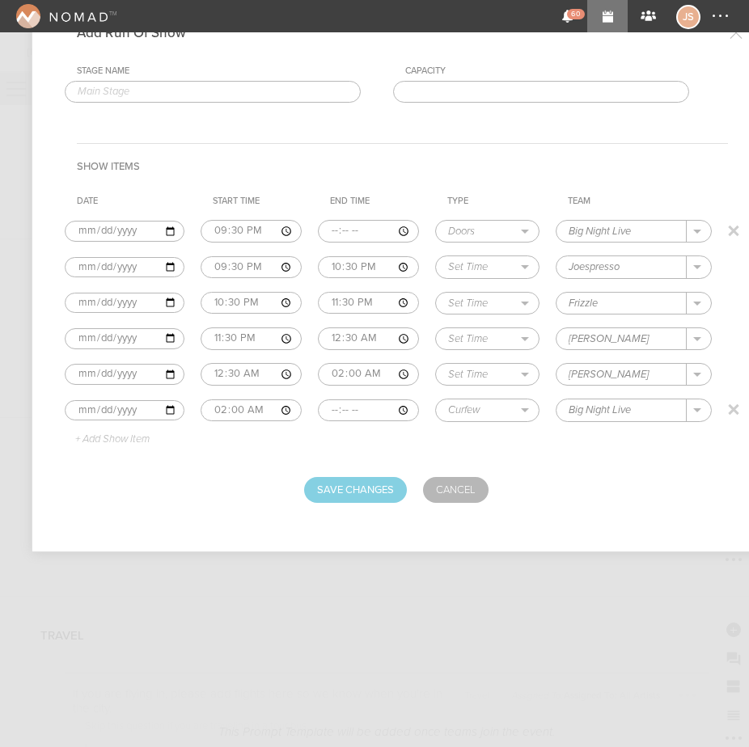
click at [301, 488] on div "Save Changes Cancel" at bounding box center [396, 490] width 663 height 26
click at [318, 487] on button "Save Changes" at bounding box center [355, 490] width 103 height 26
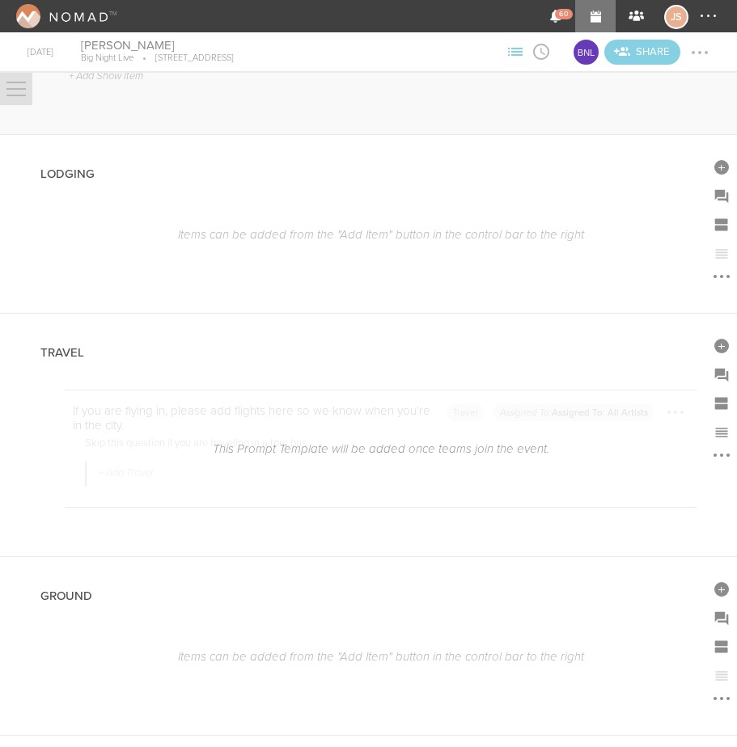
scroll to position [2911, 0]
